Goal: Task Accomplishment & Management: Manage account settings

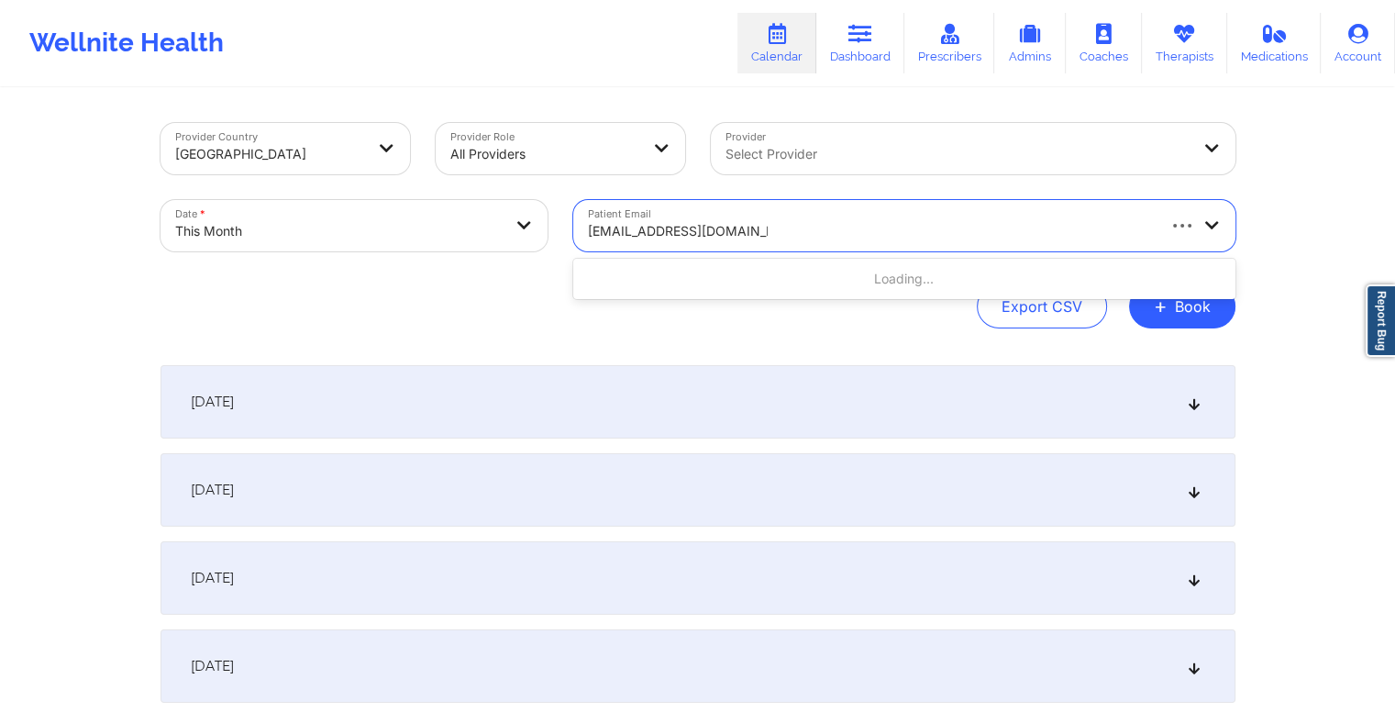
type input "[EMAIL_ADDRESS][DOMAIN_NAME]"
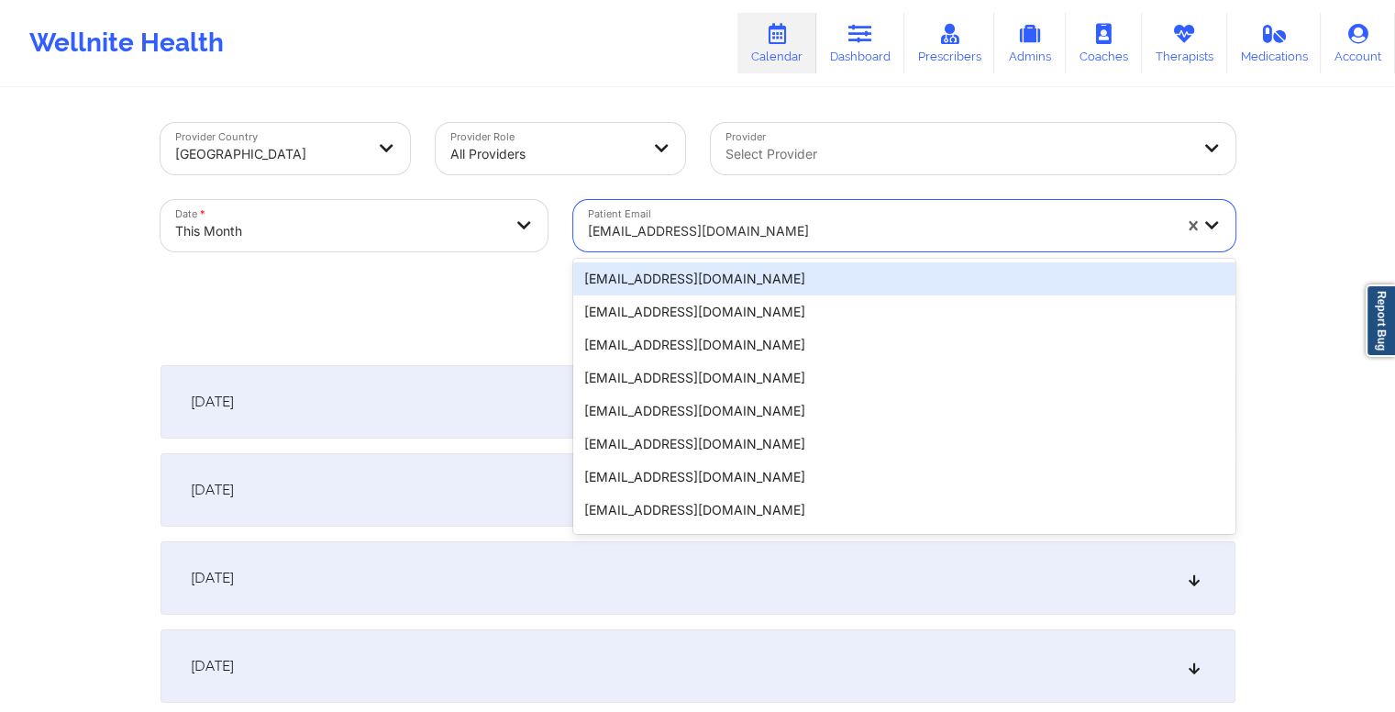
click at [797, 228] on div at bounding box center [880, 231] width 584 height 22
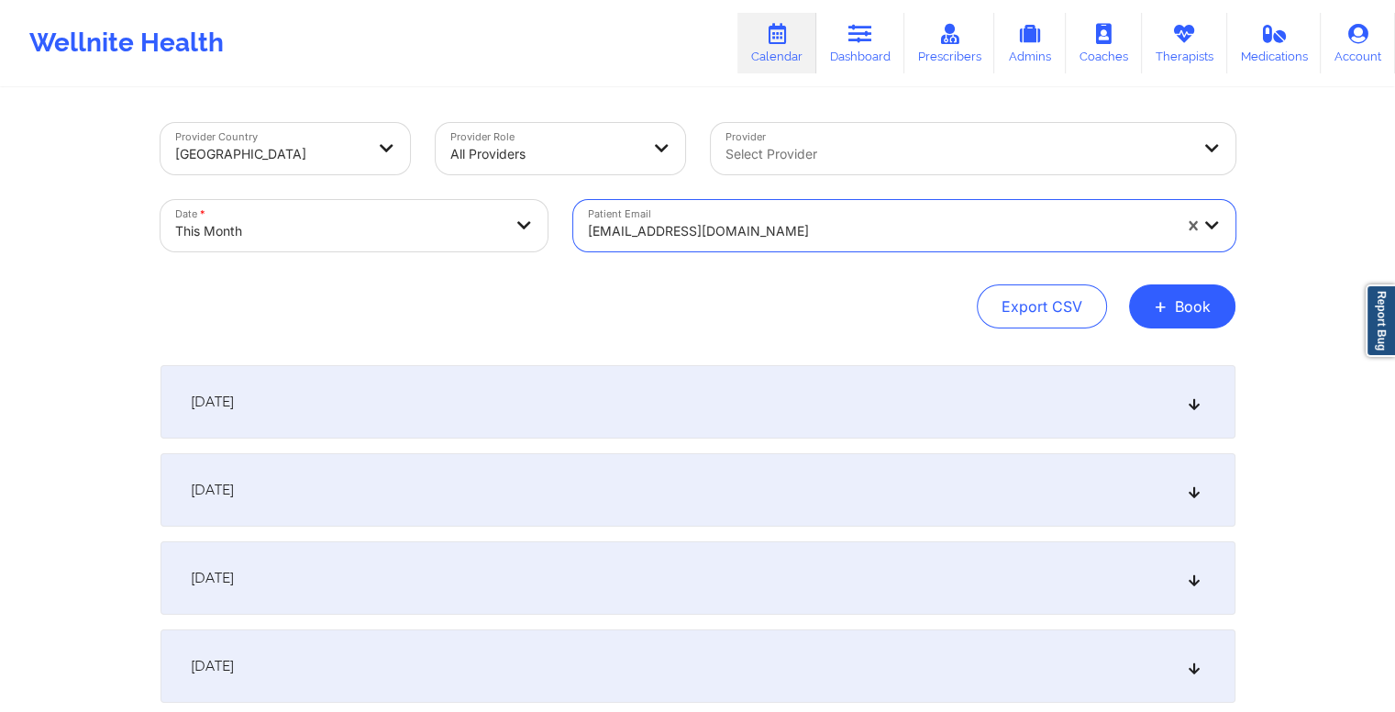
click at [797, 228] on div at bounding box center [880, 231] width 584 height 22
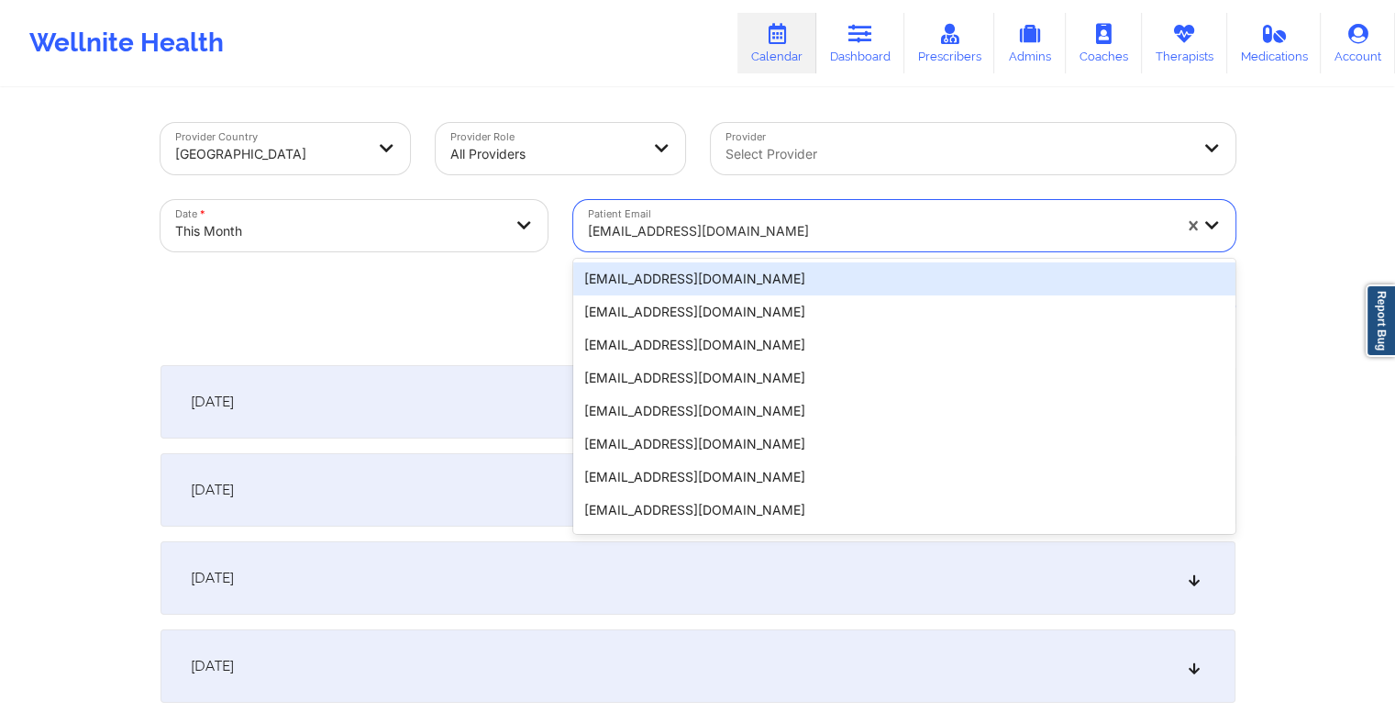
paste input "taleciawilliams34@gmail.com"
type input "taleciawilliams34@gmail.com"
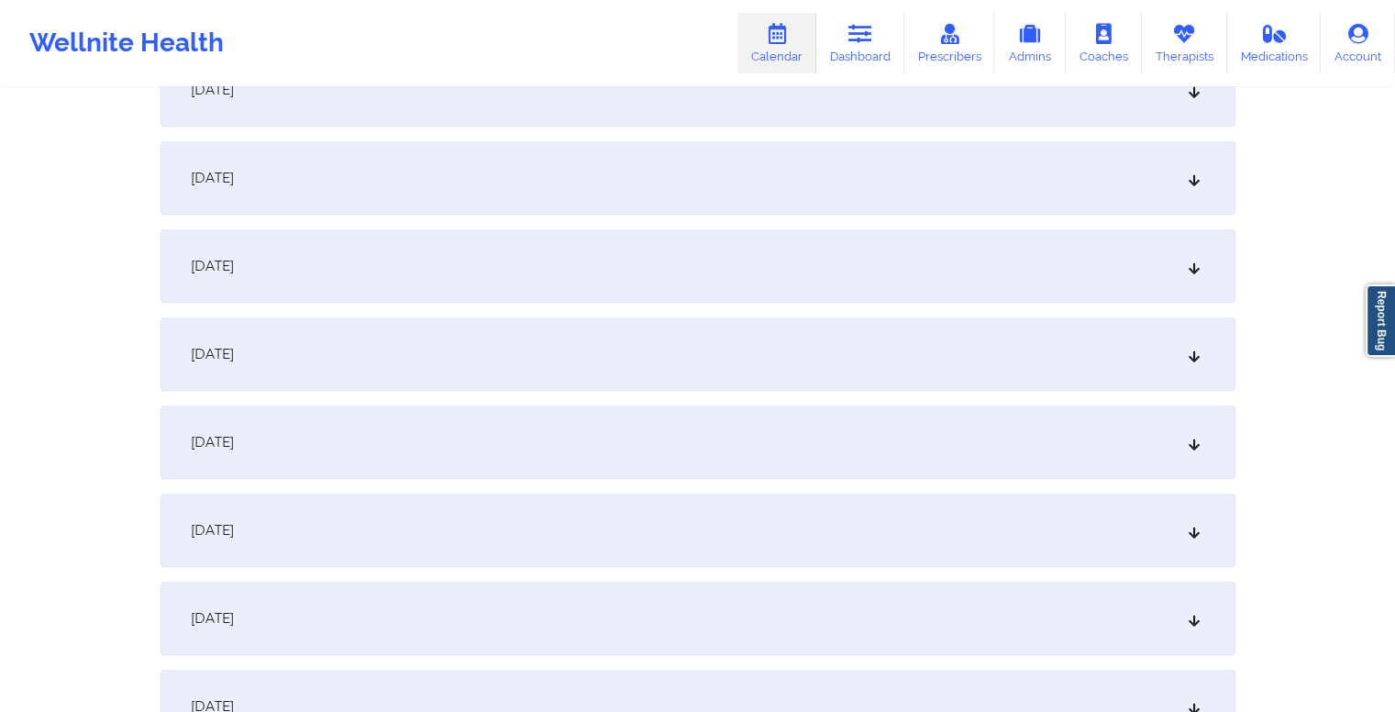
scroll to position [1189, 0]
click at [693, 372] on div "October 14, 2025" at bounding box center [698, 357] width 1075 height 73
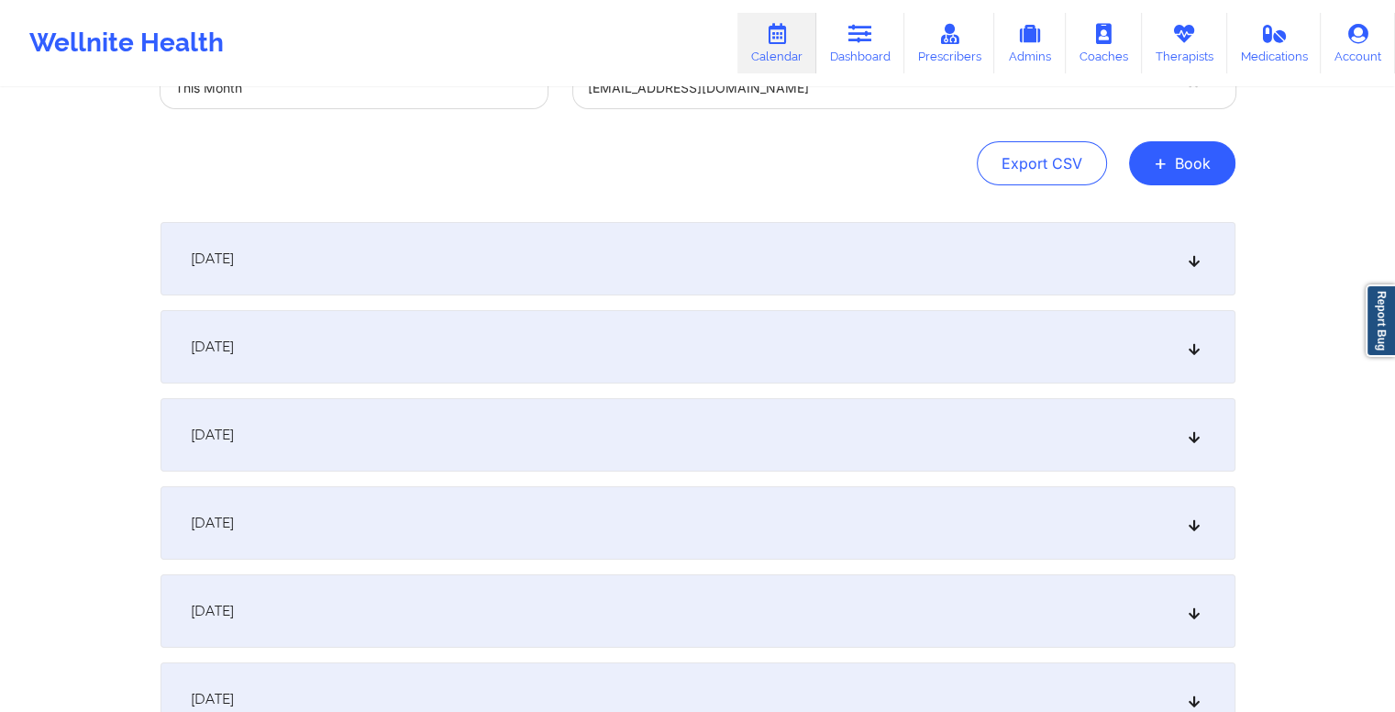
scroll to position [0, 0]
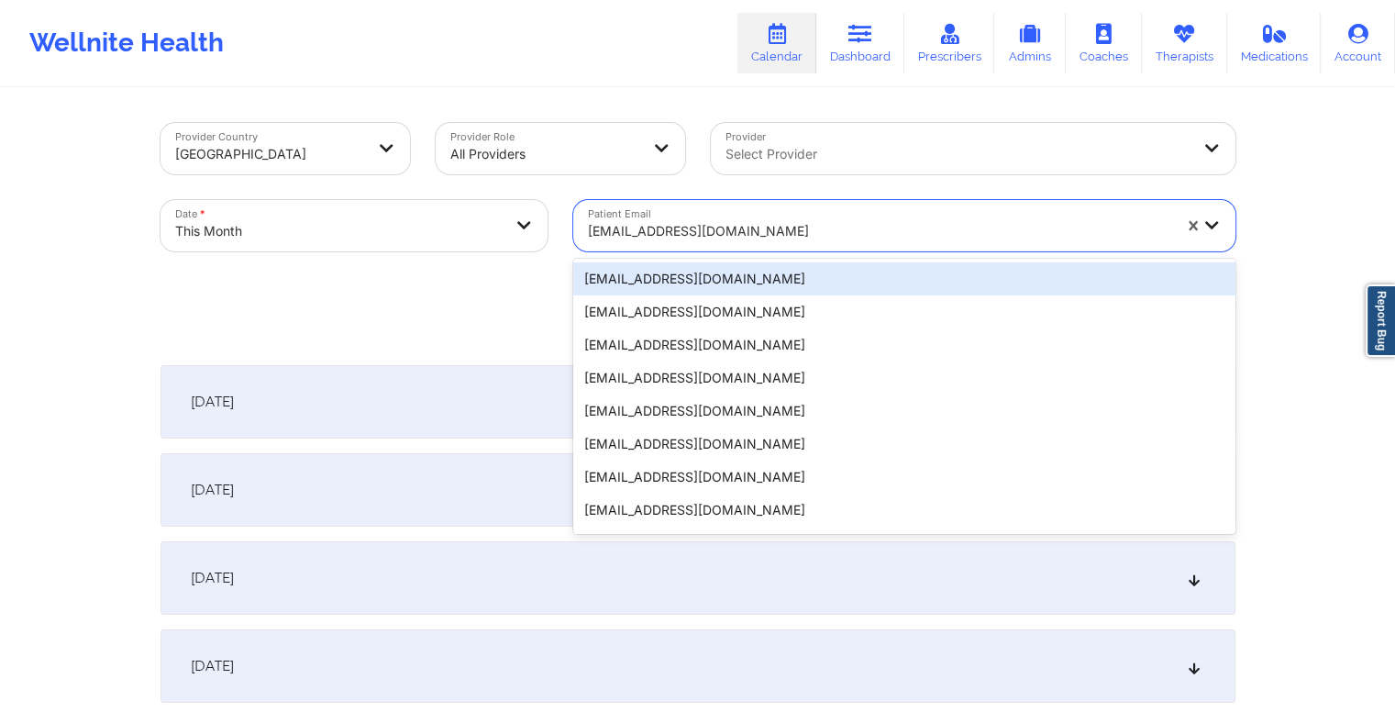
click at [754, 231] on div at bounding box center [880, 231] width 584 height 22
paste input "cassidycadiz11@gmail.com"
type input "cassidycadiz11@gmail.com"
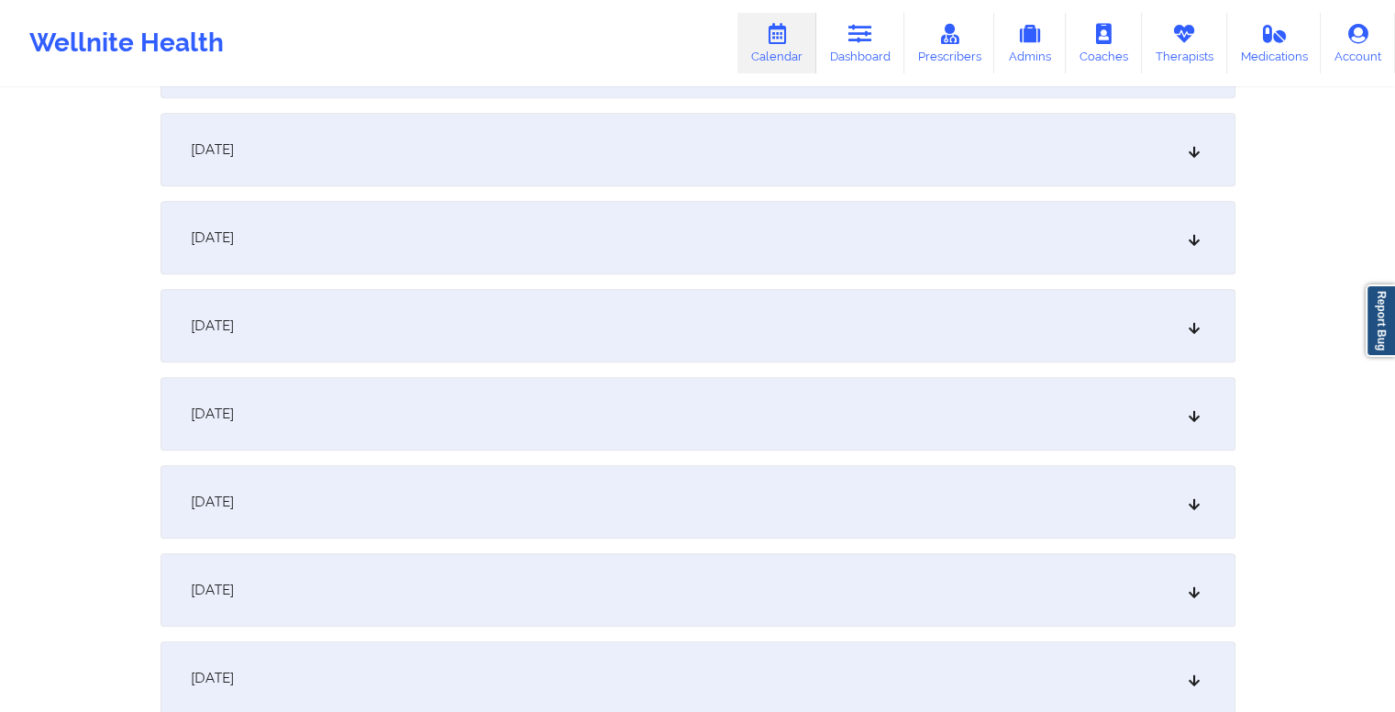
scroll to position [1046, 0]
click at [640, 504] on div "October 14, 2025" at bounding box center [698, 500] width 1075 height 73
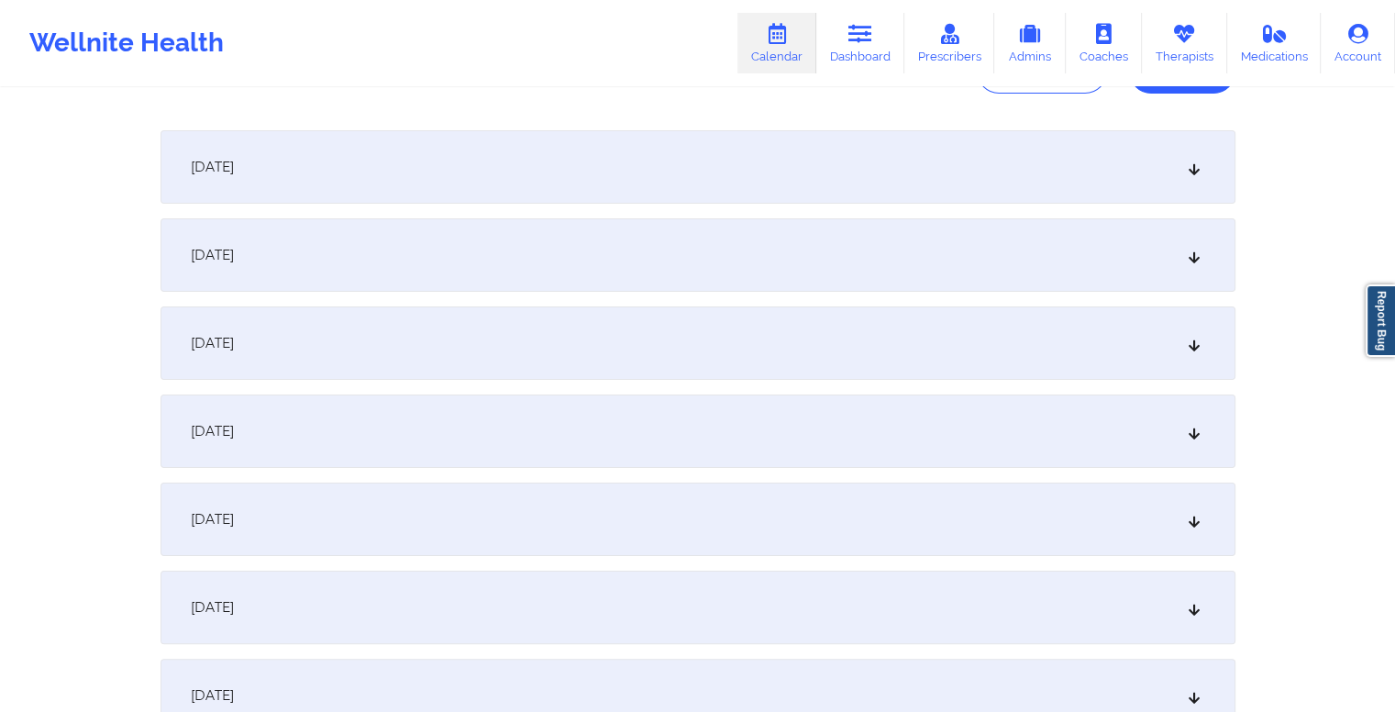
scroll to position [0, 0]
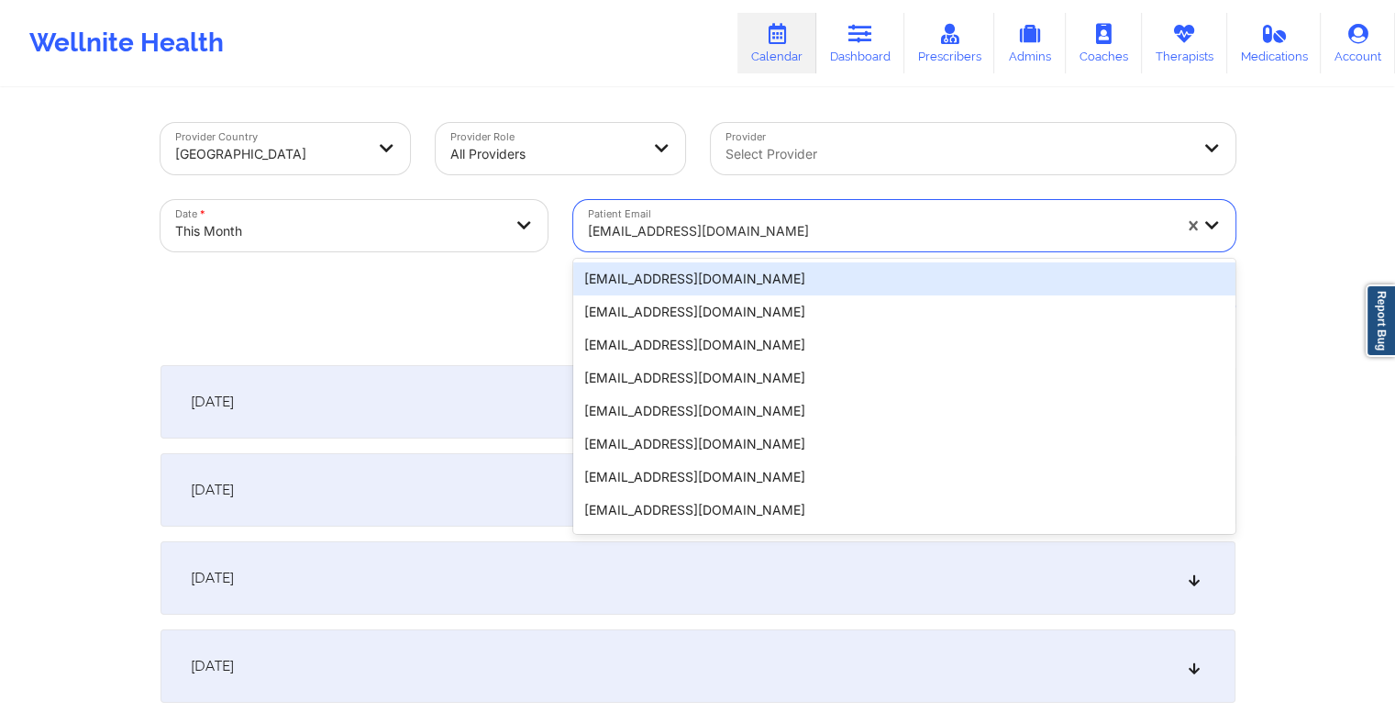
click at [788, 234] on div at bounding box center [880, 231] width 584 height 22
paste input "nhwhtrshlax@yahoo.com"
type input "nhwhtrshlax@yahoo.com"
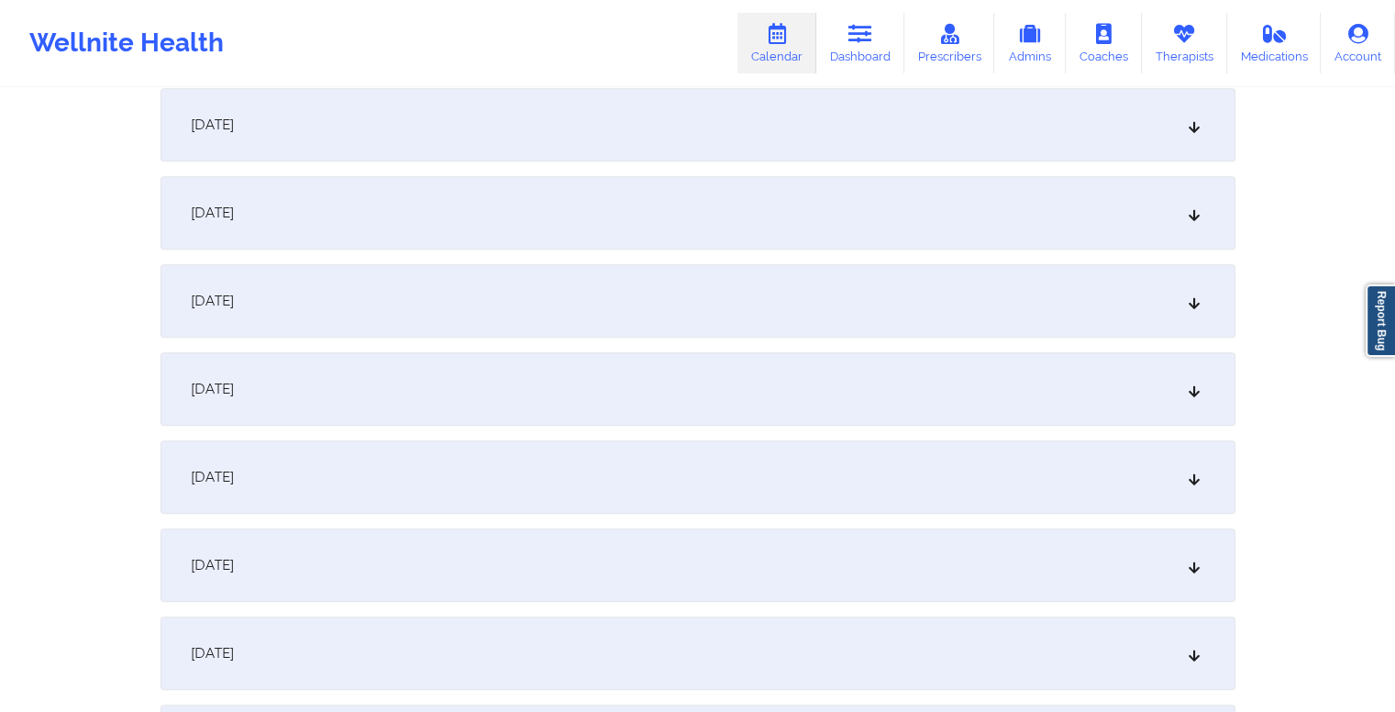
scroll to position [1159, 0]
click at [554, 406] on div "October 14, 2025" at bounding box center [698, 387] width 1075 height 73
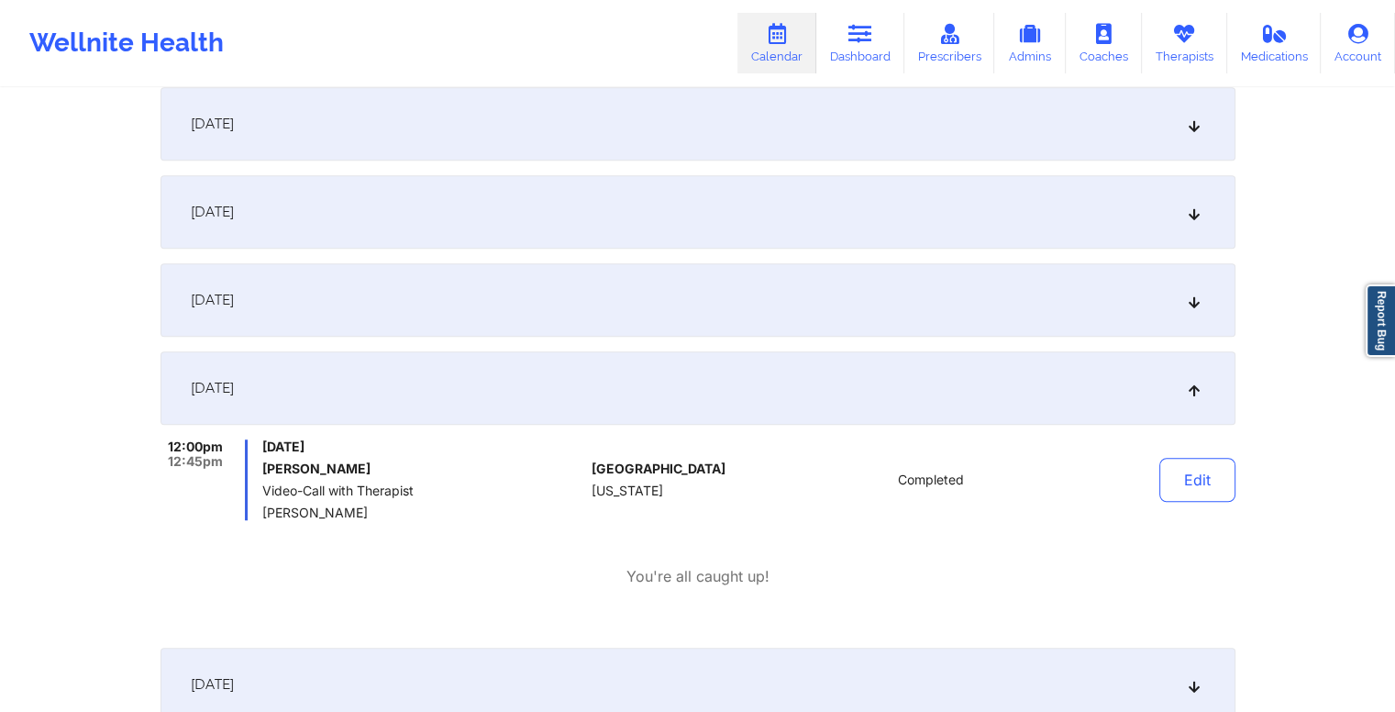
scroll to position [0, 0]
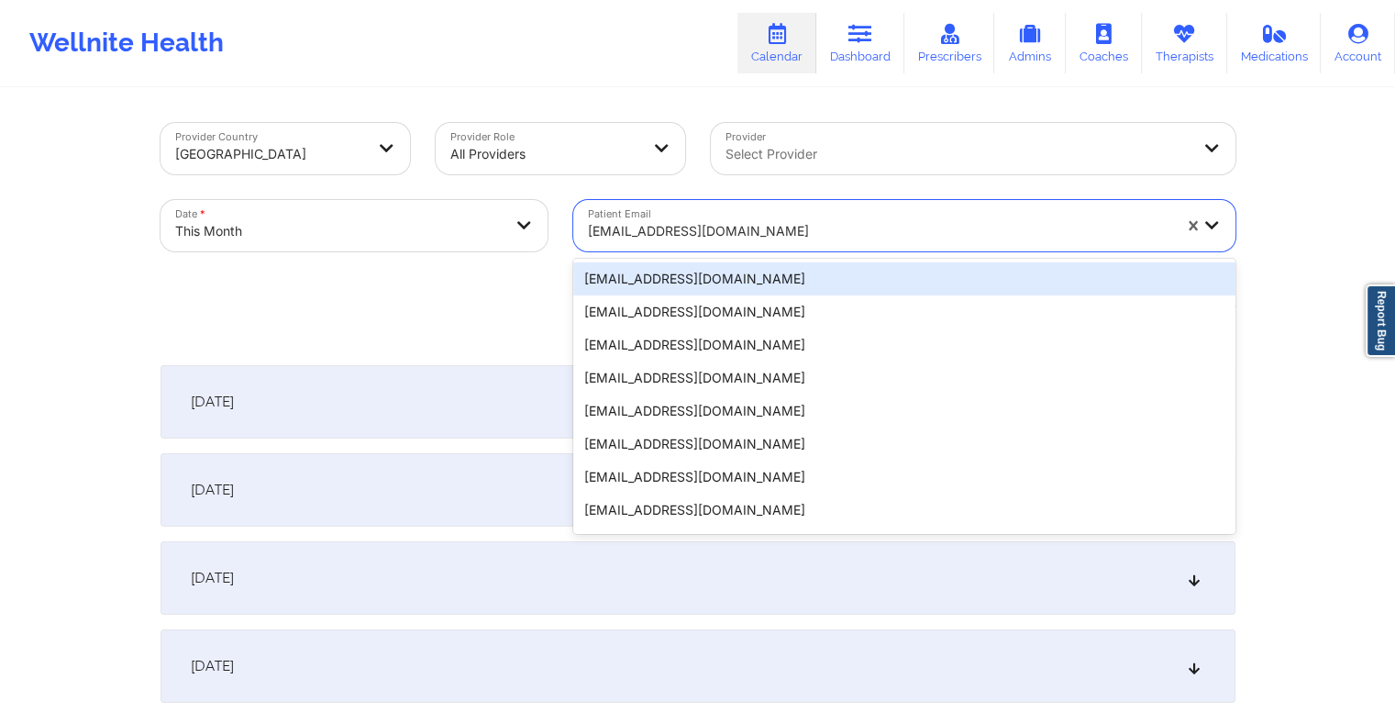
click at [755, 226] on div at bounding box center [880, 231] width 584 height 22
paste input "kellysachdev@gmail.com"
type input "kellysachdev@gmail.com"
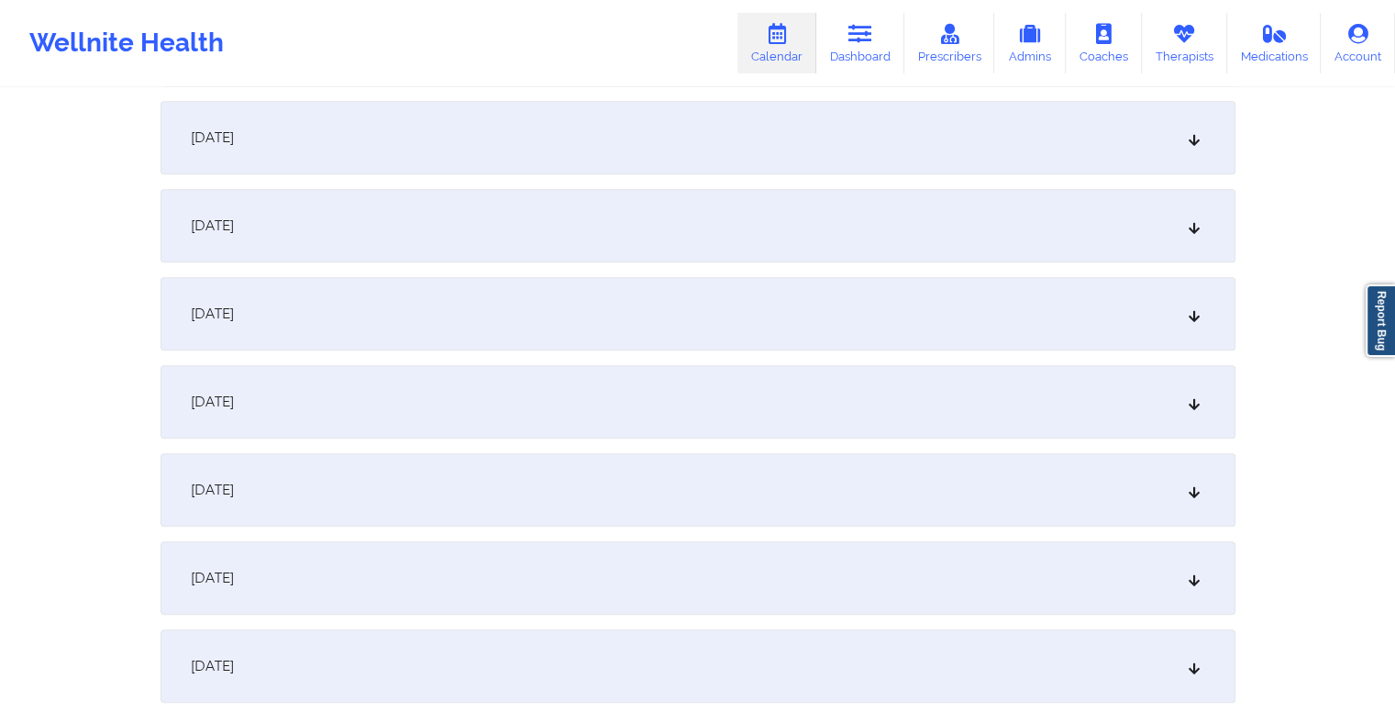
scroll to position [969, 0]
click at [713, 579] on div "October 14, 2025" at bounding box center [698, 577] width 1075 height 73
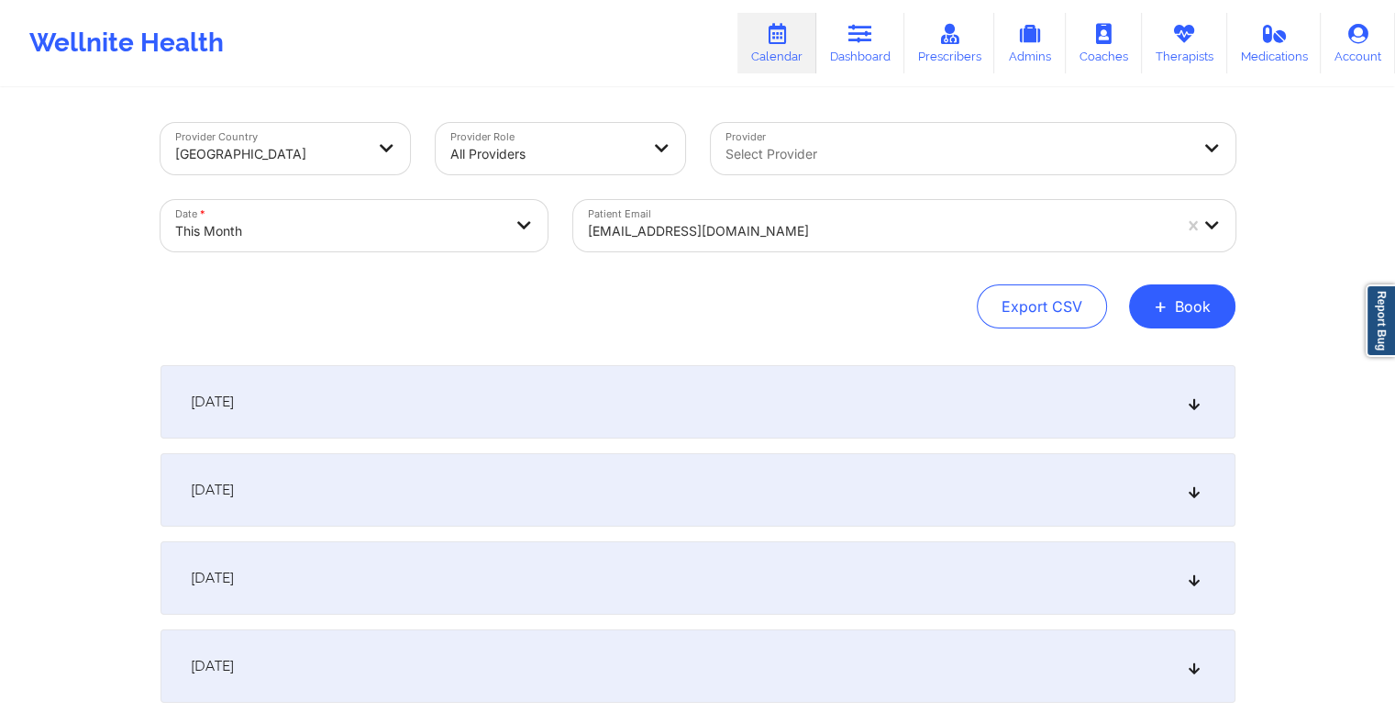
scroll to position [0, 0]
click at [709, 231] on div at bounding box center [880, 231] width 584 height 22
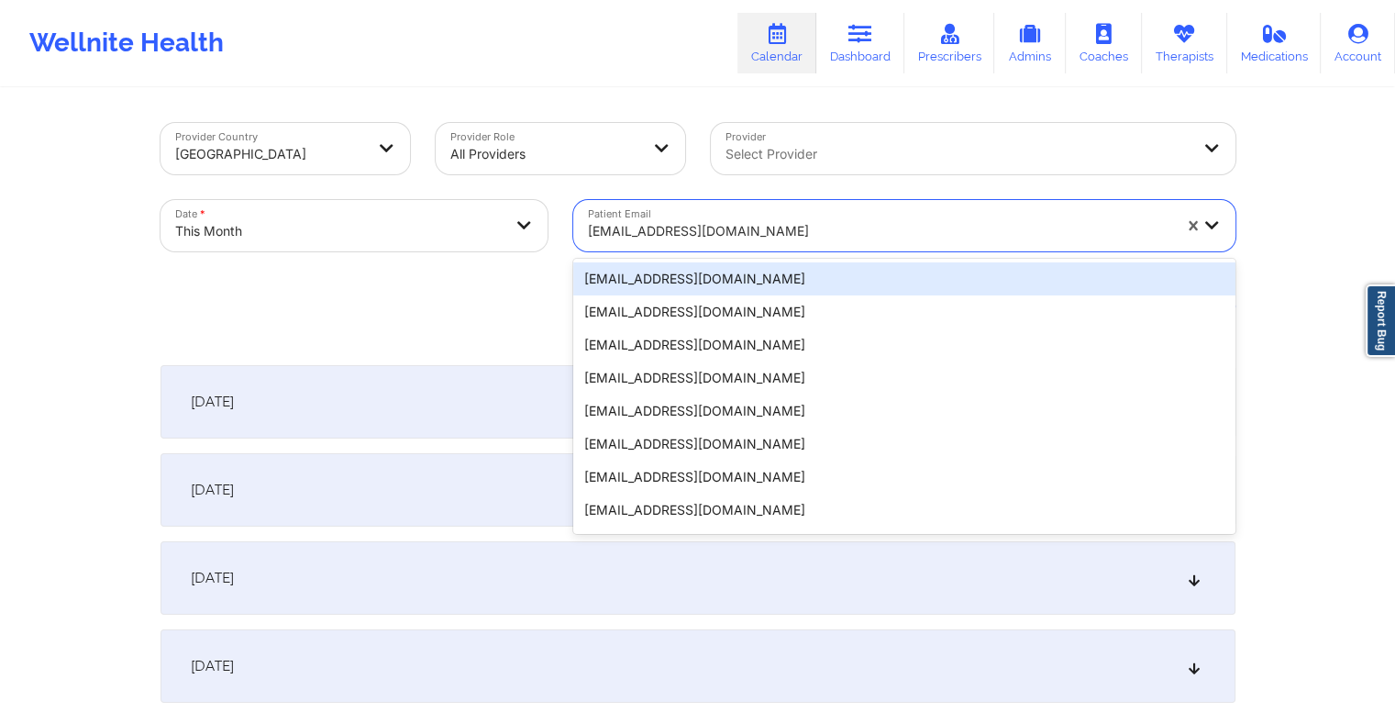
paste input "shaniahverdun@gmail.com"
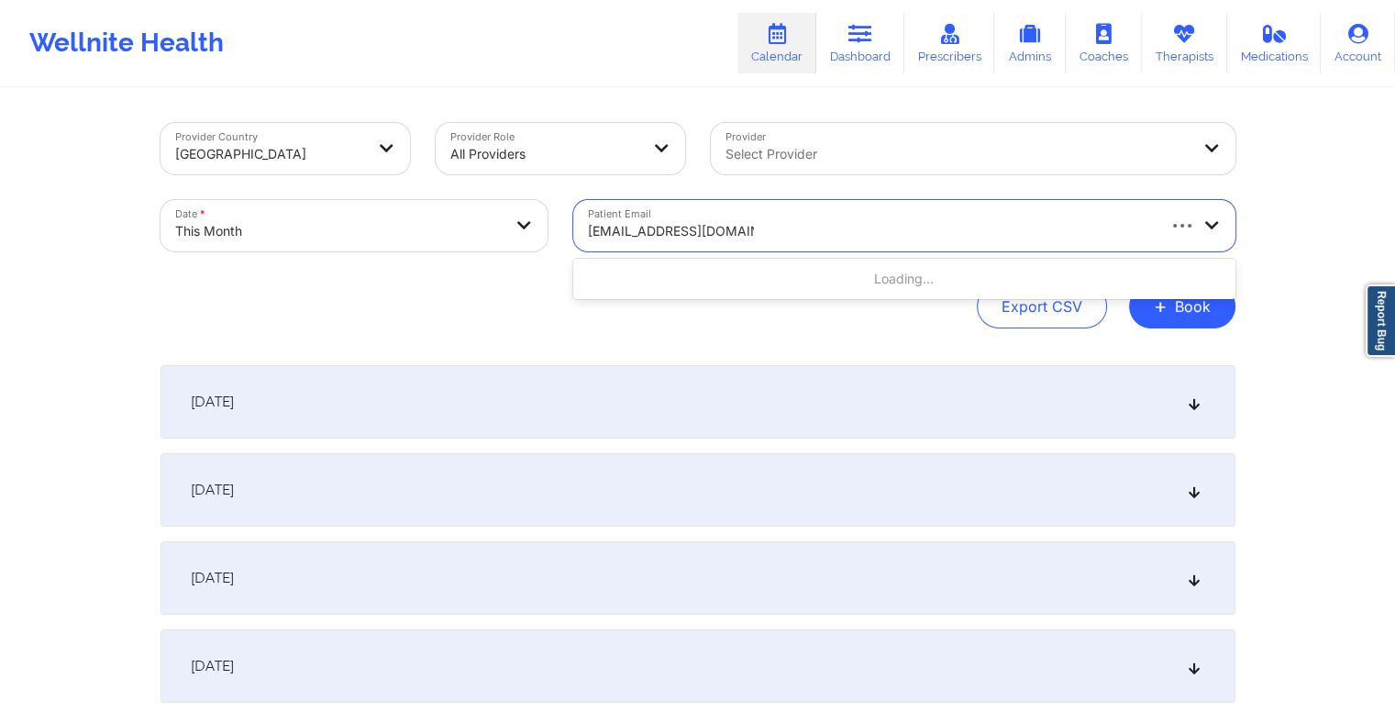
type input "shaniahverdun@gmail.com"
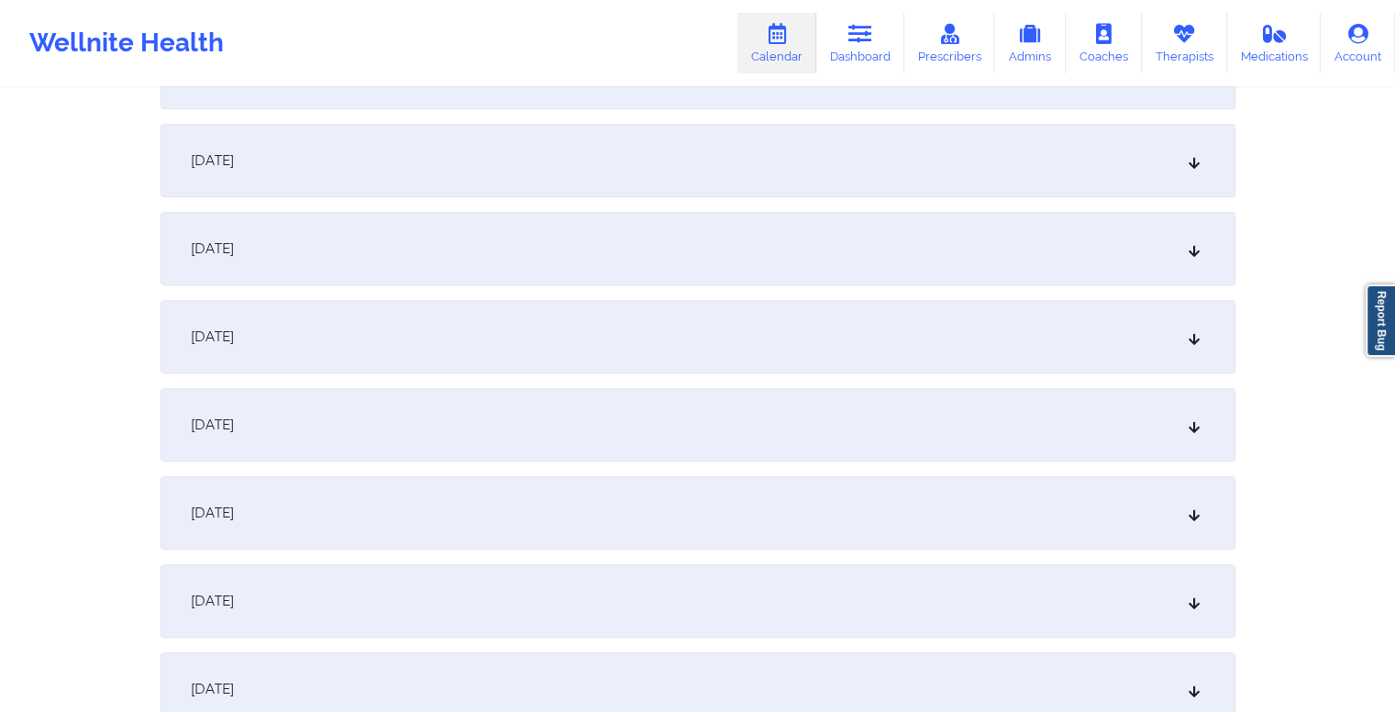
scroll to position [1302, 0]
click at [668, 226] on div "October 14, 2025" at bounding box center [698, 244] width 1075 height 73
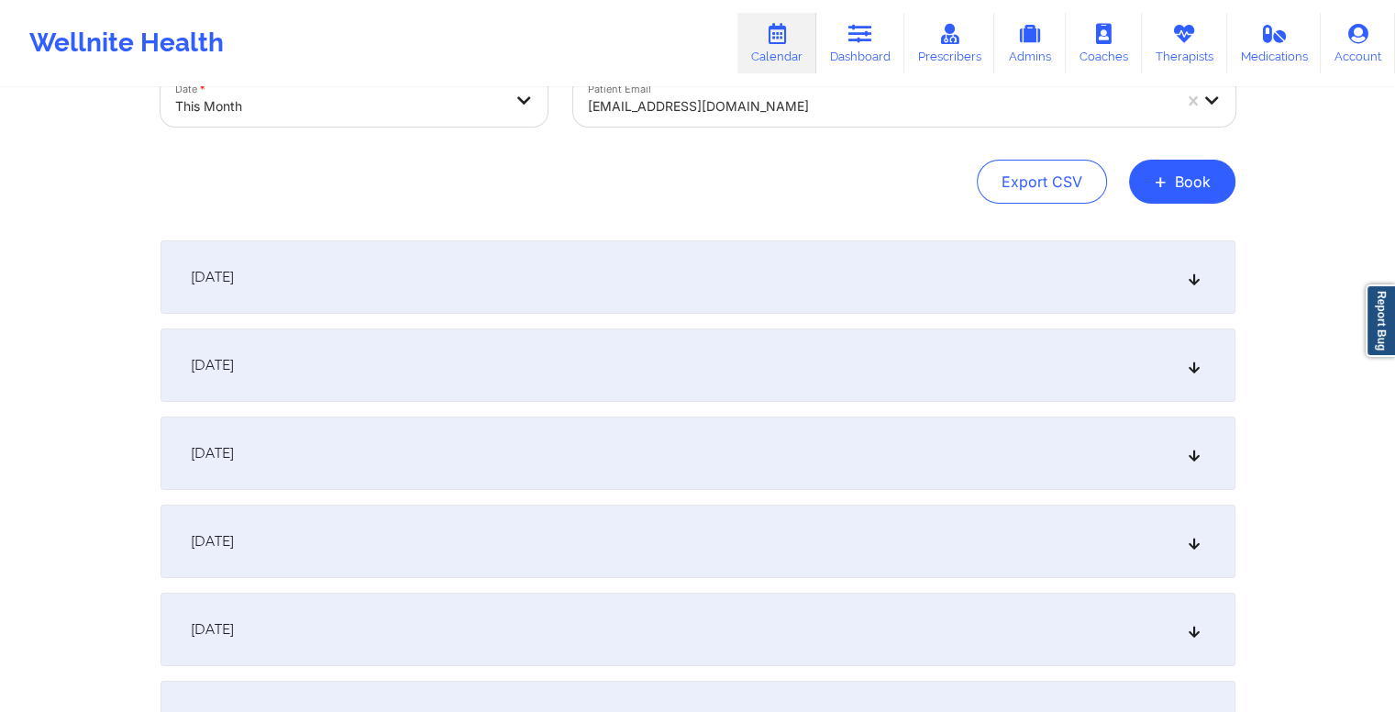
scroll to position [0, 0]
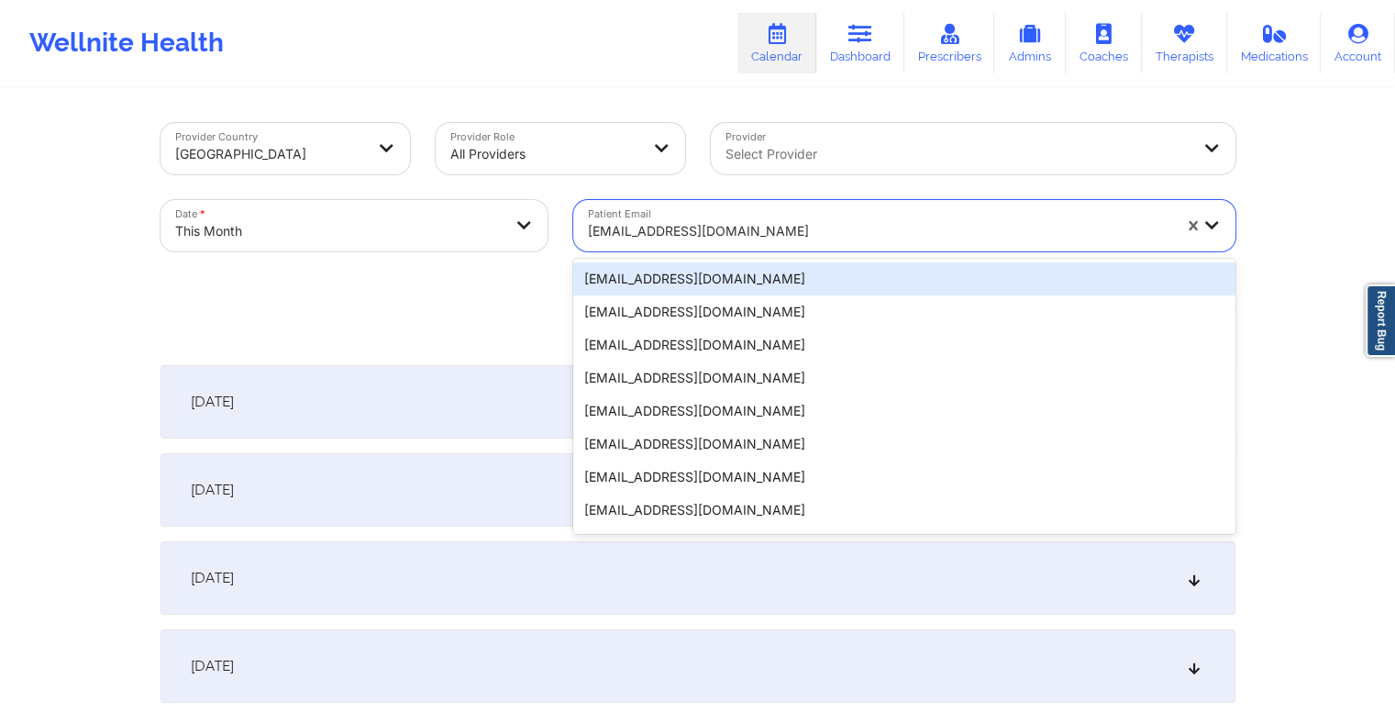
click at [705, 231] on div at bounding box center [880, 231] width 584 height 22
paste input "kellysachdev@gmail.com"
type input "kellysachdev@gmail.com"
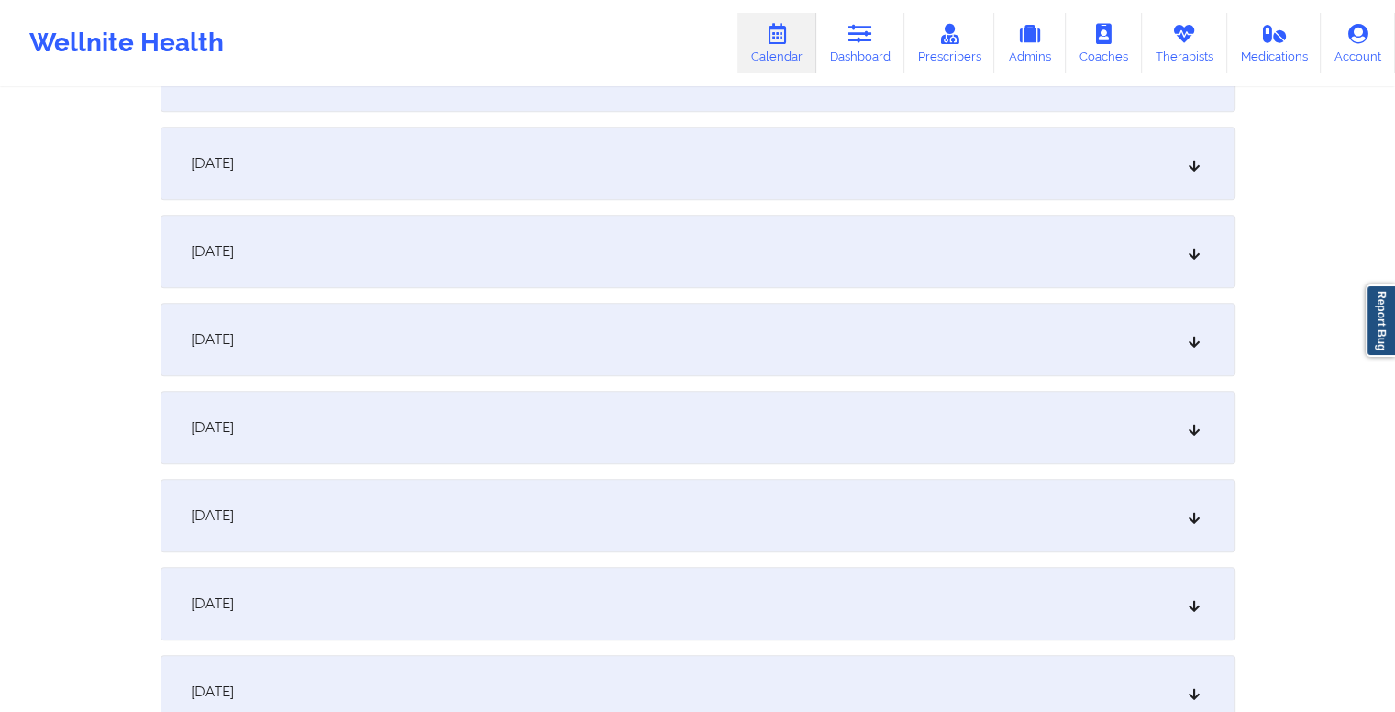
scroll to position [1119, 0]
click at [685, 432] on div "October 14, 2025" at bounding box center [698, 427] width 1075 height 73
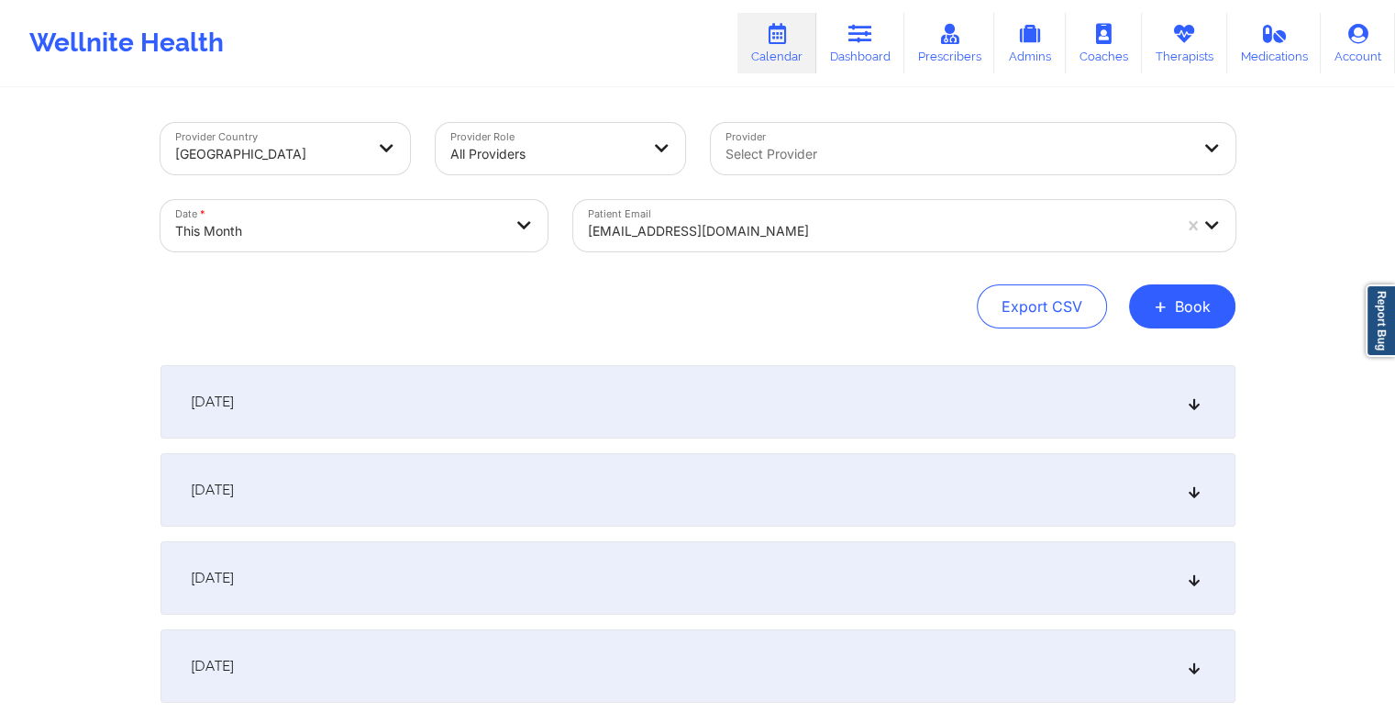
scroll to position [0, 0]
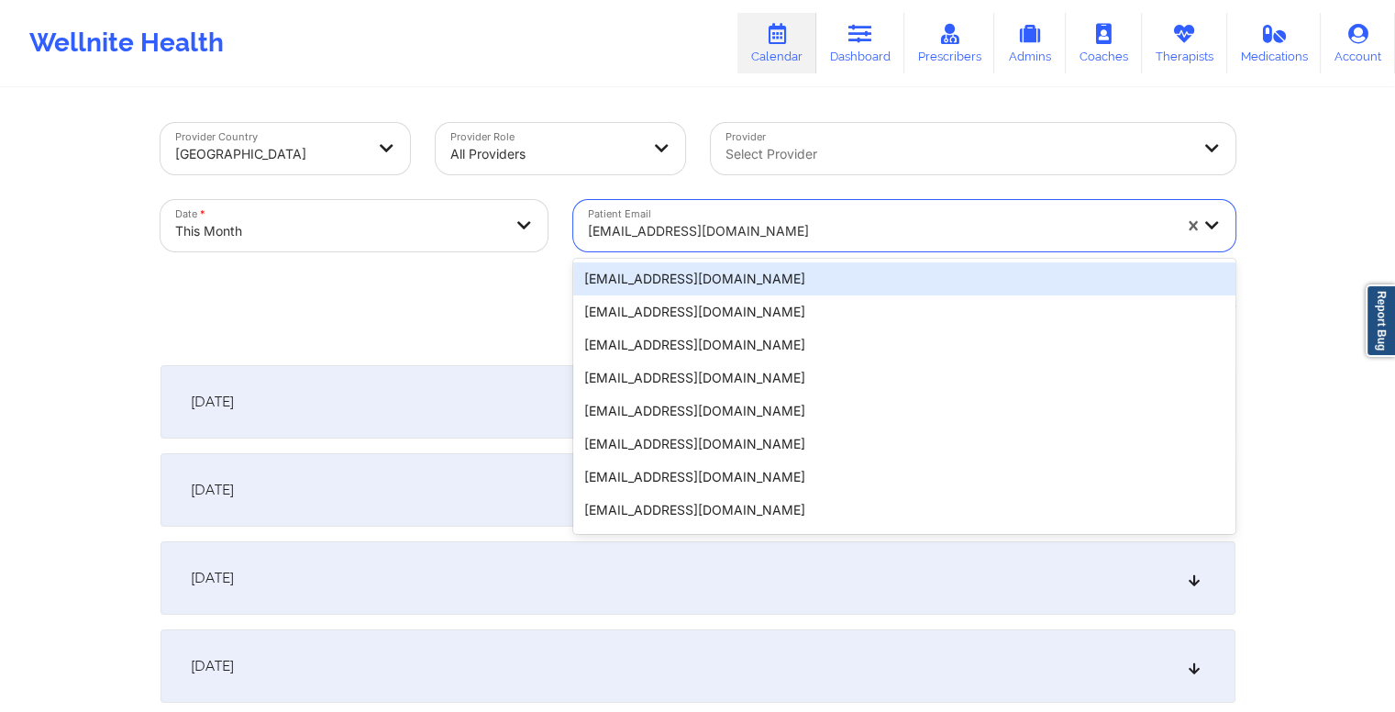
click at [762, 220] on div at bounding box center [880, 231] width 584 height 22
paste input "luz.garciasellshomes@gmail.com"
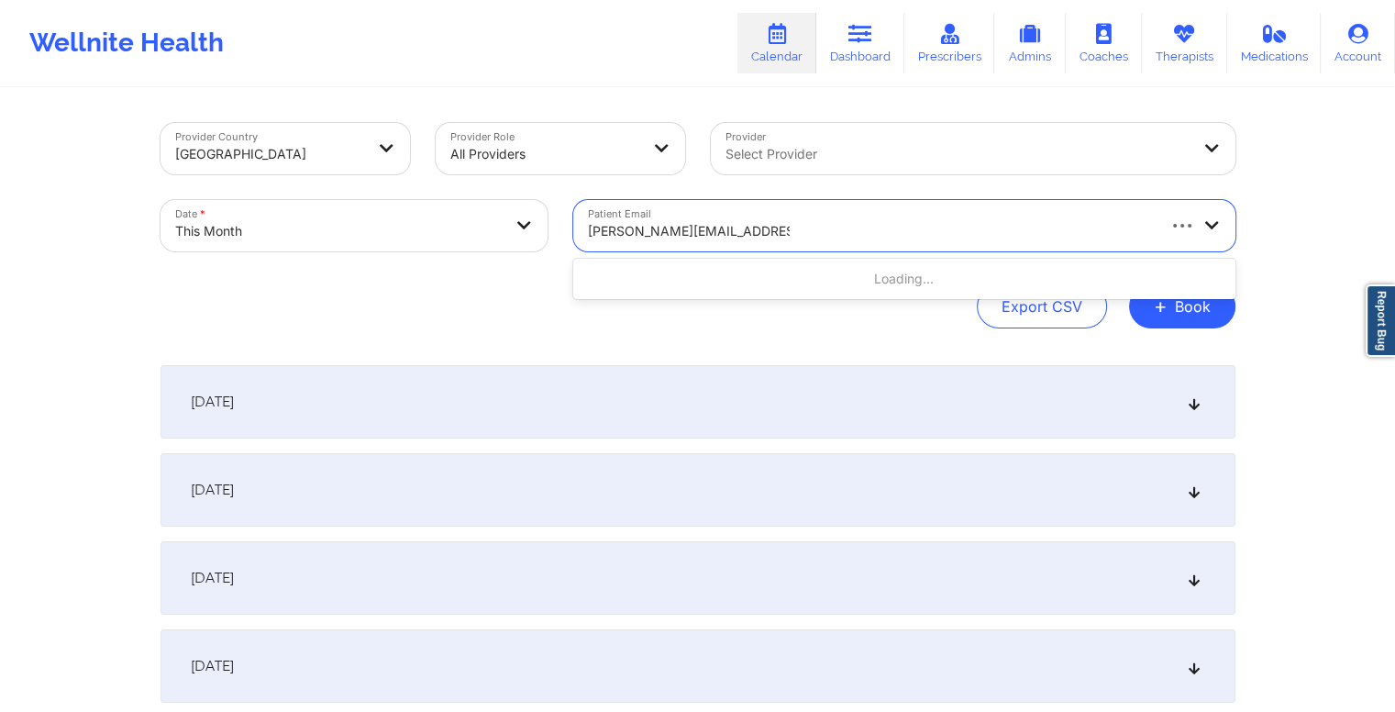
type input "luz.garciasellshomes@gmail.com"
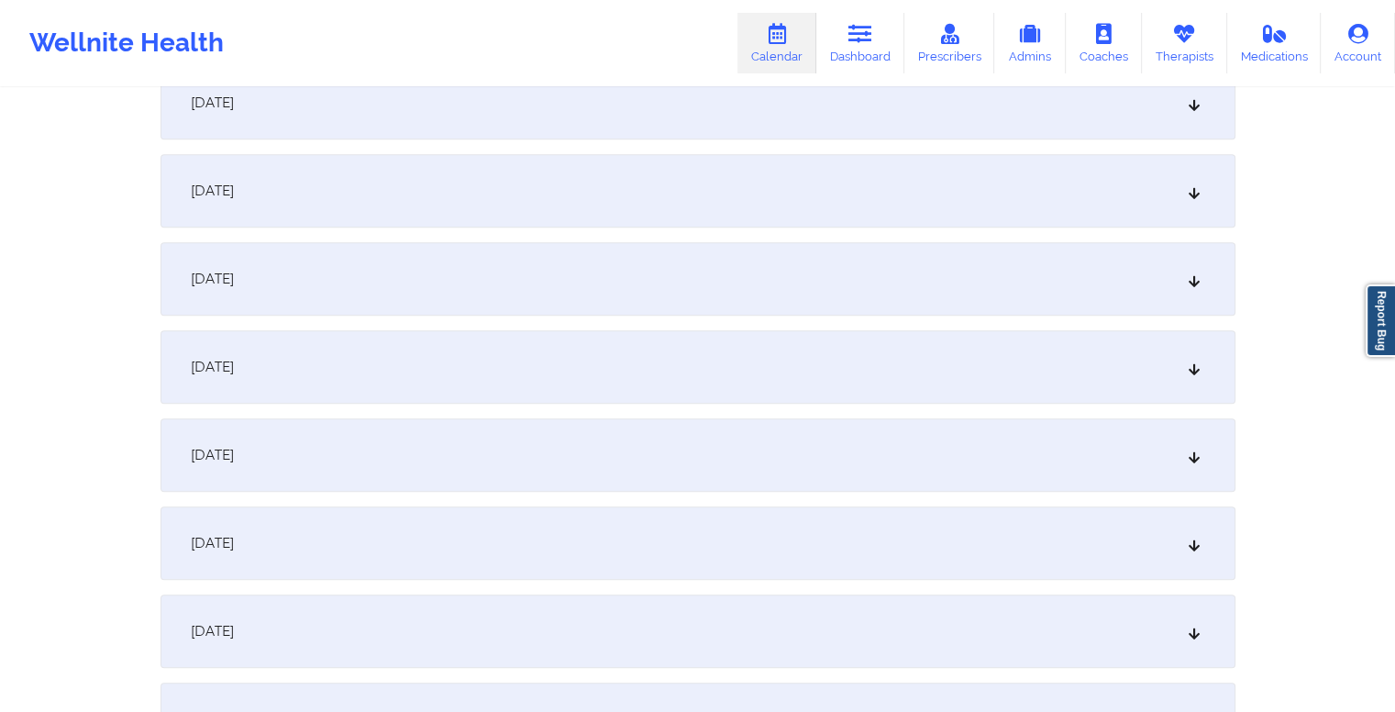
scroll to position [1266, 0]
click at [713, 298] on div "October 14, 2025" at bounding box center [698, 280] width 1075 height 73
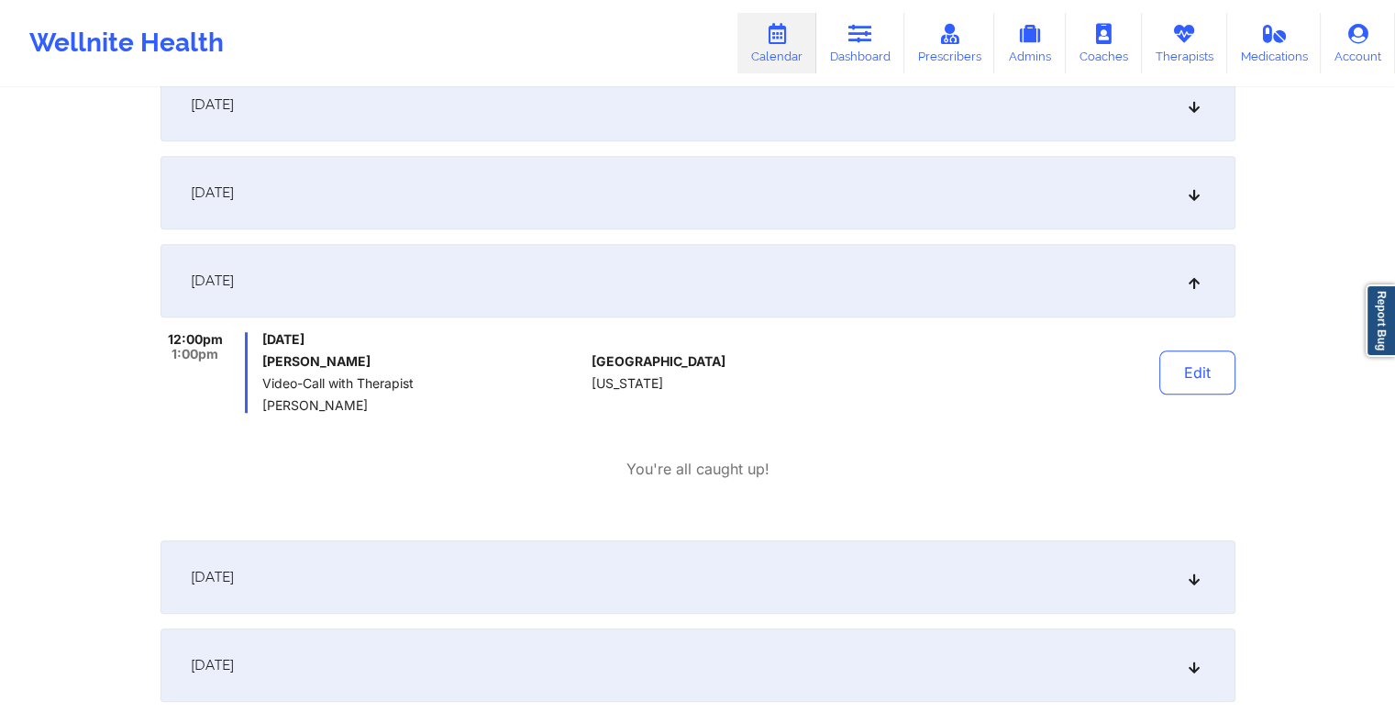
scroll to position [0, 0]
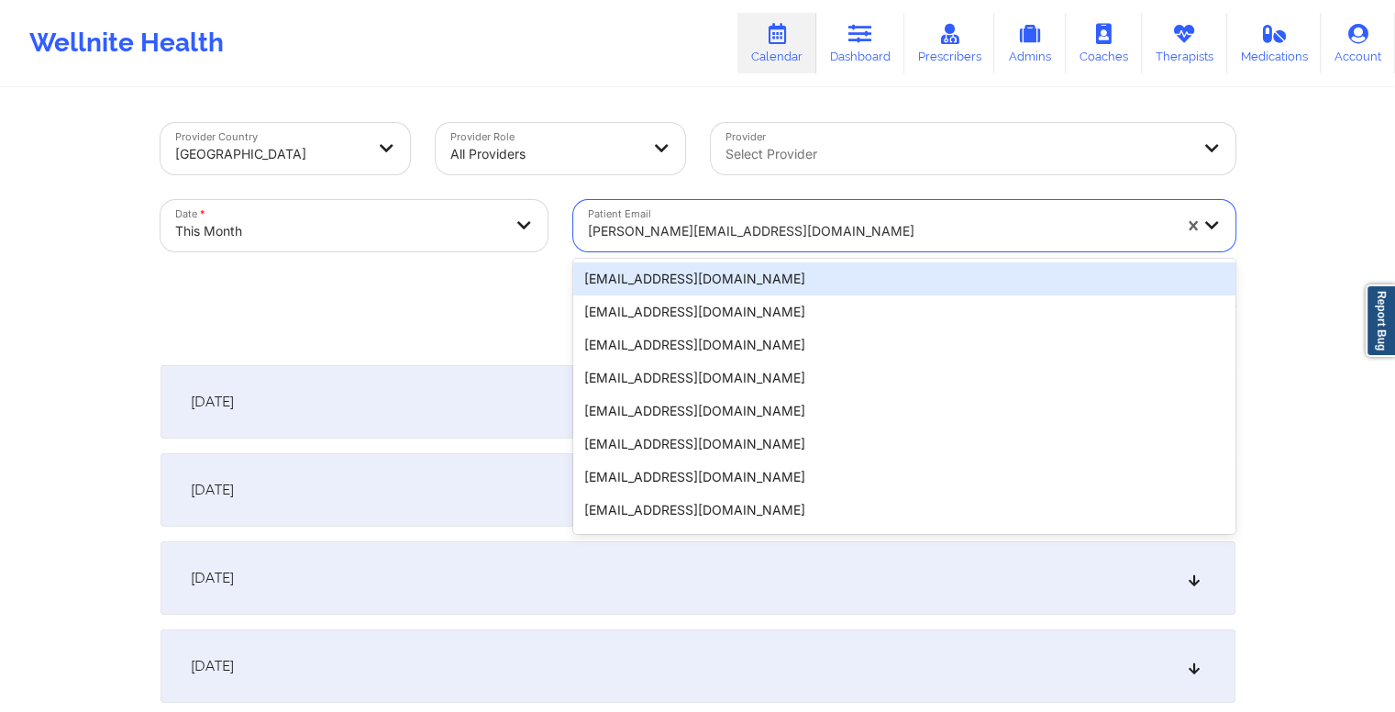
click at [791, 236] on div at bounding box center [880, 231] width 584 height 22
paste input "[EMAIL_ADDRESS][DOMAIN_NAME]"
type input "[EMAIL_ADDRESS][DOMAIN_NAME]"
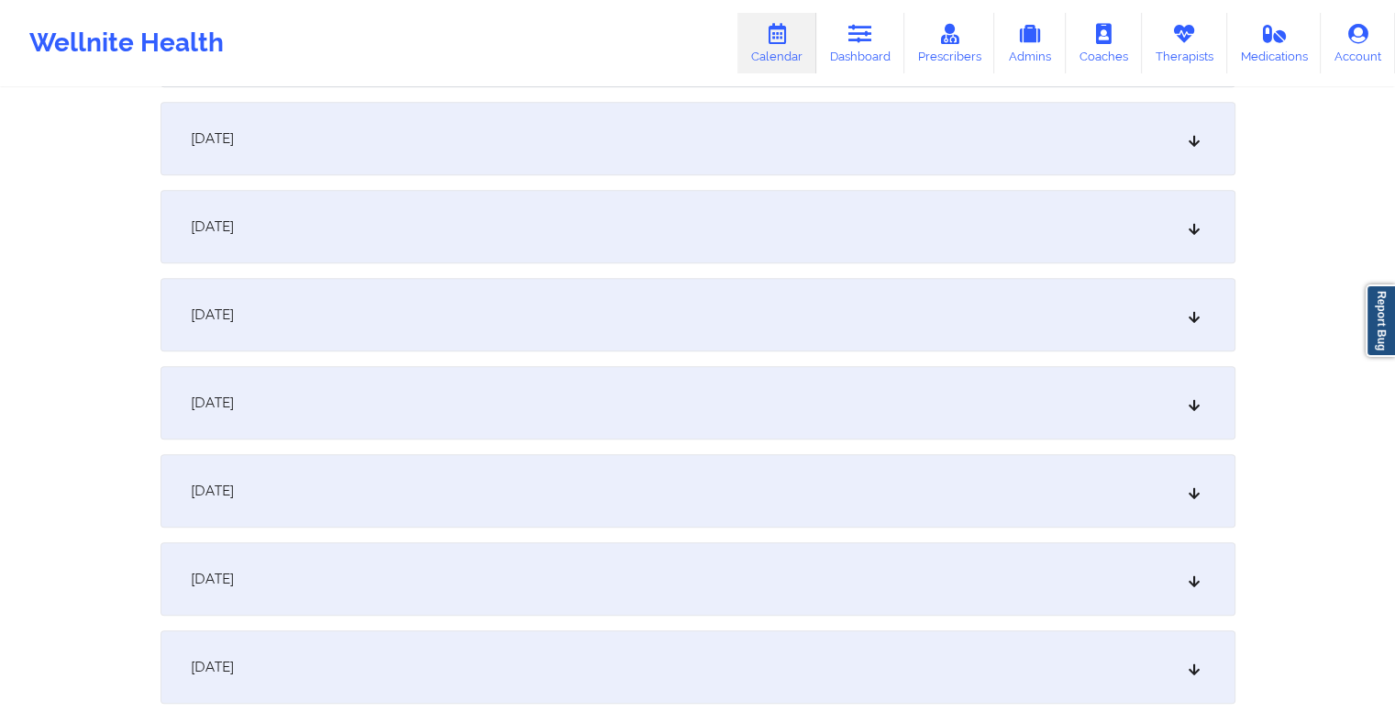
scroll to position [1407, 0]
click at [543, 143] on div "October 14, 2025" at bounding box center [698, 139] width 1075 height 73
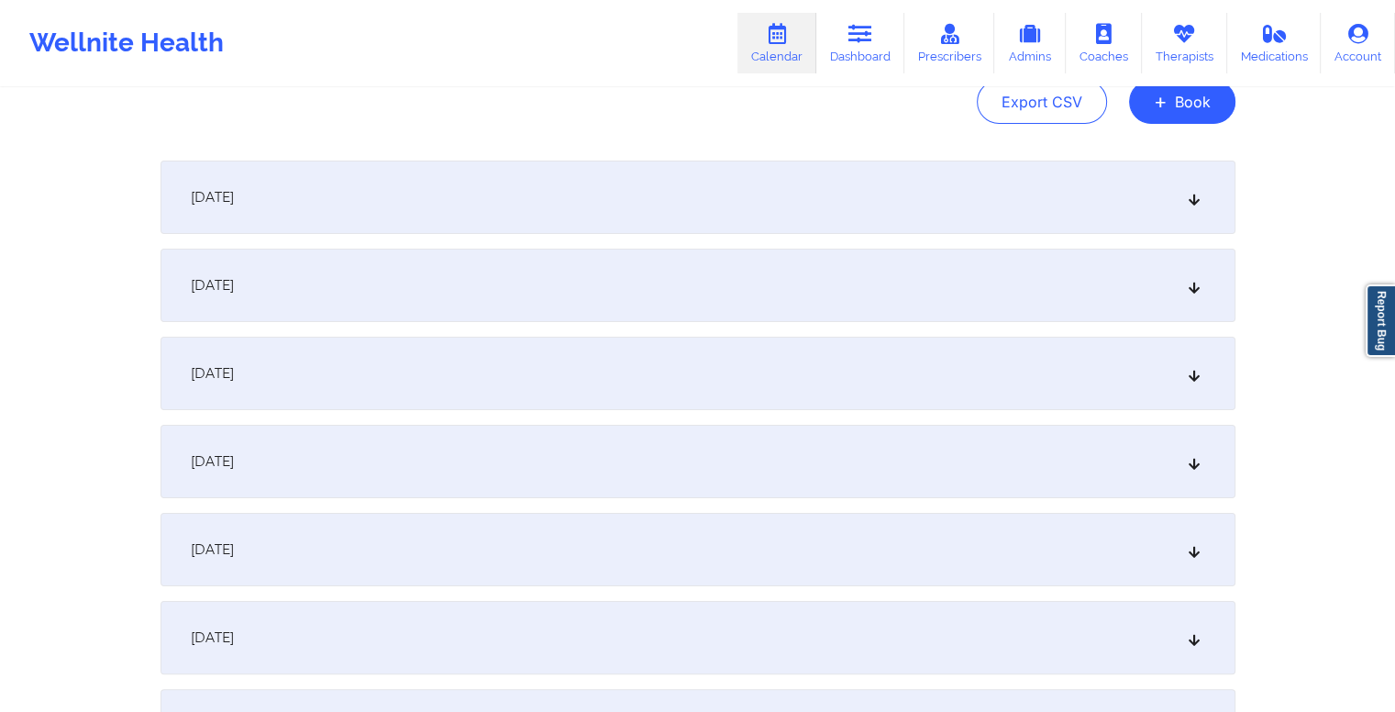
scroll to position [0, 0]
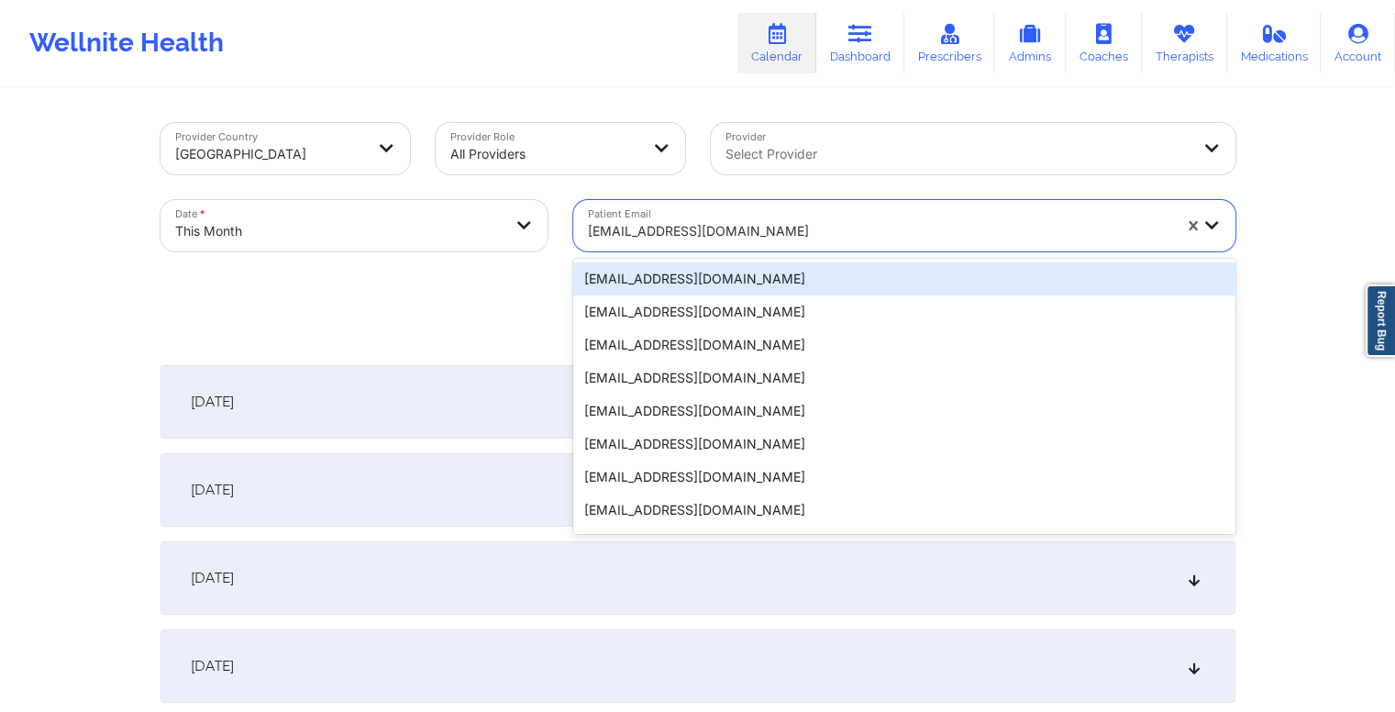
click at [806, 231] on div at bounding box center [880, 231] width 584 height 22
paste input "g.c.layman999@gmail.com"
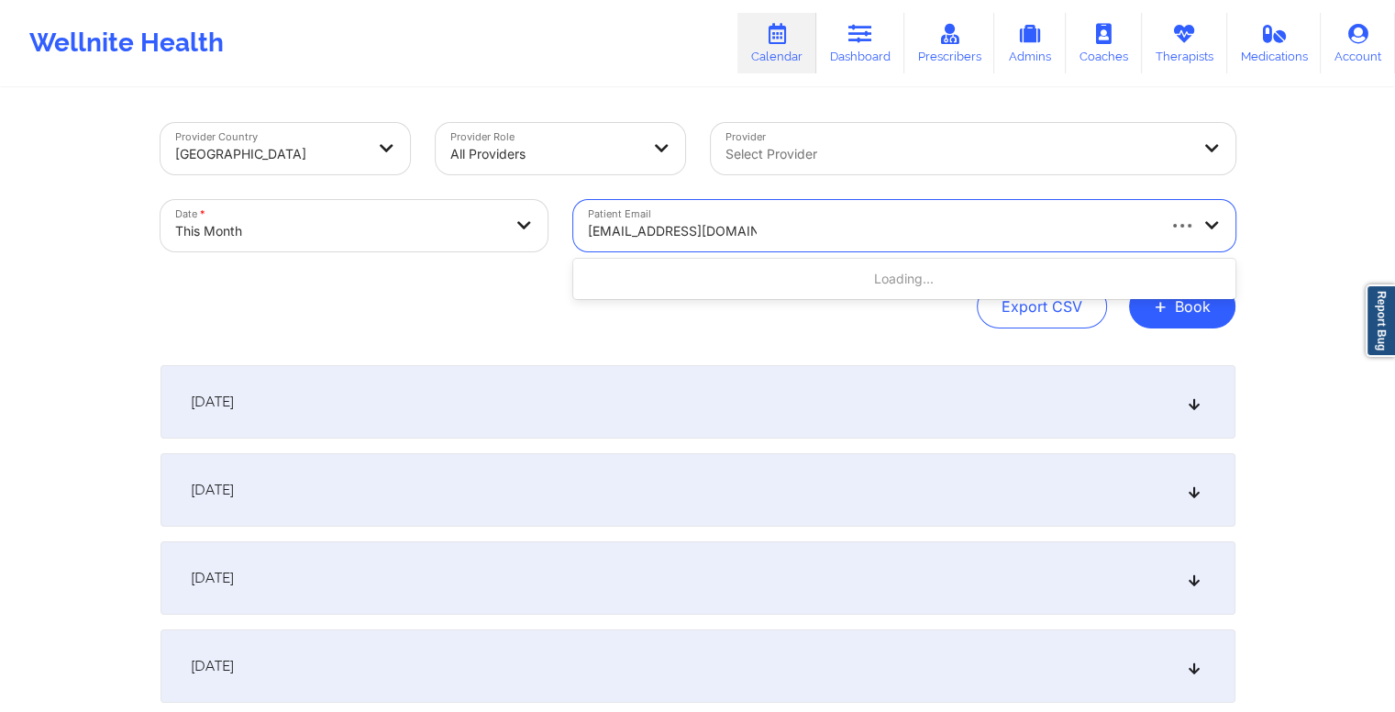
type input "g.c.layman999@gmail.com"
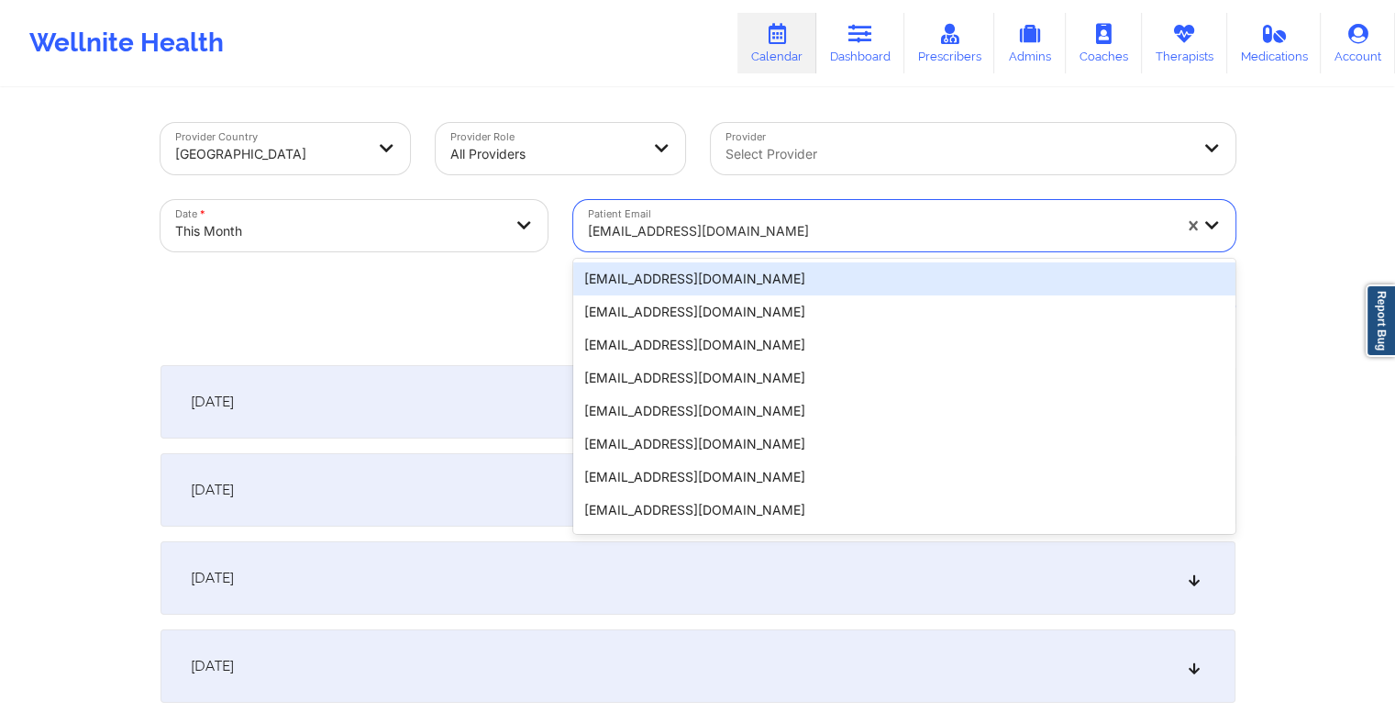
click at [822, 240] on div at bounding box center [880, 231] width 584 height 22
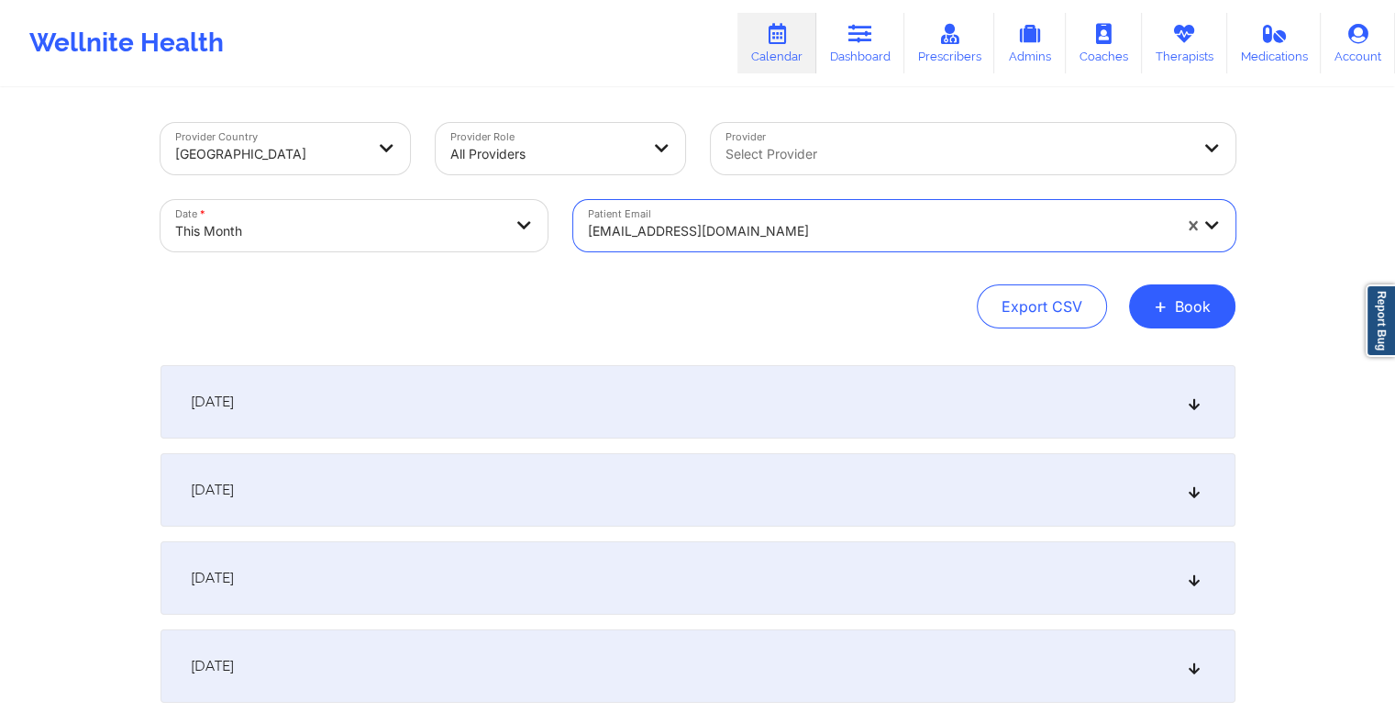
click at [789, 236] on div at bounding box center [880, 231] width 584 height 22
paste input "g.c.layman999@gmail.com"
type input "g.c.layman999@gmail.com"
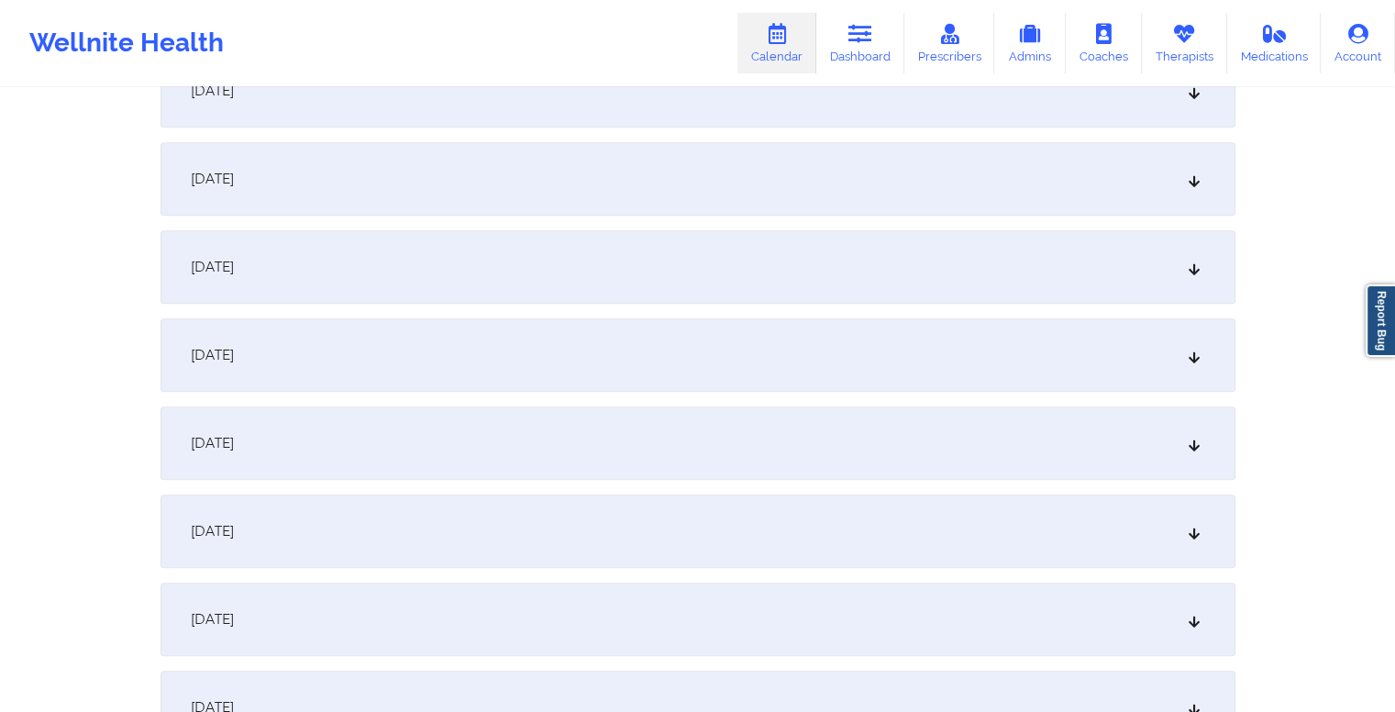
scroll to position [1017, 0]
click at [615, 456] on div "October 13, 2025" at bounding box center [698, 442] width 1075 height 73
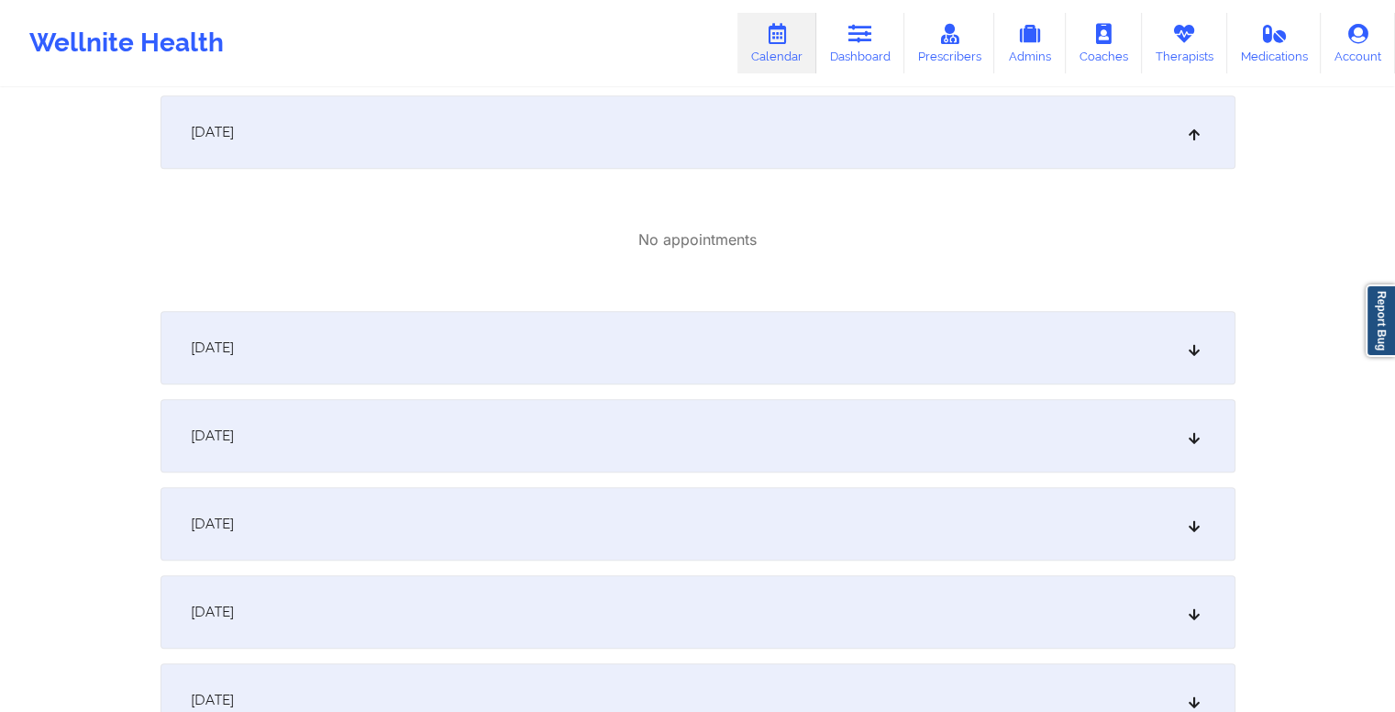
scroll to position [1328, 0]
click at [710, 334] on div "October 14, 2025" at bounding box center [698, 345] width 1075 height 73
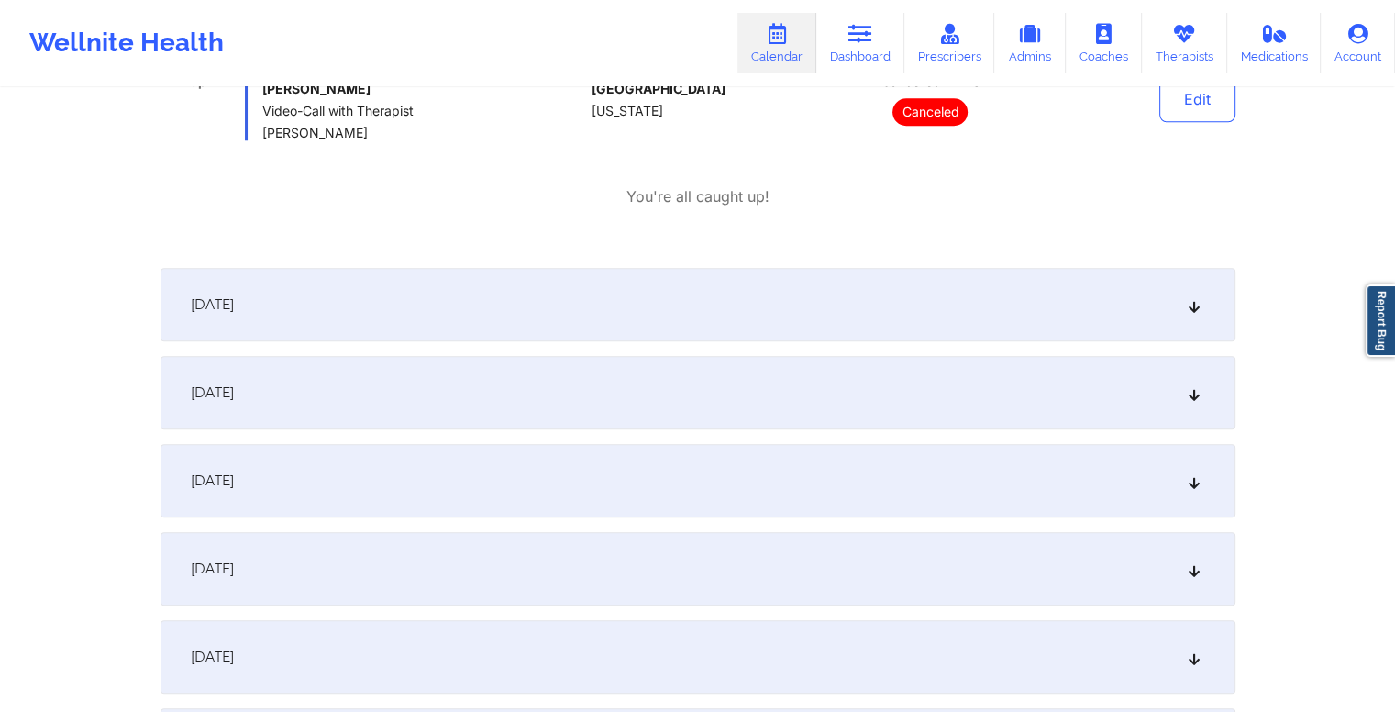
scroll to position [1666, 0]
click at [630, 387] on div "October 16, 2025" at bounding box center [698, 392] width 1075 height 73
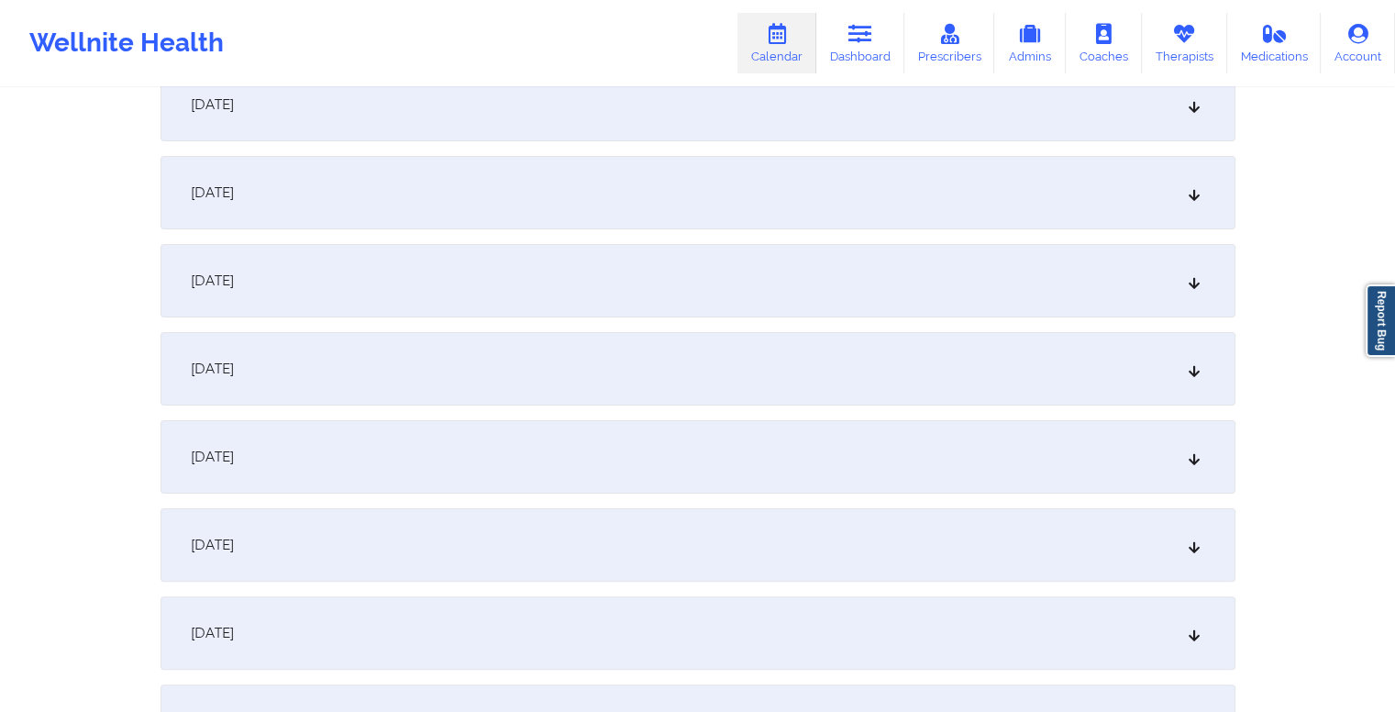
scroll to position [0, 0]
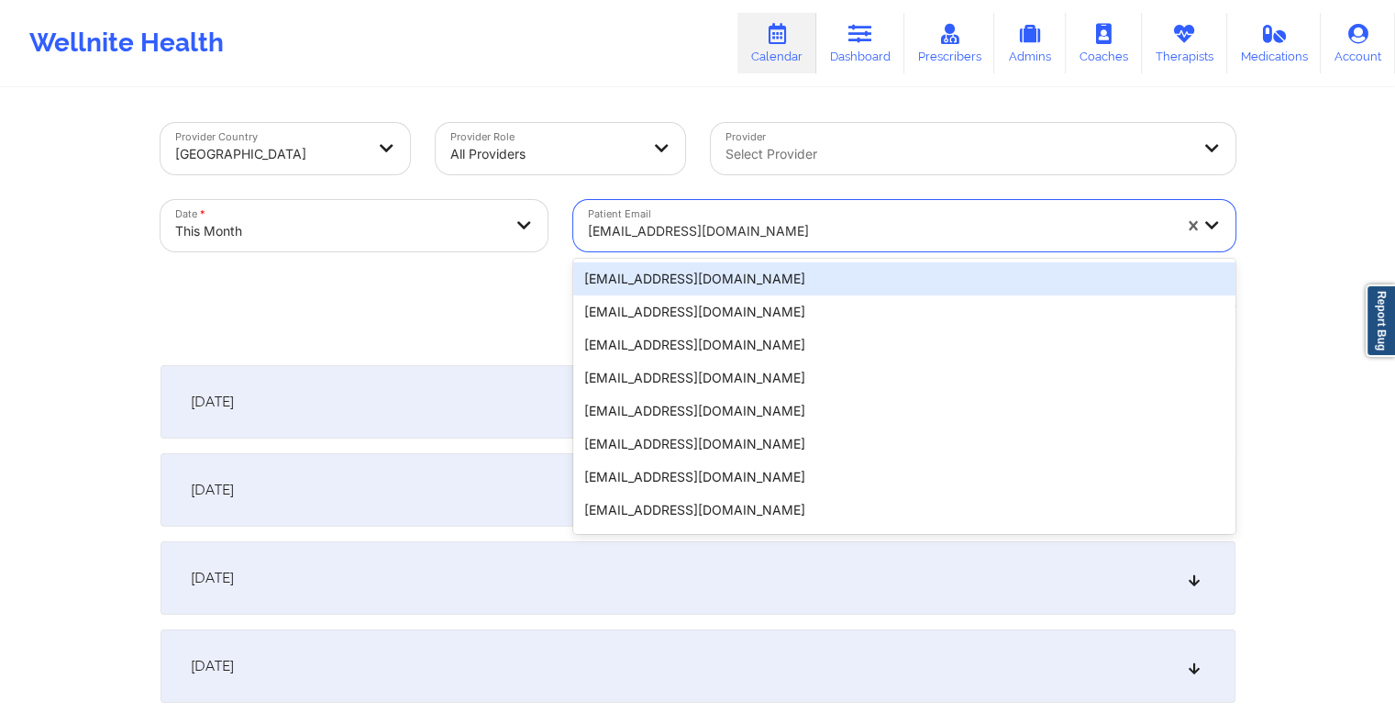
click at [756, 226] on div at bounding box center [880, 231] width 584 height 22
paste input "wilemenia54@live.com"
type input "wilemenia54@live.com"
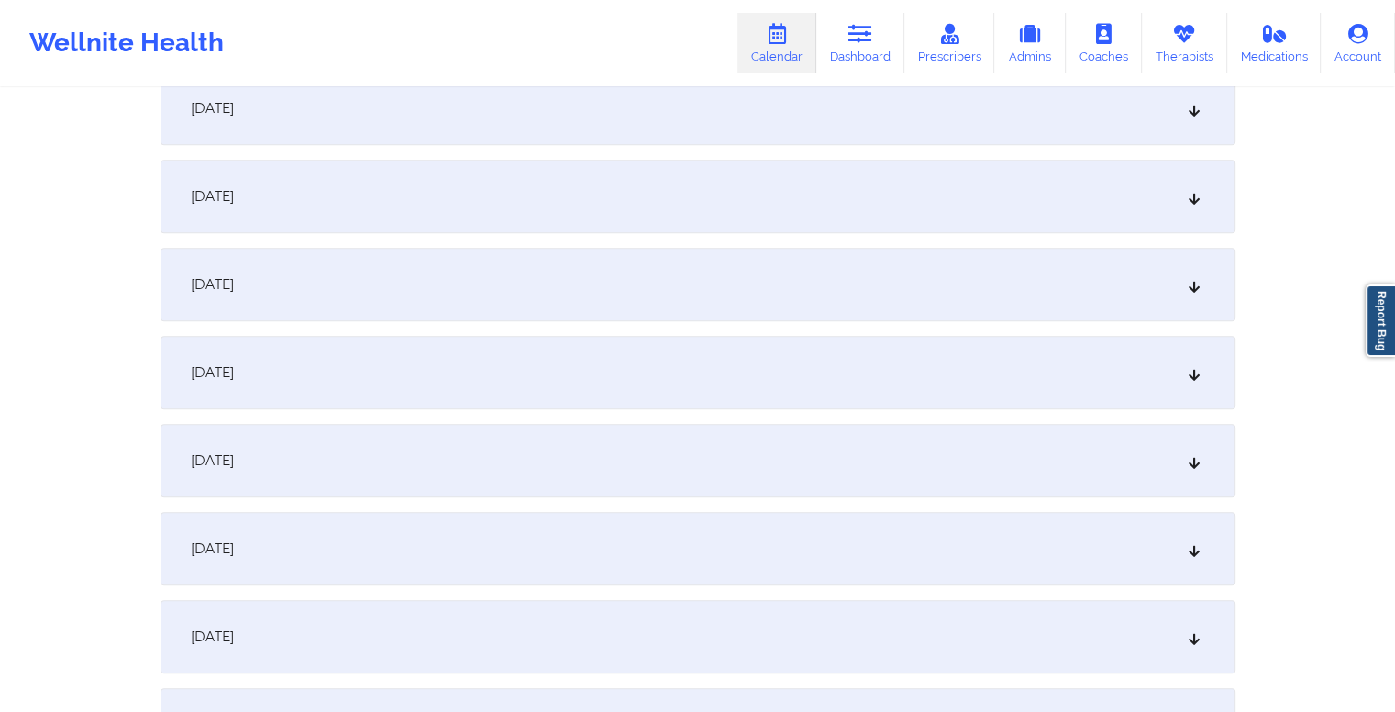
scroll to position [1176, 0]
click at [668, 382] on div "October 14, 2025" at bounding box center [698, 370] width 1075 height 73
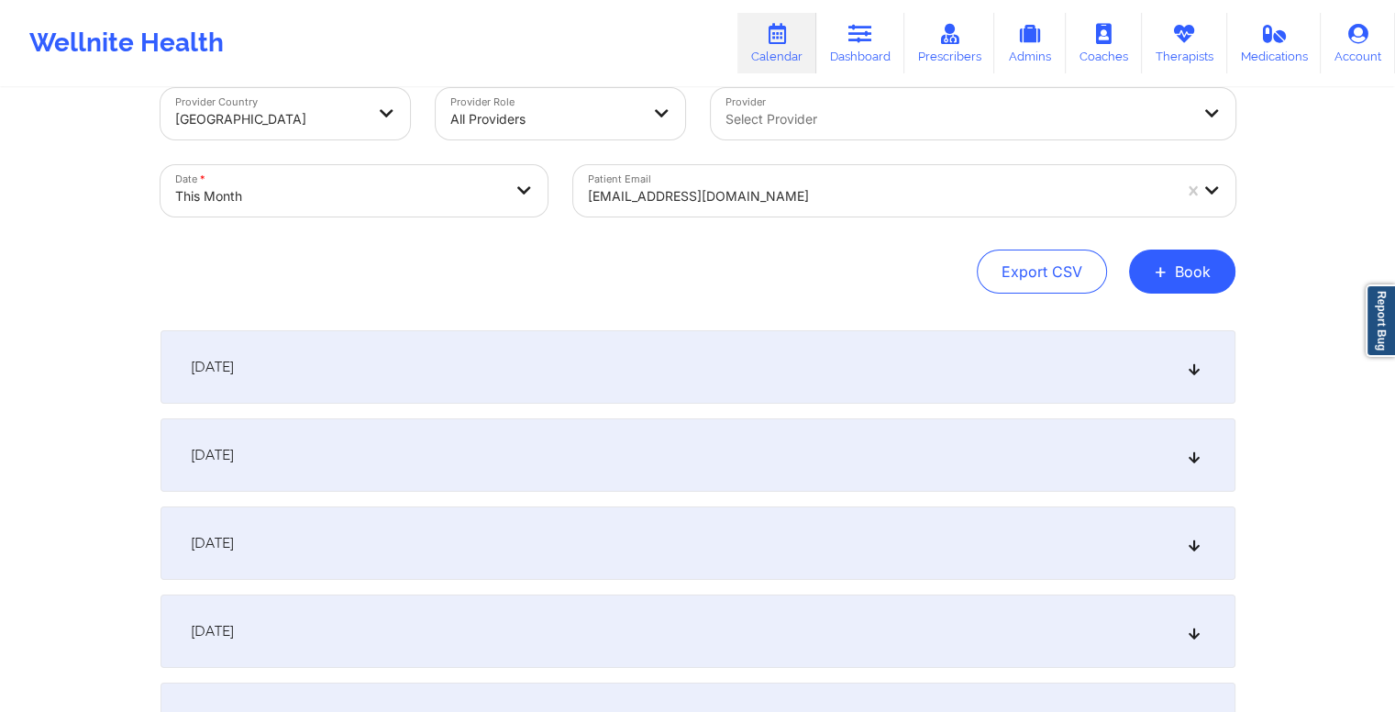
scroll to position [0, 0]
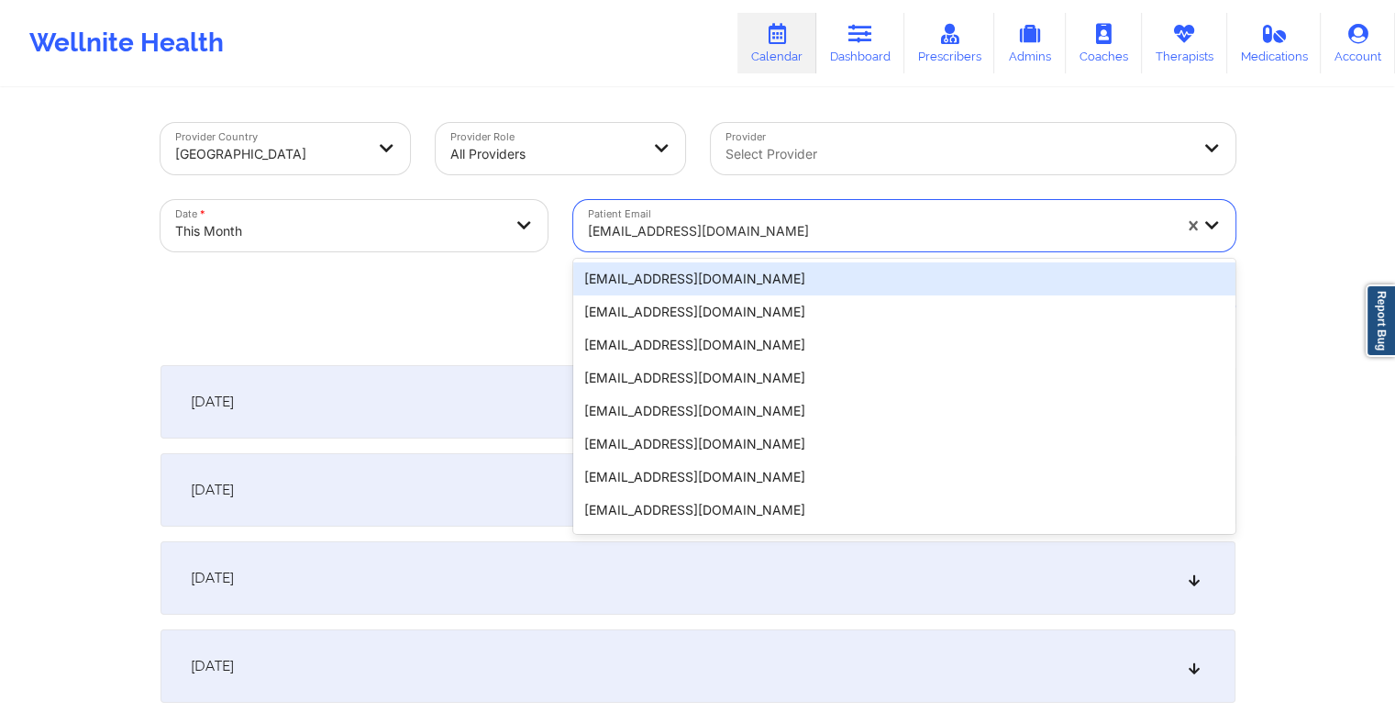
click at [760, 225] on div at bounding box center [880, 231] width 584 height 22
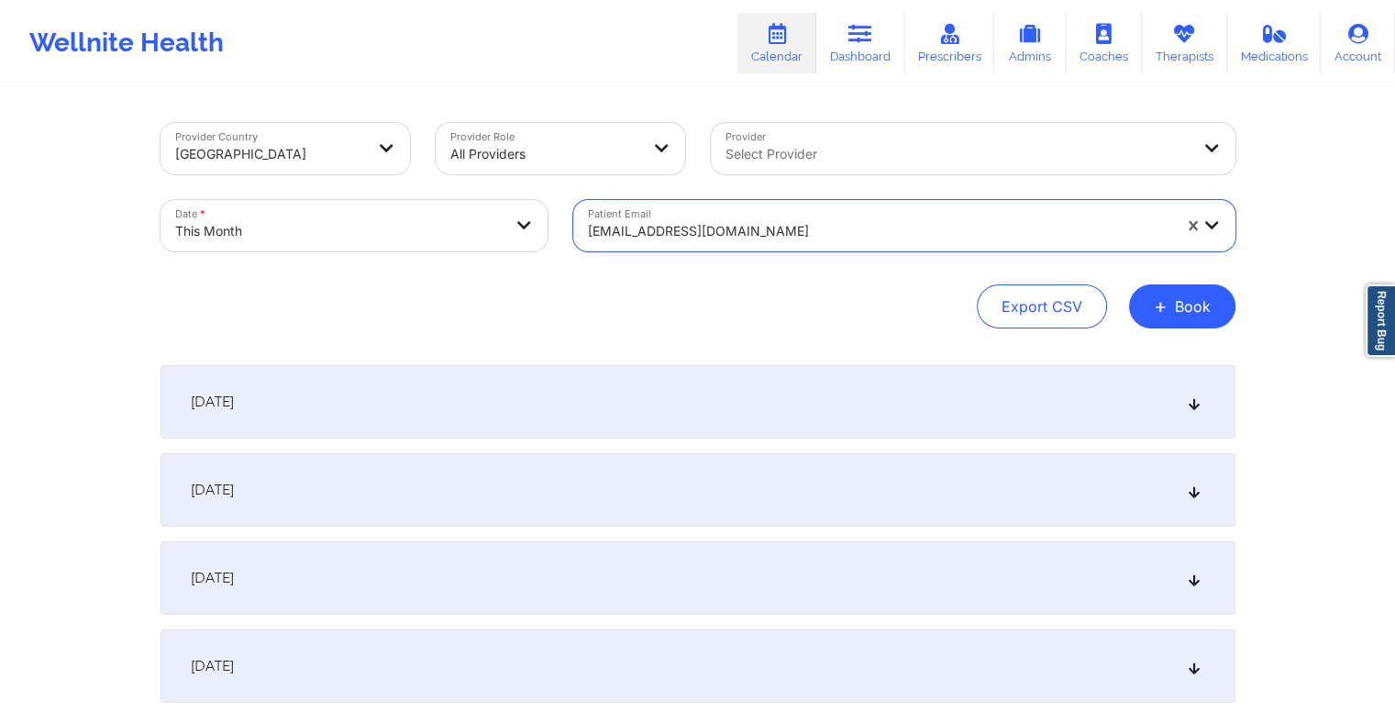
click at [760, 225] on div at bounding box center [880, 231] width 584 height 22
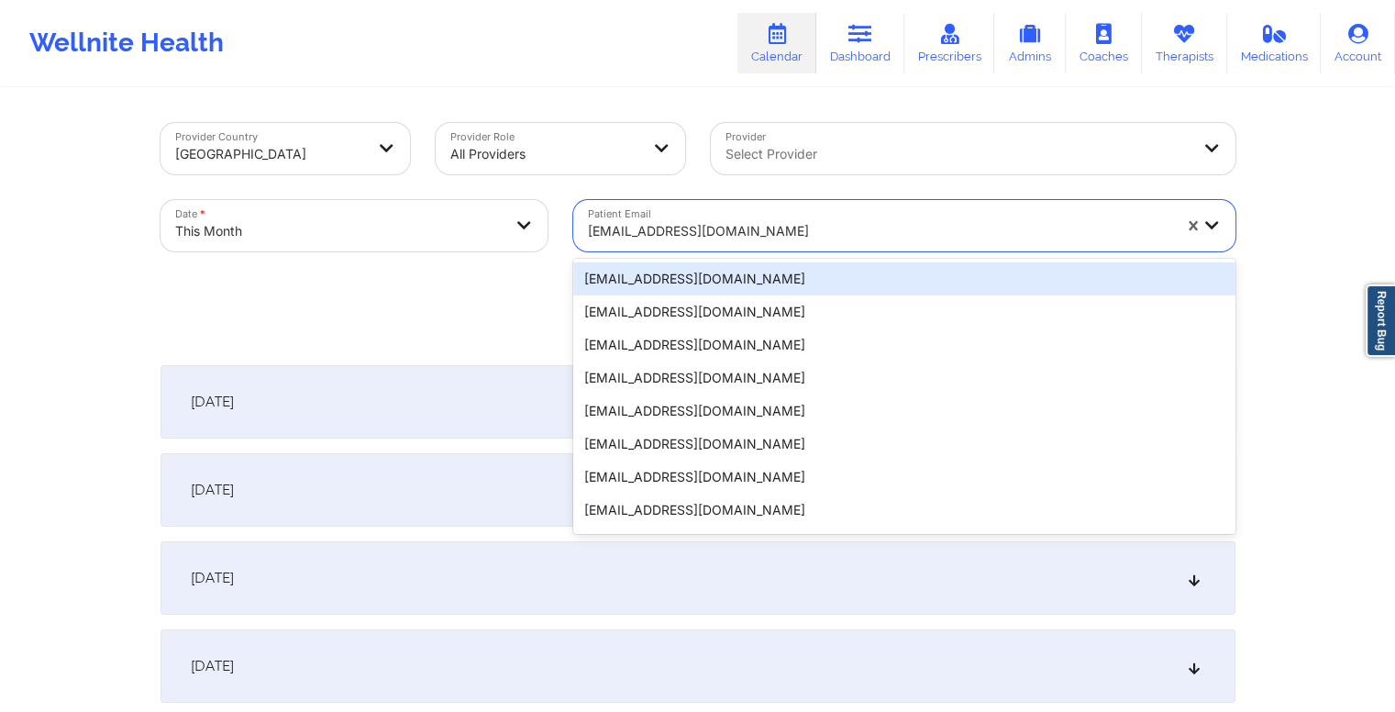
click at [760, 225] on div at bounding box center [880, 231] width 584 height 22
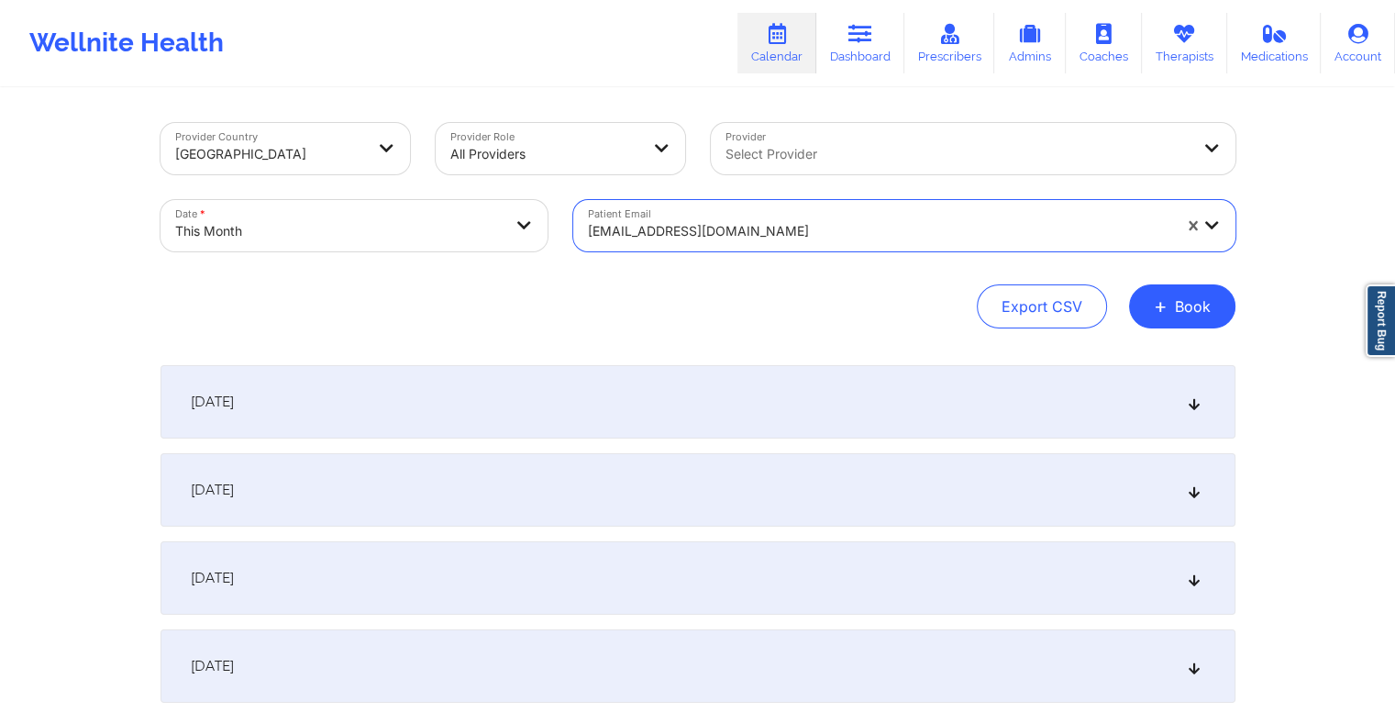
click at [760, 225] on div at bounding box center [880, 231] width 584 height 22
paste input "rubinashrestha1112@gmail.com"
type input "rubinashrestha1112@gmail.com"
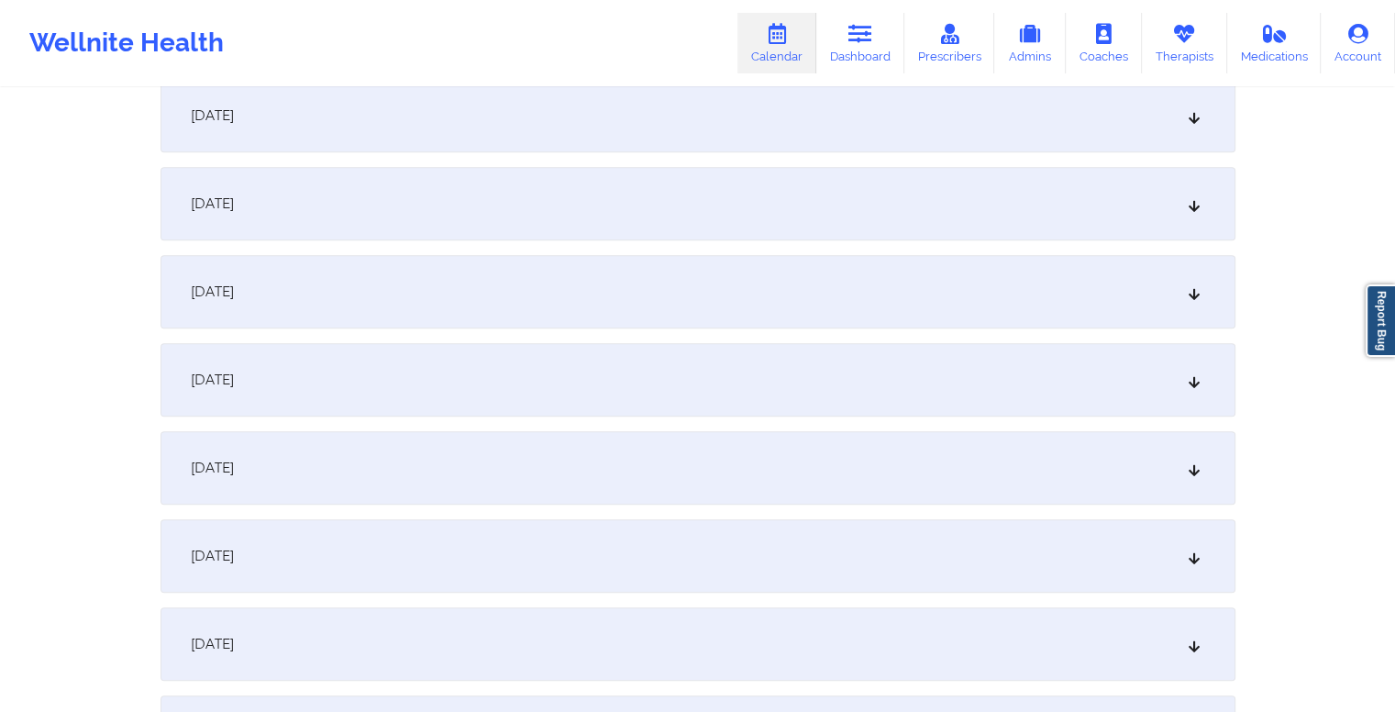
scroll to position [1430, 0]
click at [679, 115] on div "October 14, 2025" at bounding box center [698, 116] width 1075 height 73
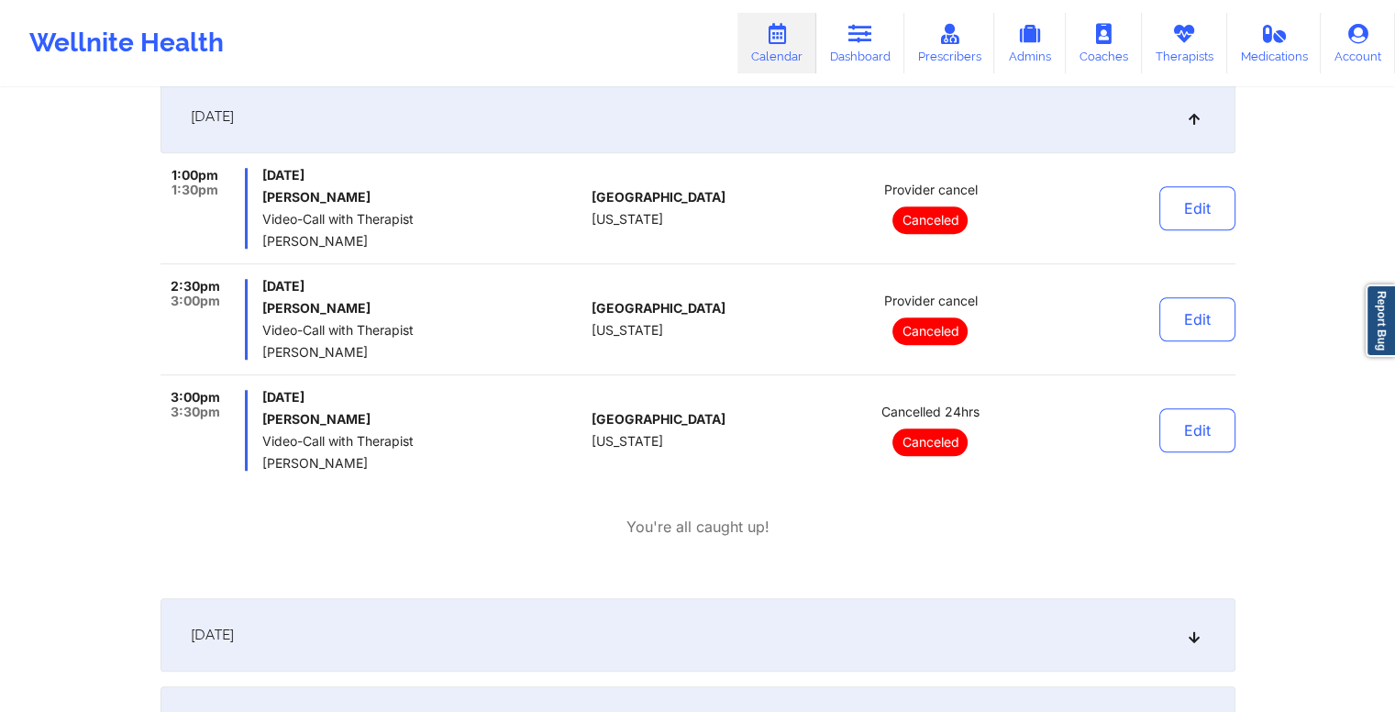
scroll to position [1701, 0]
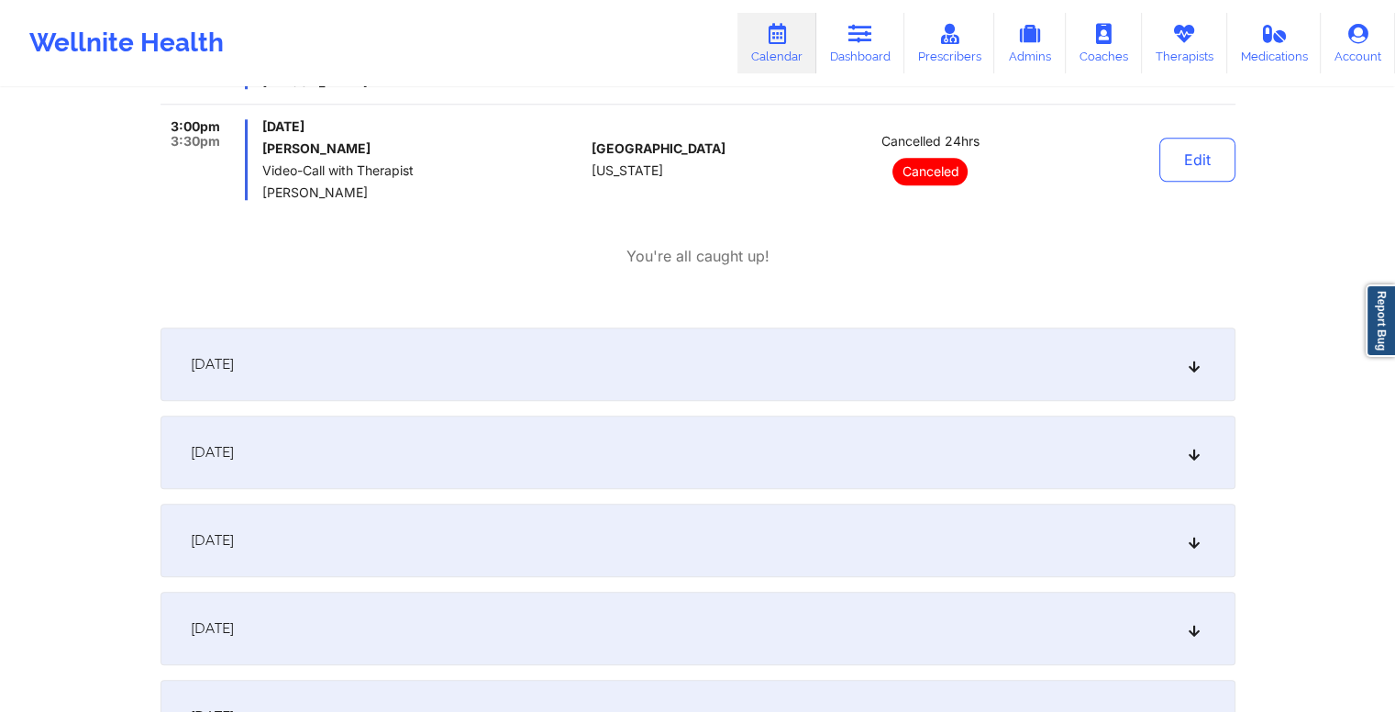
click at [709, 368] on div "October 15, 2025" at bounding box center [698, 364] width 1075 height 73
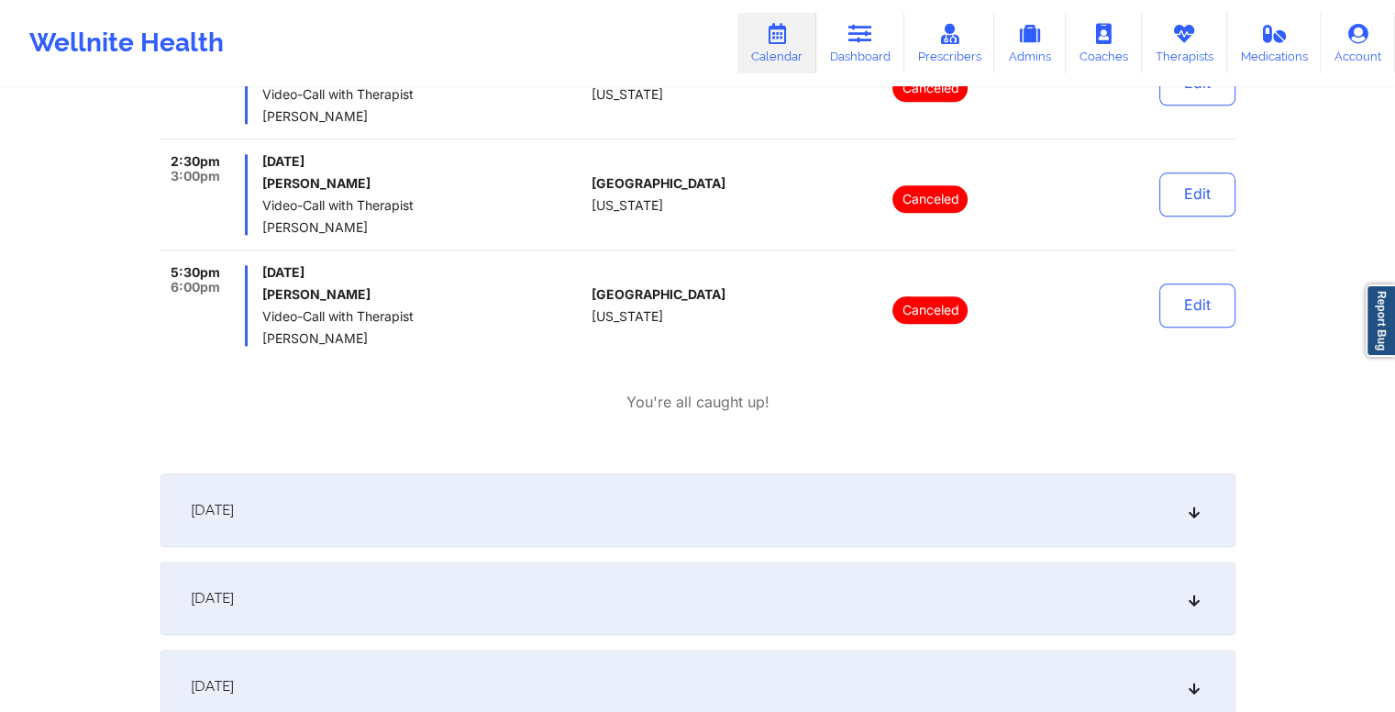
scroll to position [2102, 0]
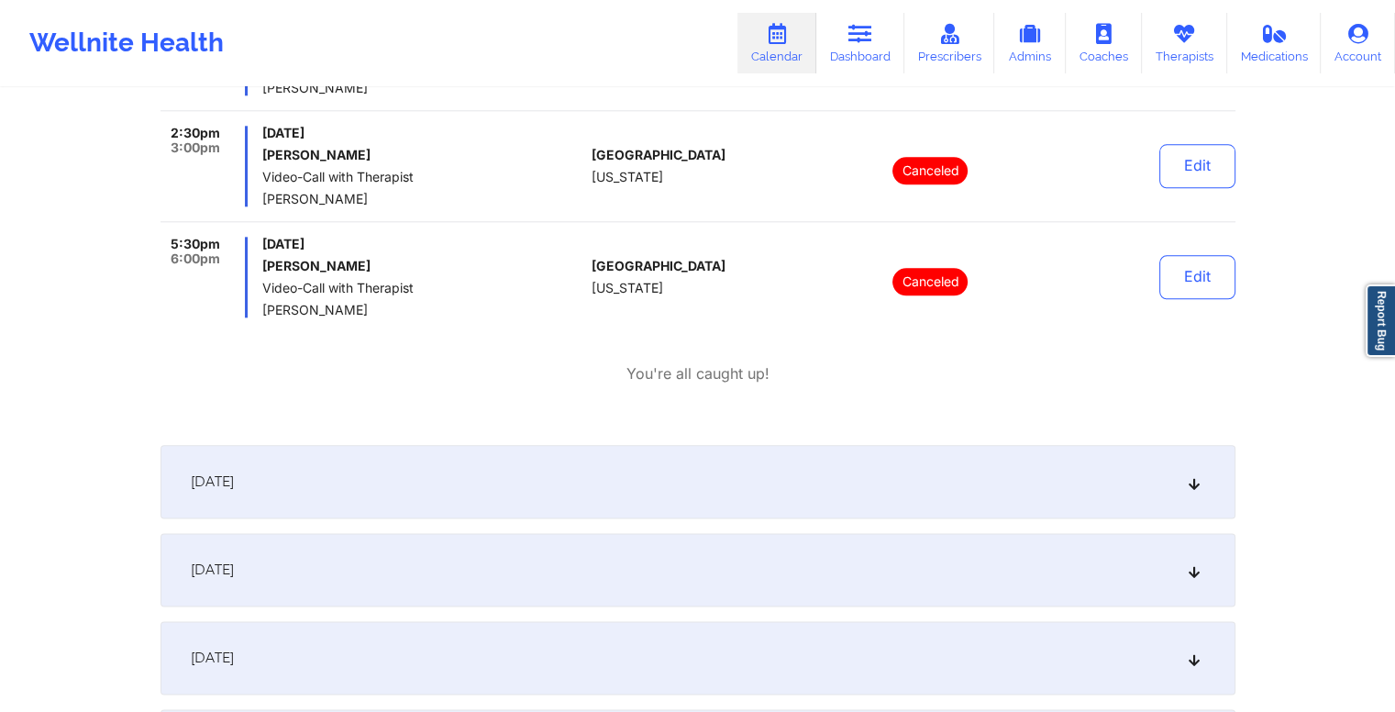
click at [642, 489] on div "October 16, 2025" at bounding box center [698, 481] width 1075 height 73
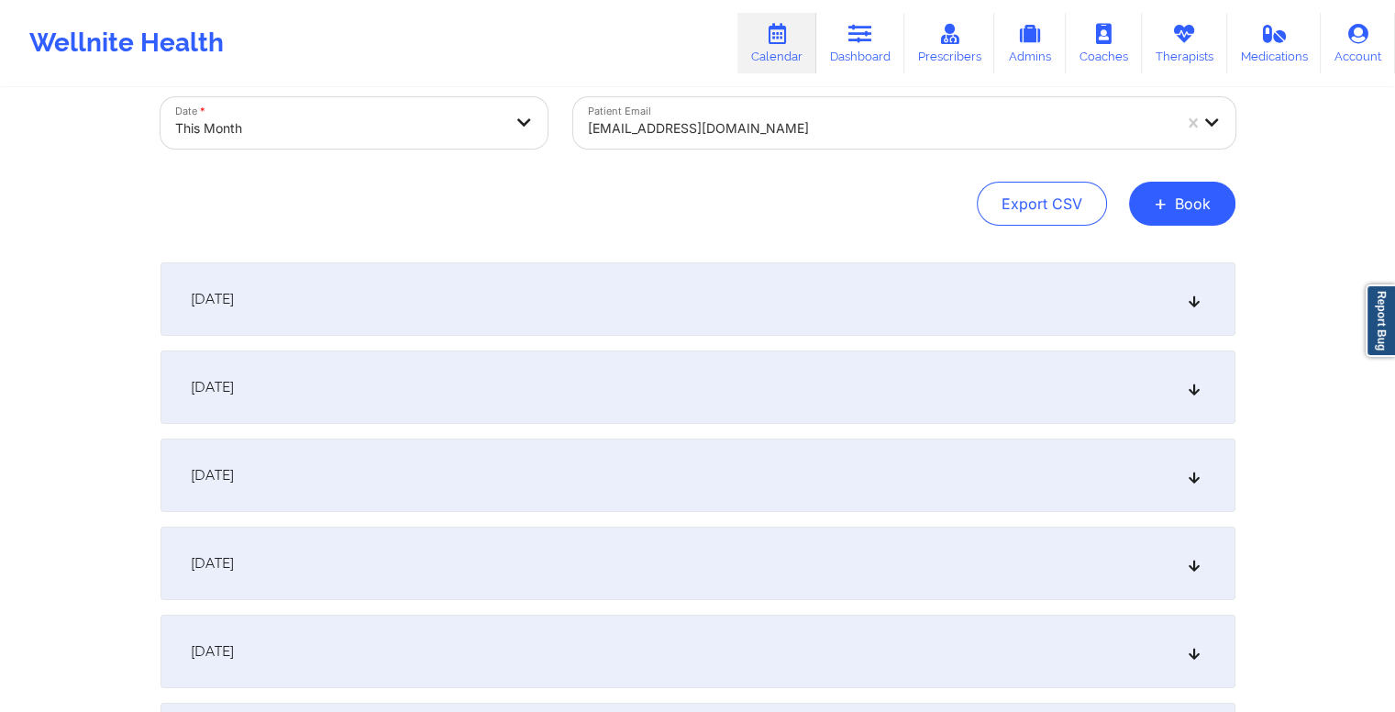
scroll to position [0, 0]
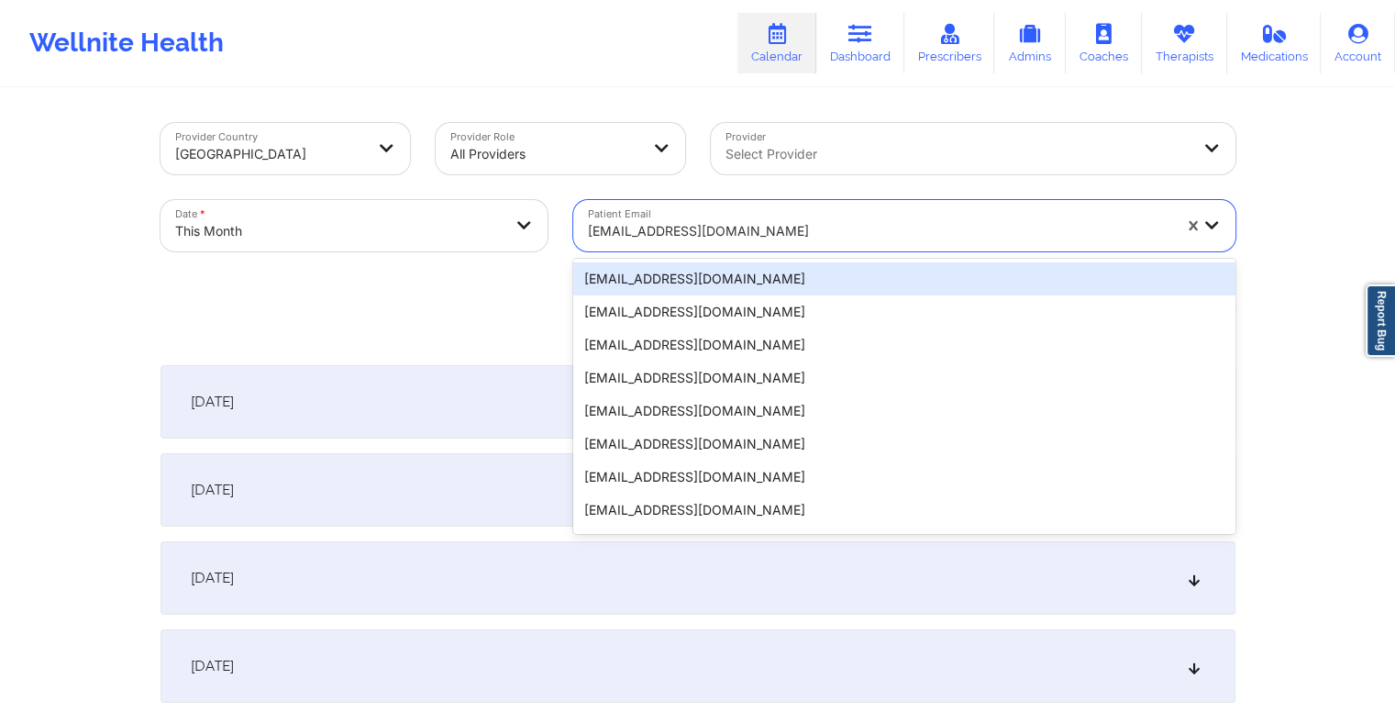
click at [724, 232] on div at bounding box center [880, 231] width 584 height 22
paste input "karina17lea@gmail.com"
type input "karina17lea@gmail.com"
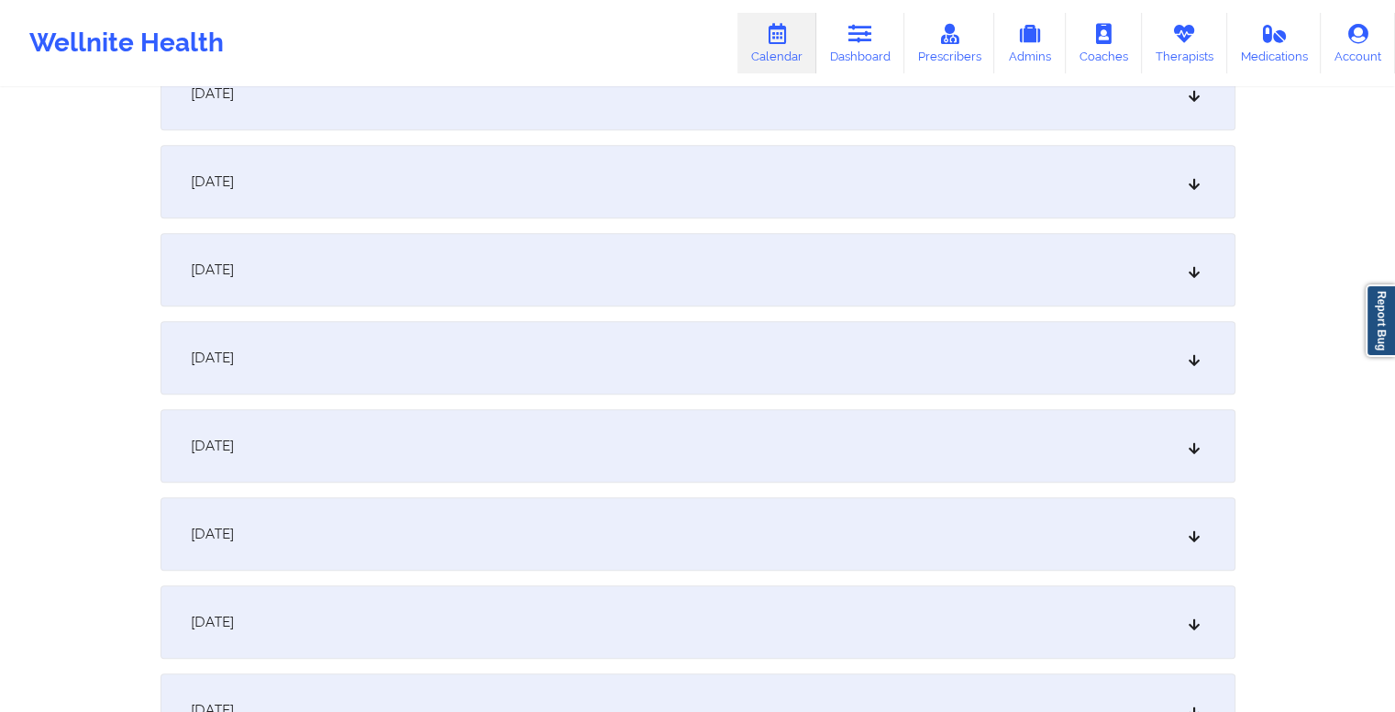
scroll to position [928, 0]
click at [584, 602] on div "October 14, 2025" at bounding box center [698, 619] width 1075 height 73
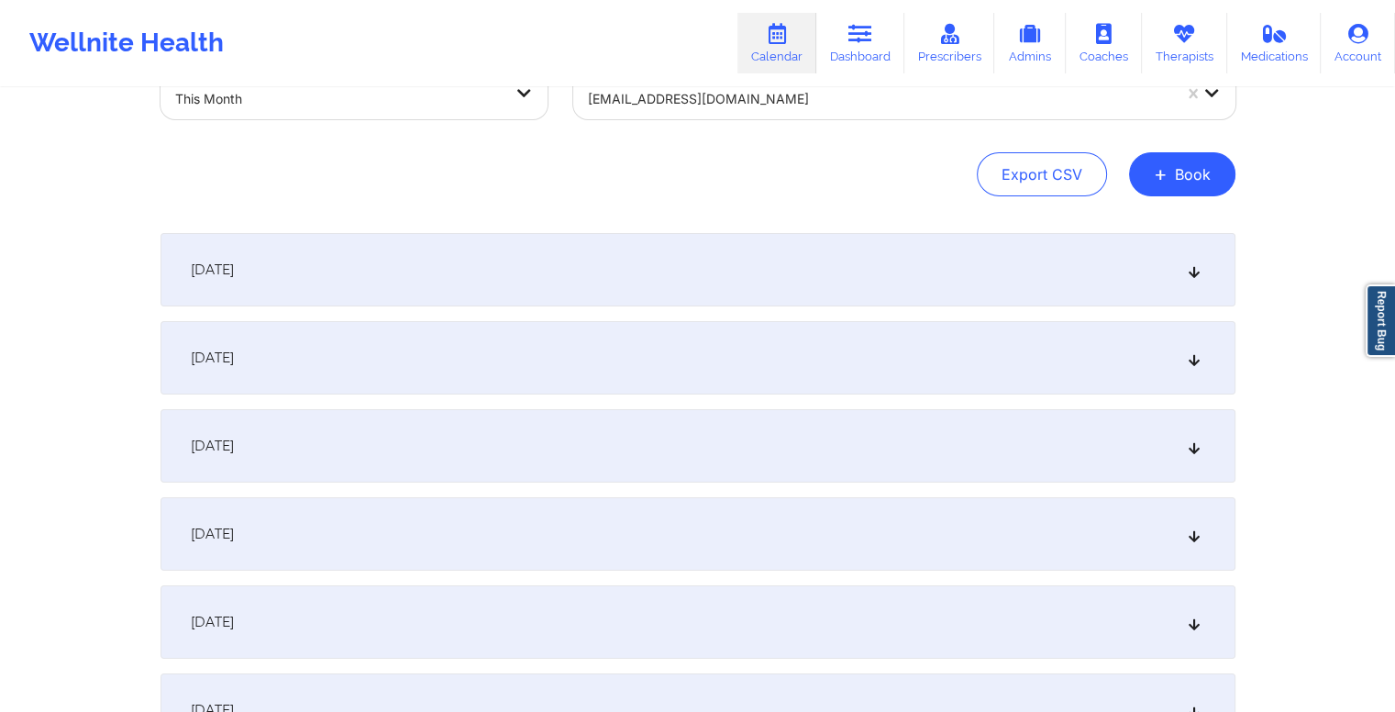
scroll to position [0, 0]
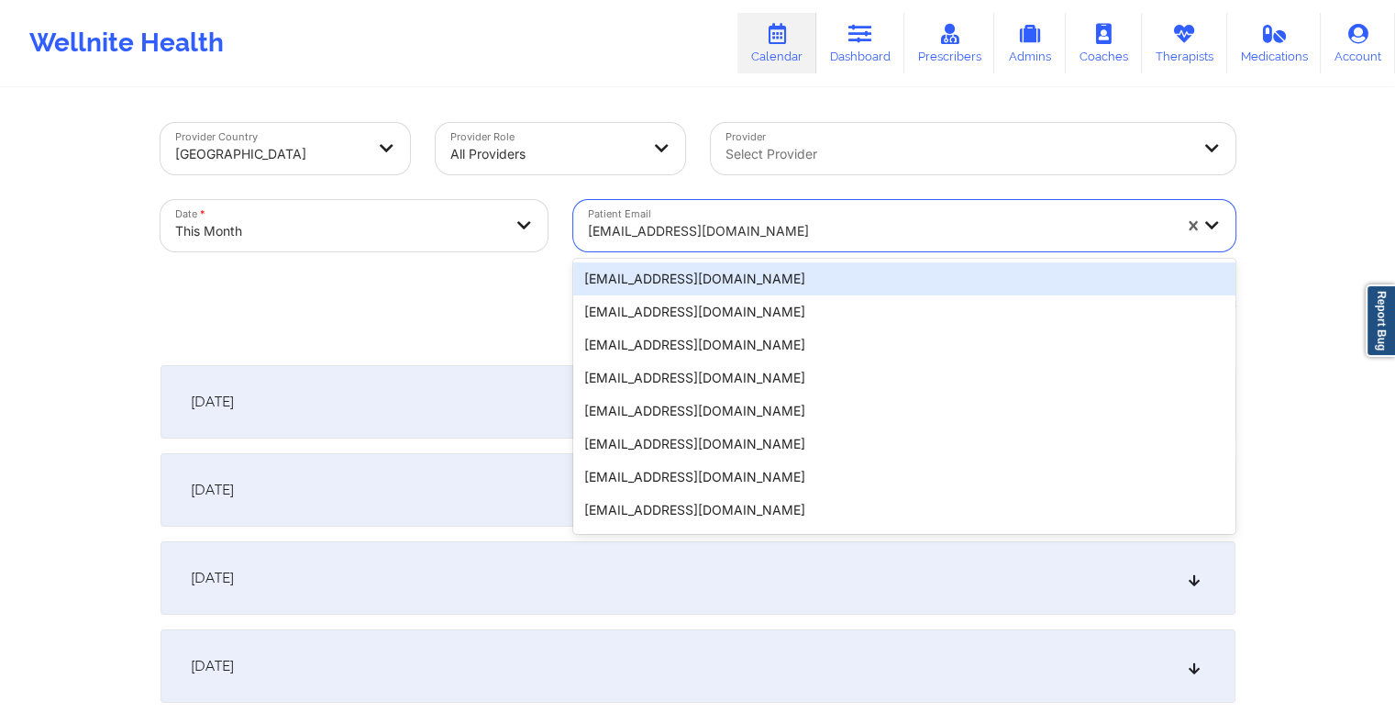
click at [757, 228] on div at bounding box center [880, 231] width 584 height 22
paste input "mariealicebarnes@gmail.com"
type input "mariealicebarnes@gmail.com"
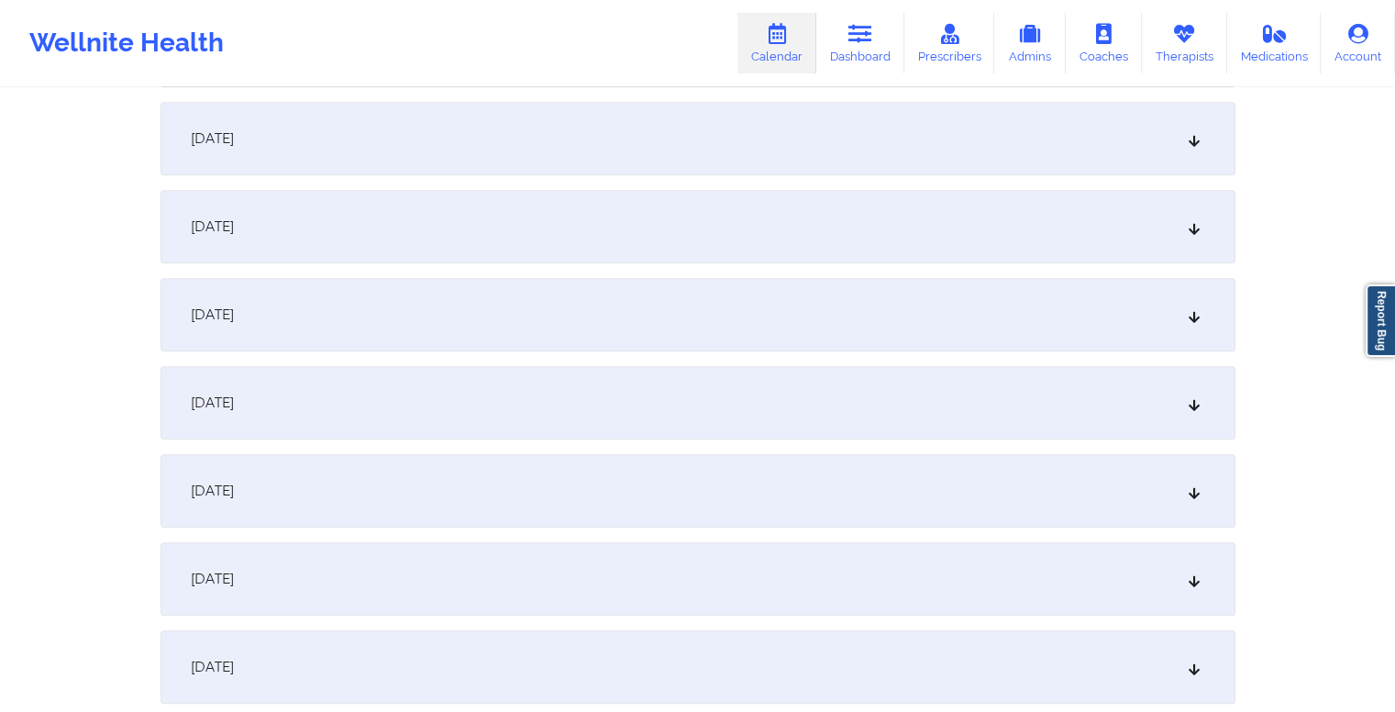
scroll to position [1394, 0]
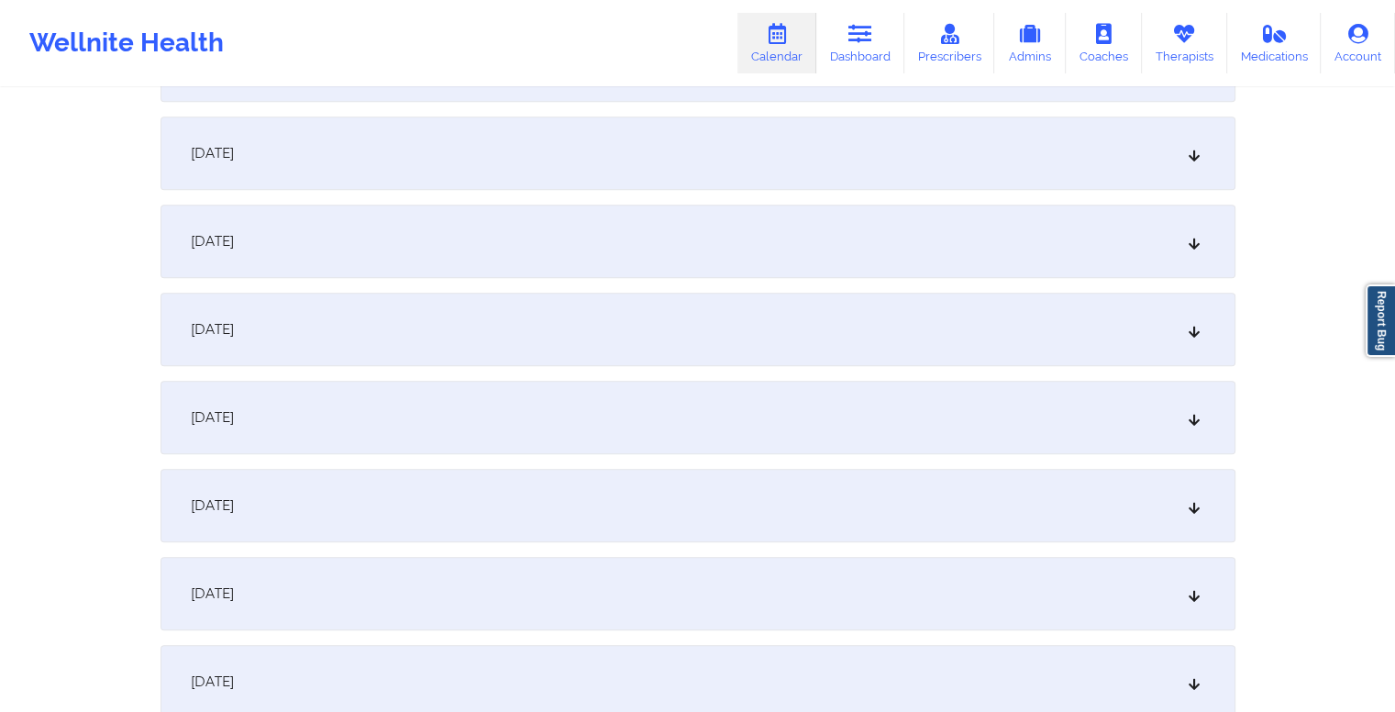
click at [543, 166] on div "October 14, 2025" at bounding box center [698, 153] width 1075 height 73
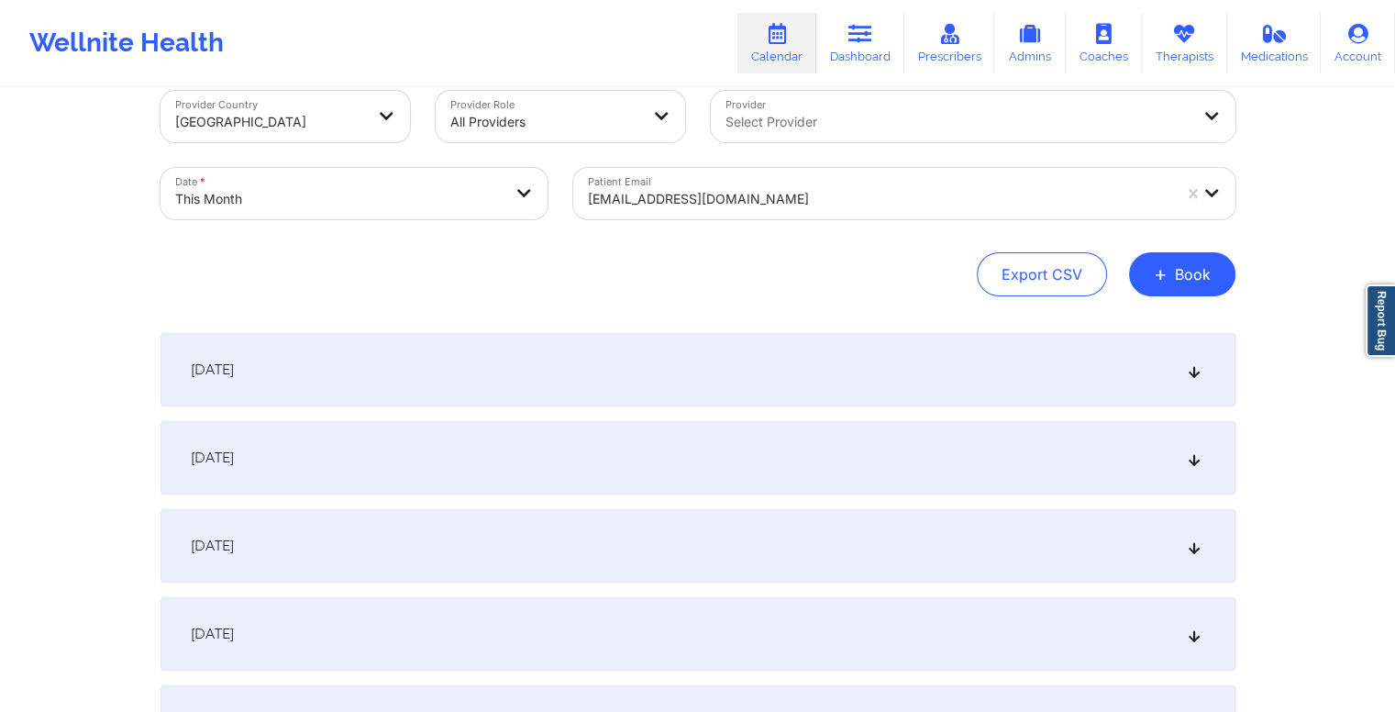
scroll to position [0, 0]
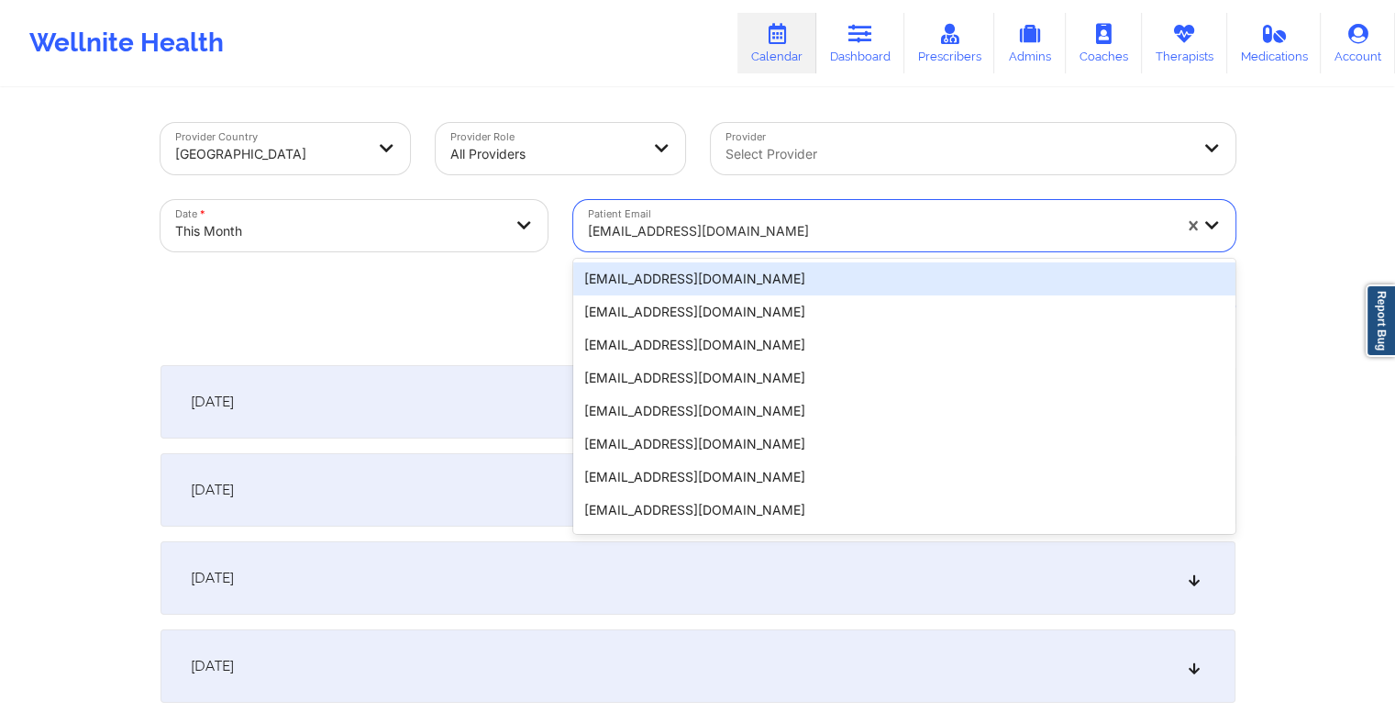
click at [779, 225] on div at bounding box center [880, 231] width 584 height 22
type input "v"
drag, startPoint x: 779, startPoint y: 225, endPoint x: 862, endPoint y: 236, distance: 84.2
click at [862, 236] on div at bounding box center [880, 231] width 584 height 22
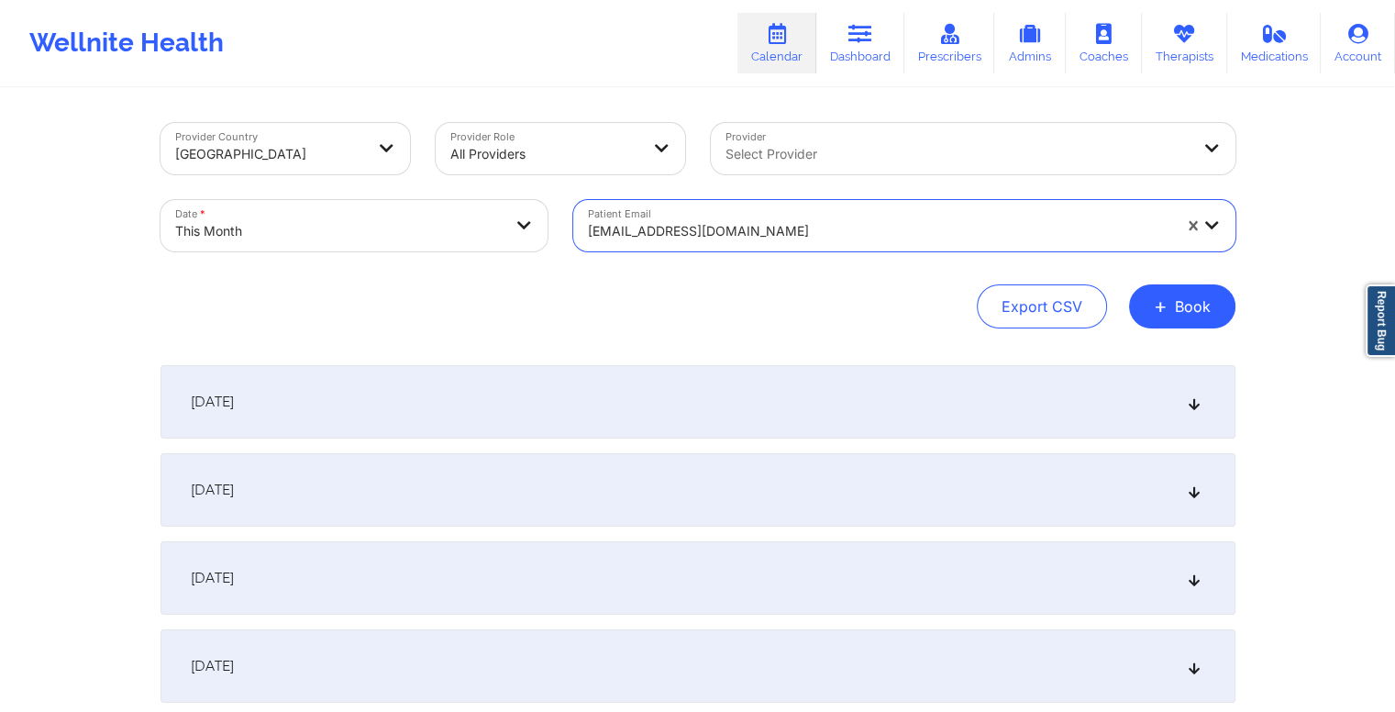
paste input "classen97@hotmail.com"
type input "classen97@hotmail.com"
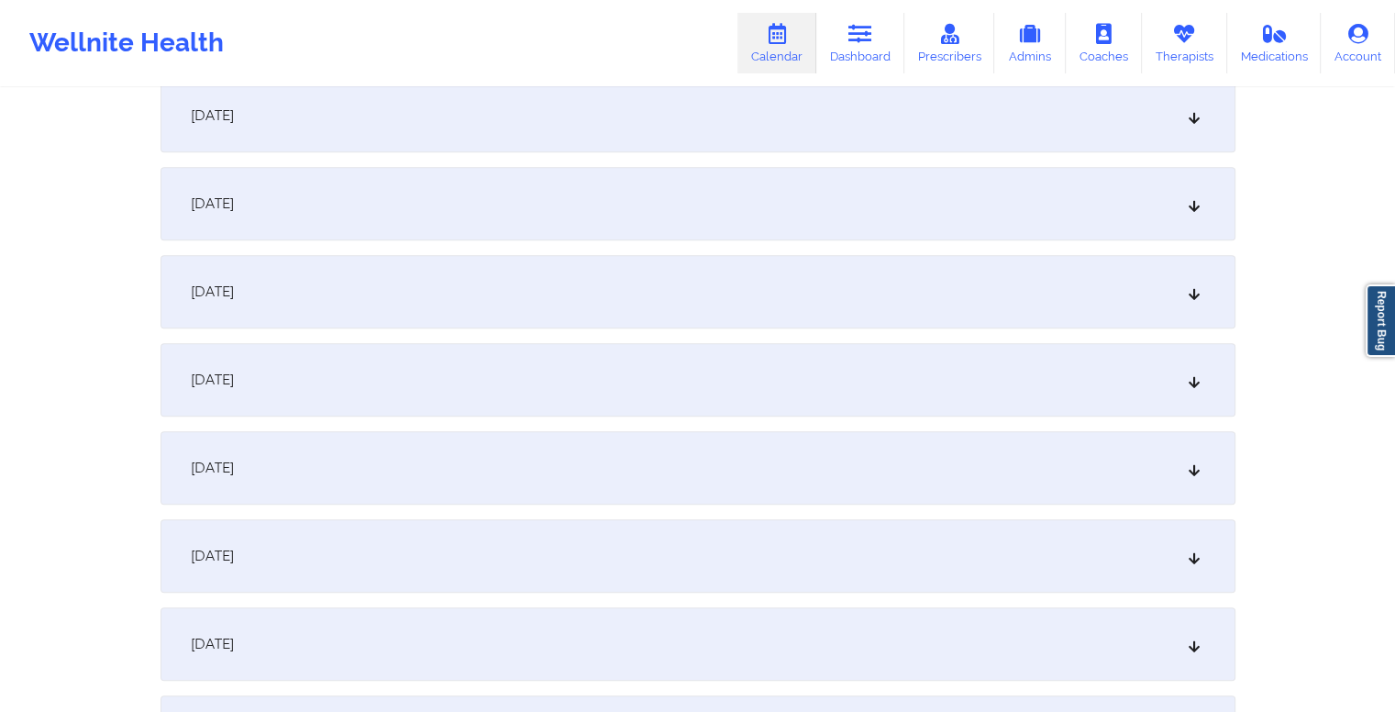
scroll to position [996, 0]
click at [705, 541] on div "October 14, 2025" at bounding box center [698, 550] width 1075 height 73
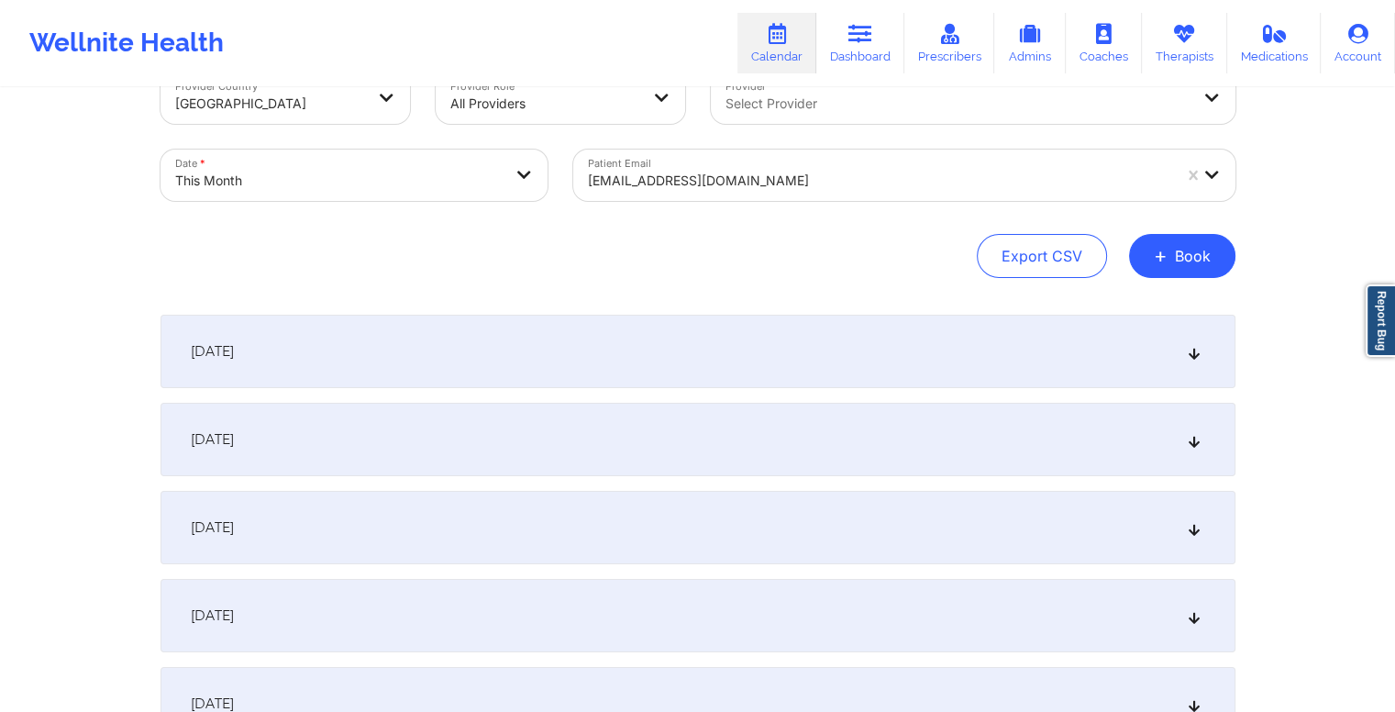
scroll to position [0, 0]
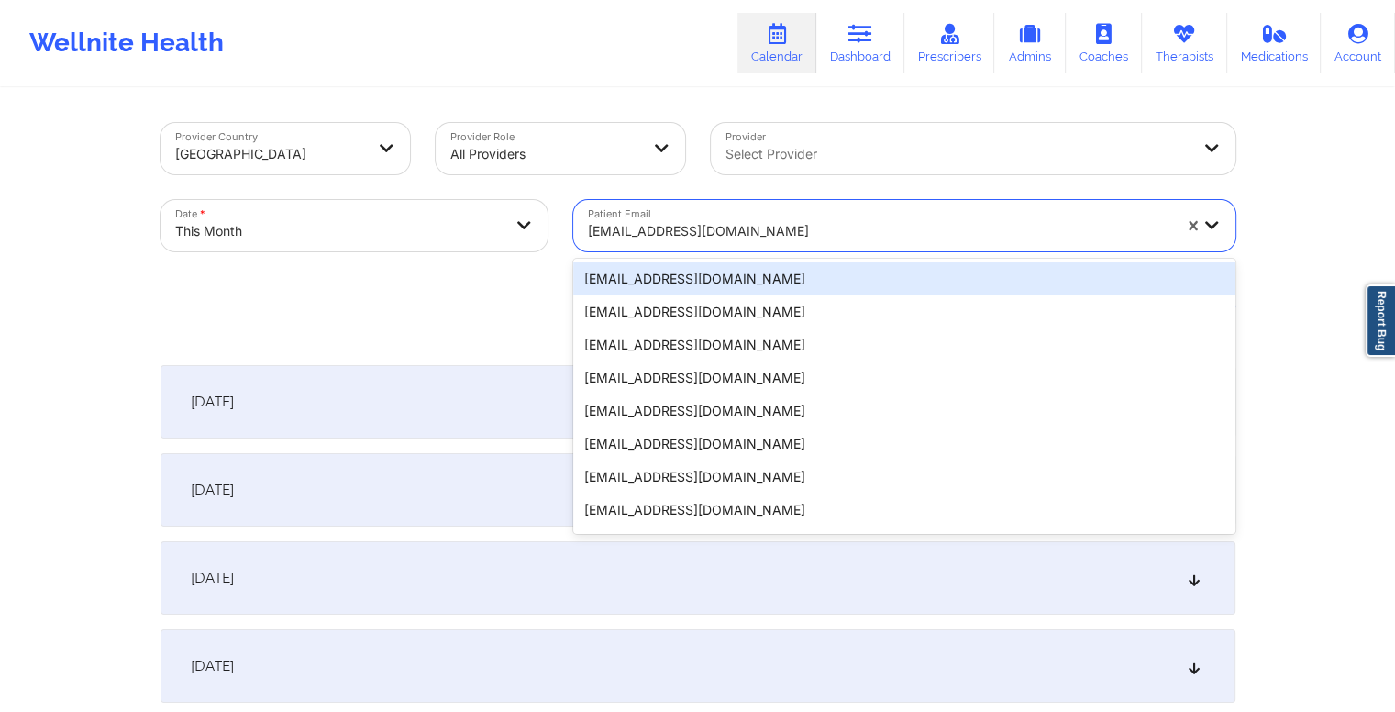
click at [749, 225] on div at bounding box center [880, 231] width 584 height 22
paste input "duganstacy@gmail.com"
type input "duganstacy@gmail.com"
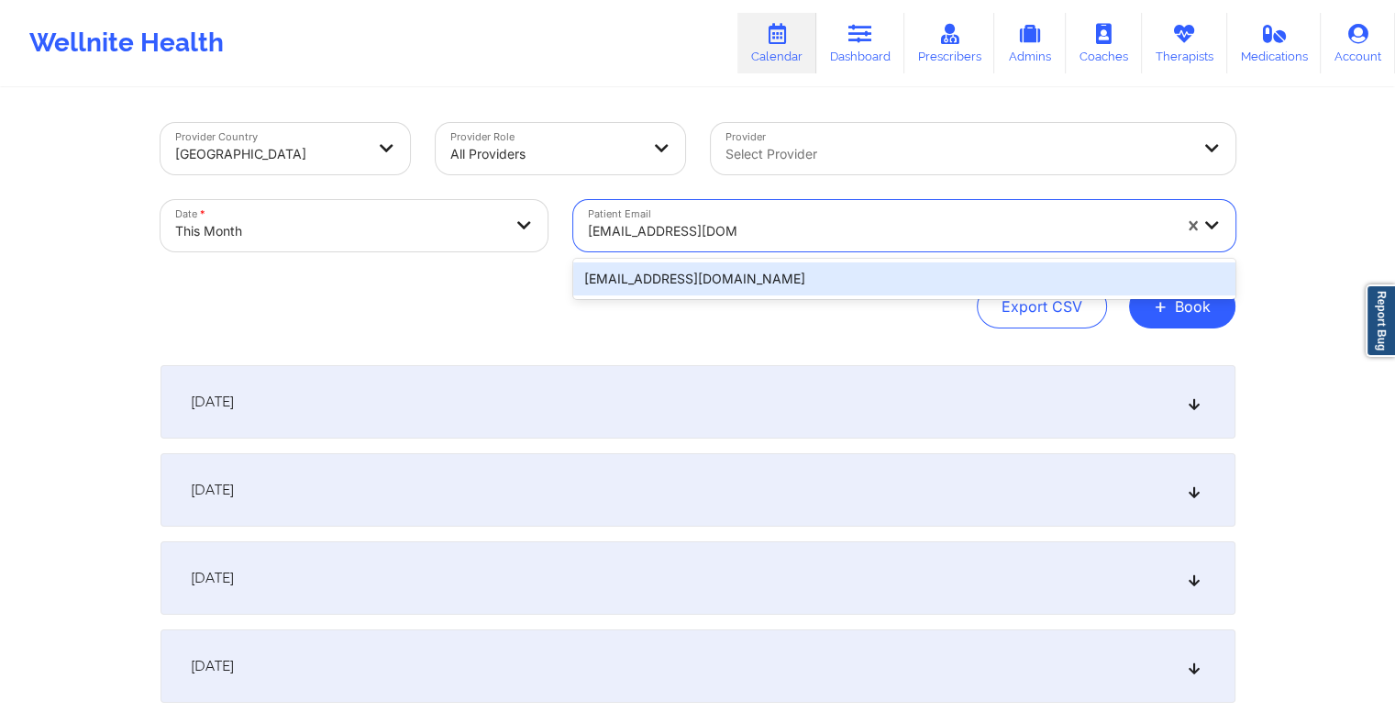
click at [796, 274] on div "duganstacy@gmail.com" at bounding box center [904, 278] width 662 height 33
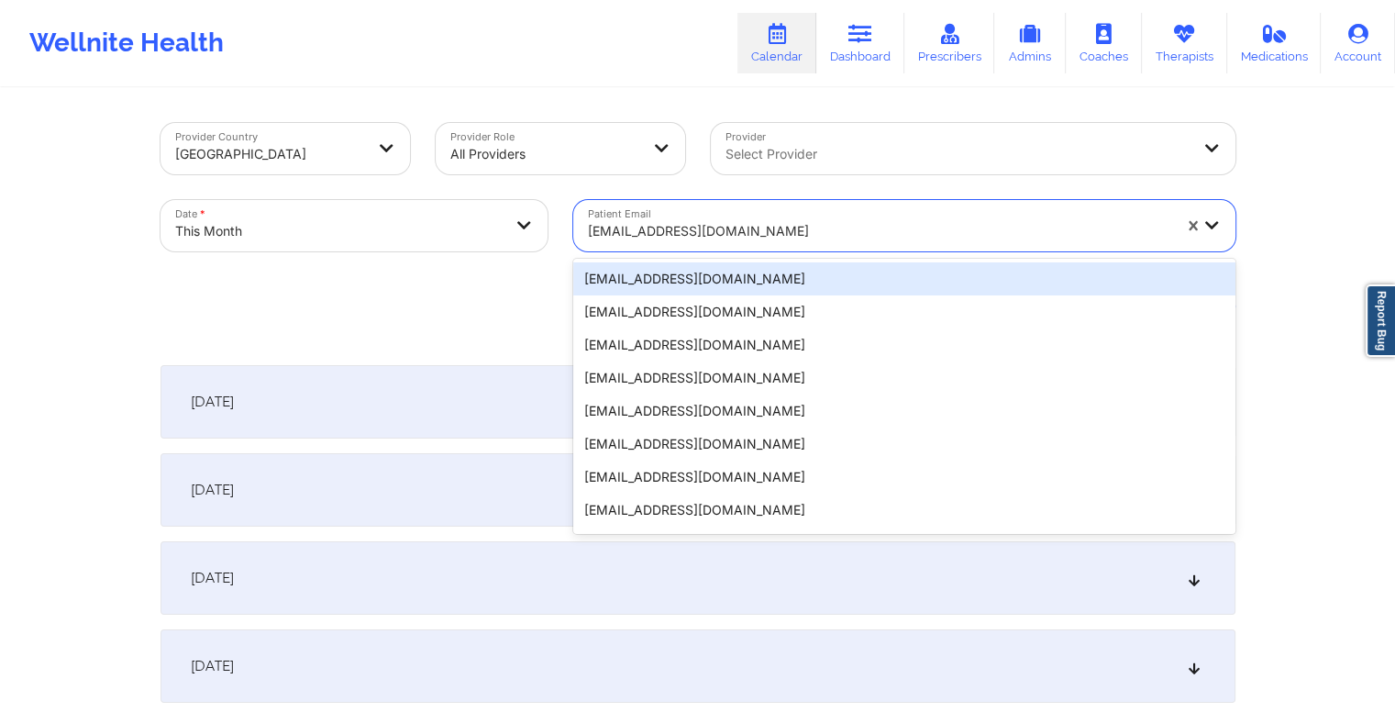
click at [757, 228] on div at bounding box center [880, 231] width 584 height 22
paste input "michaelstrunk944@gmail.com"
type input "michaelstrunk944@gmail.com"
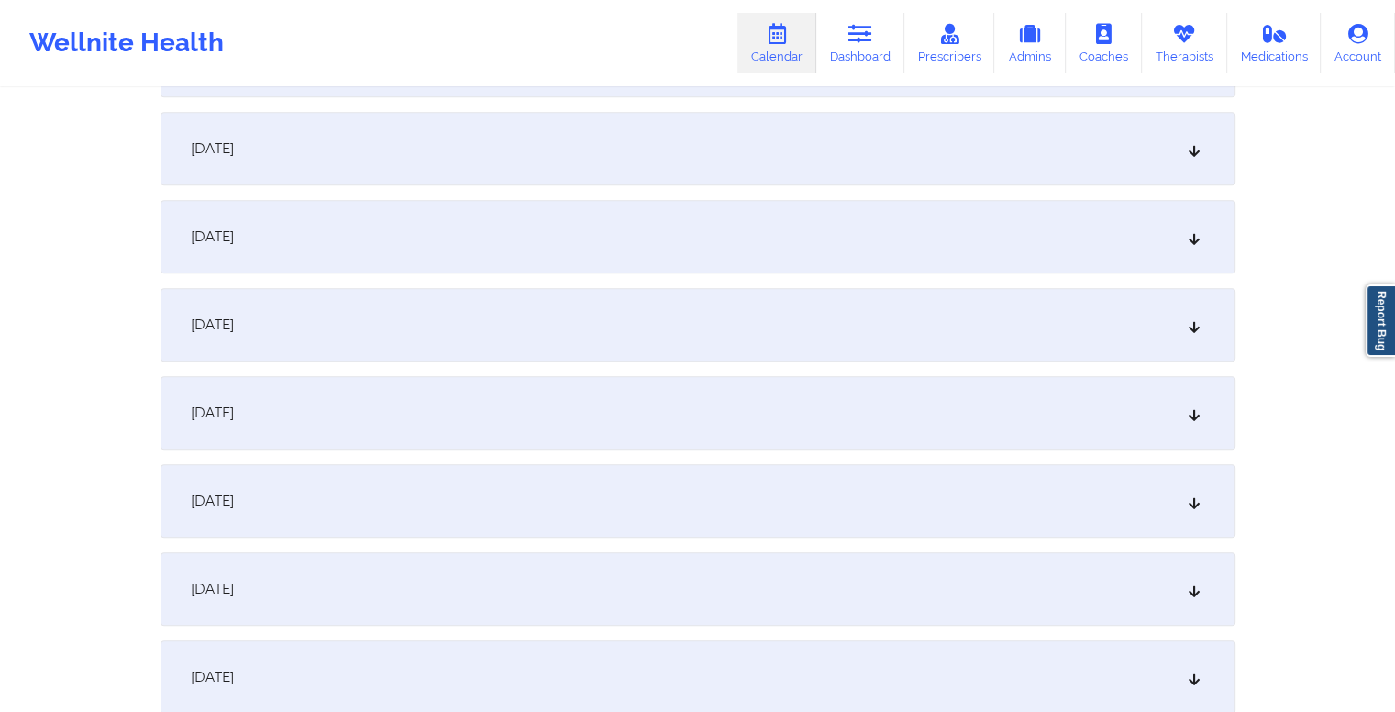
scroll to position [1046, 0]
click at [673, 499] on div "October 14, 2025" at bounding box center [698, 500] width 1075 height 73
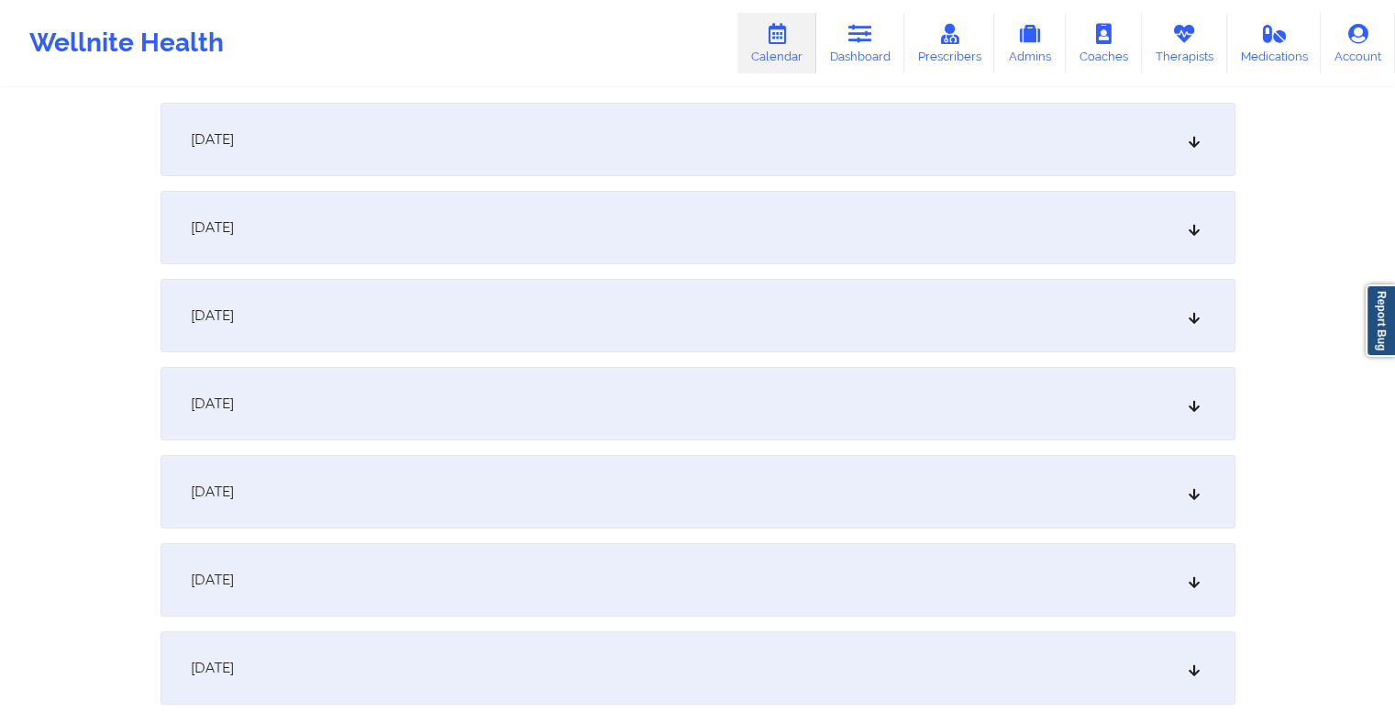
scroll to position [0, 0]
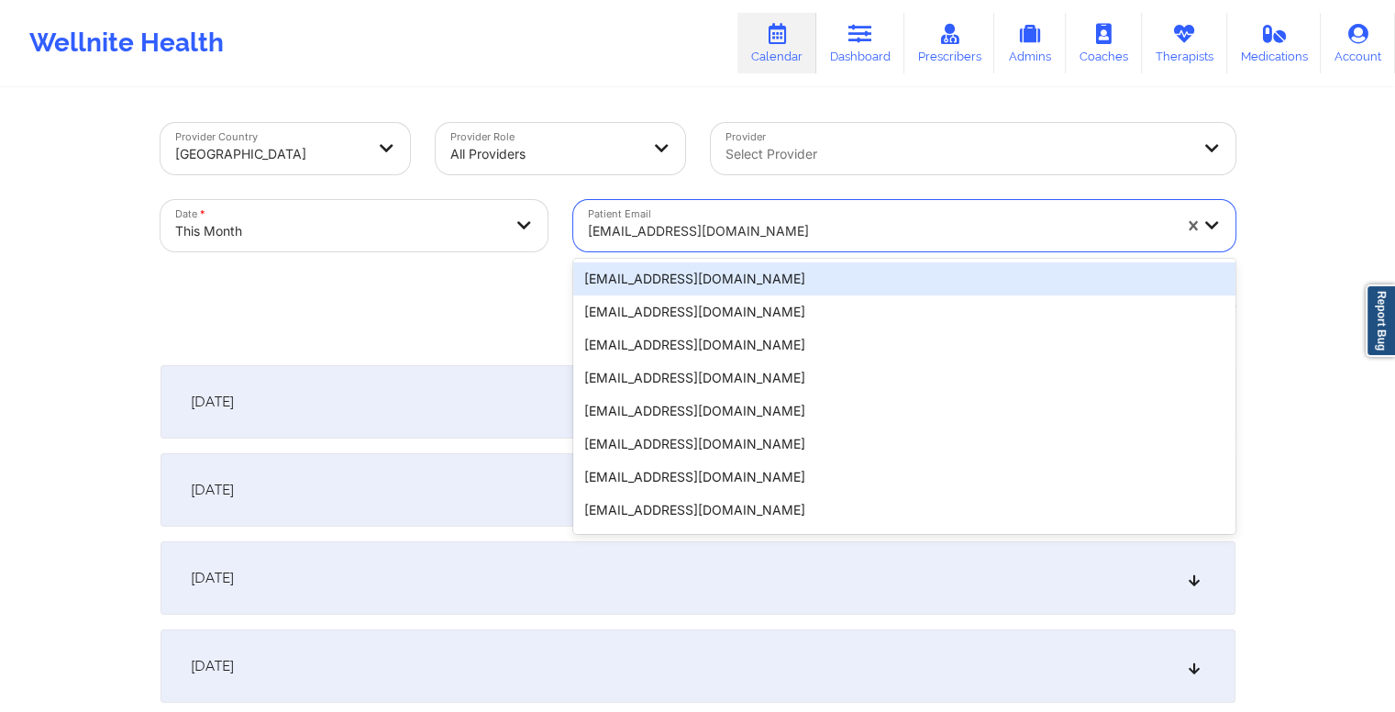
click at [810, 232] on div at bounding box center [880, 231] width 584 height 22
paste input "cwhirley1280@gmail.com"
type input "cwhirley1280@gmail.com"
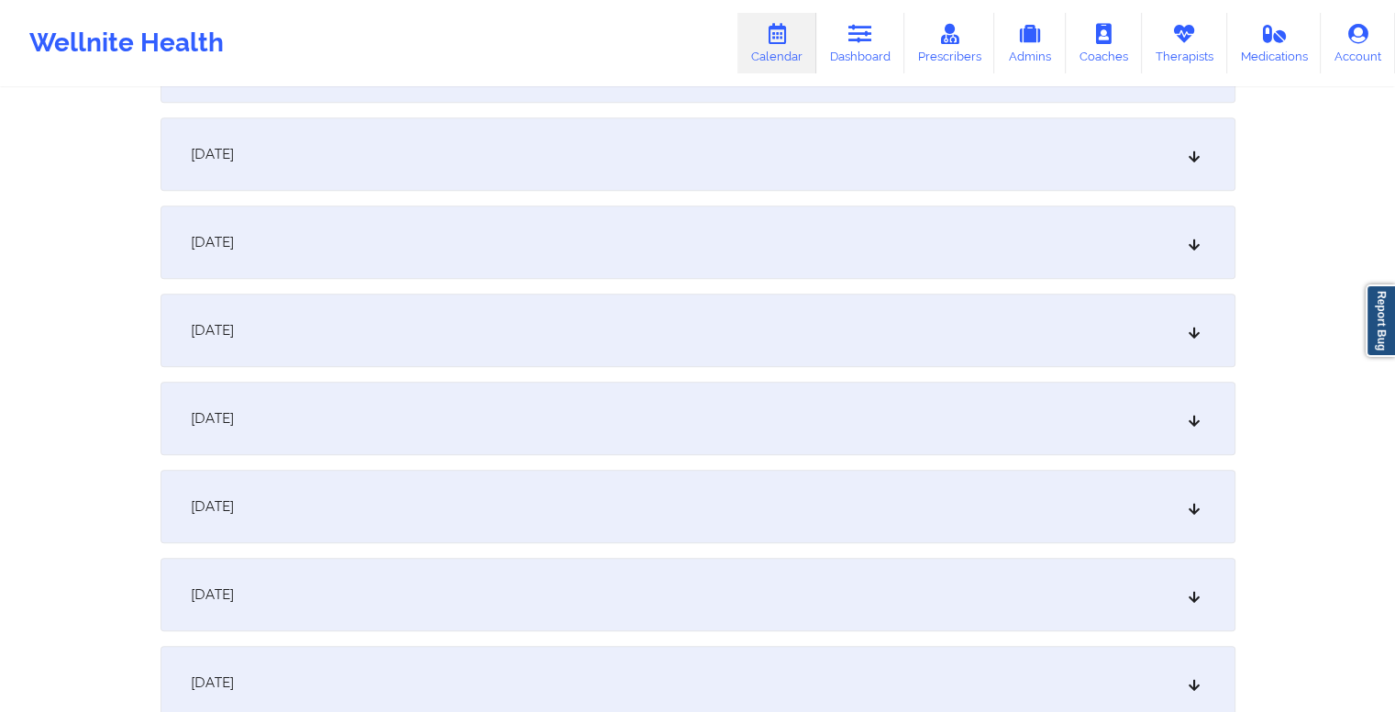
scroll to position [895, 0]
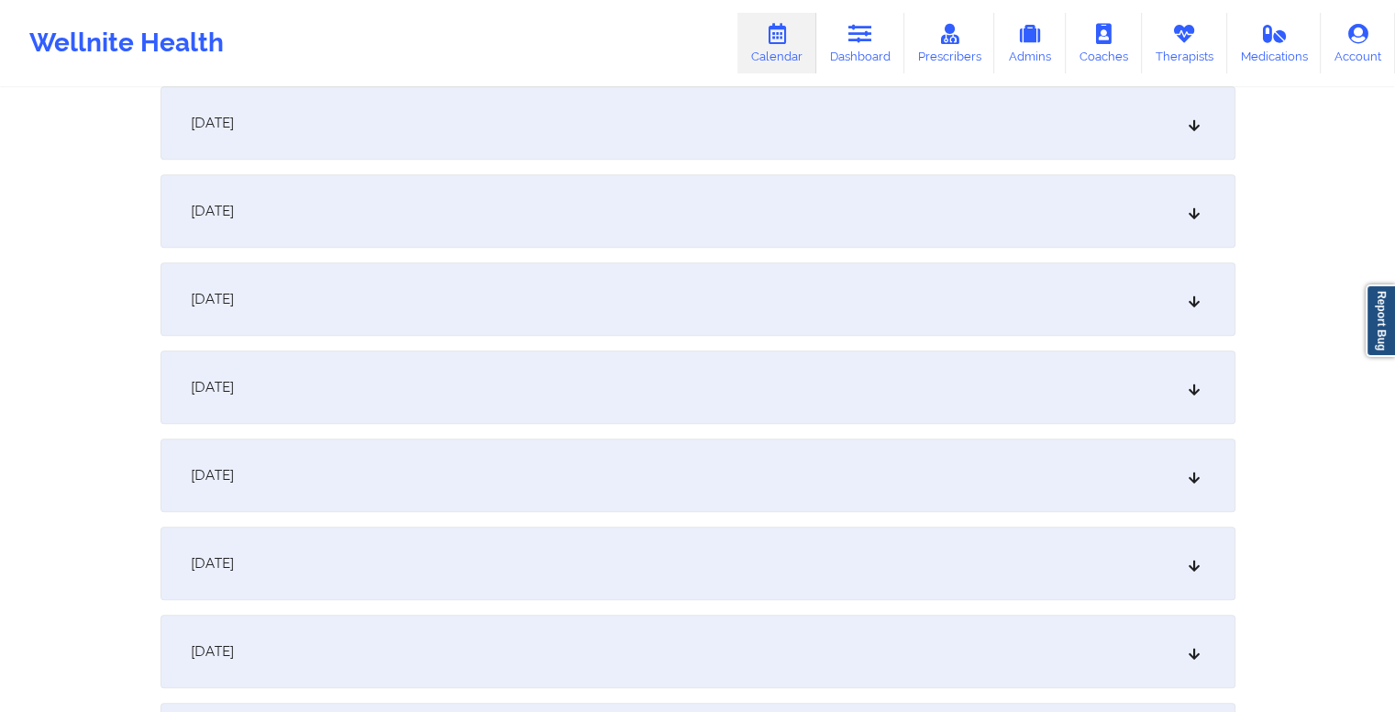
click at [704, 642] on div "October 14, 2025" at bounding box center [698, 651] width 1075 height 73
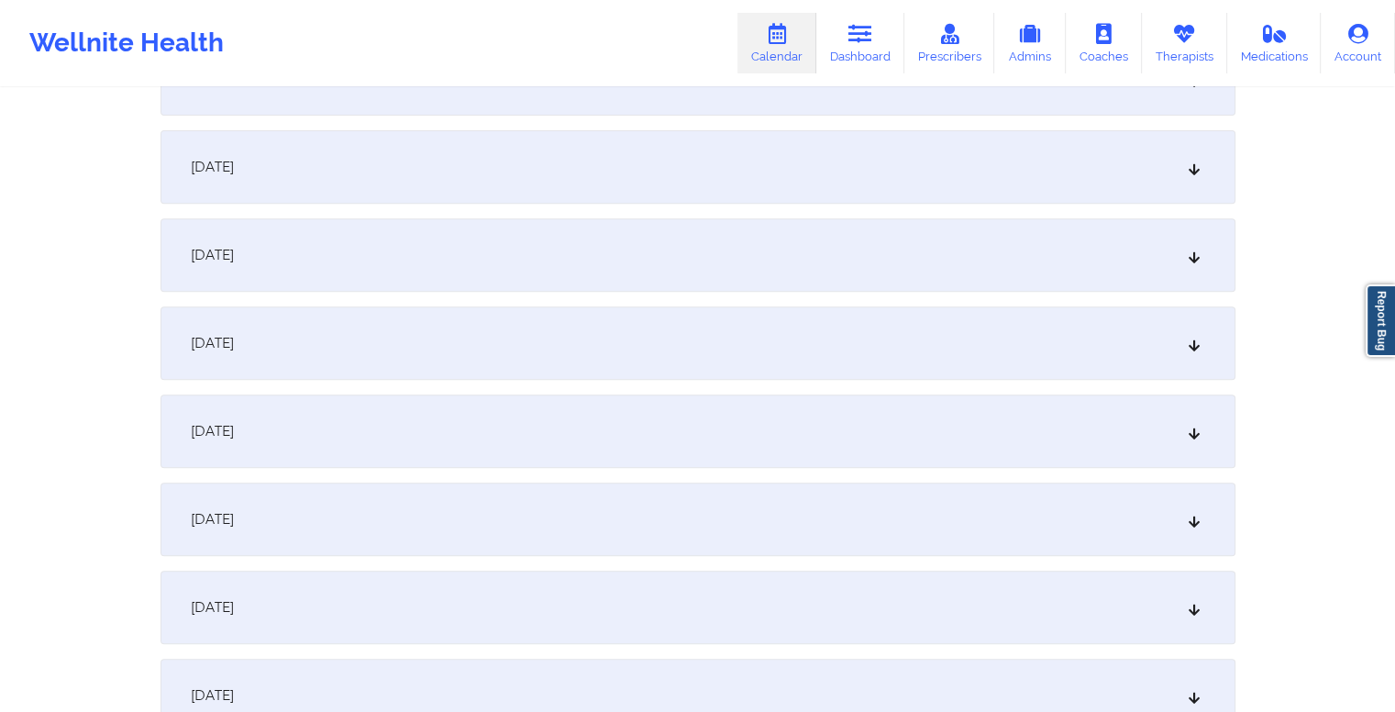
scroll to position [0, 0]
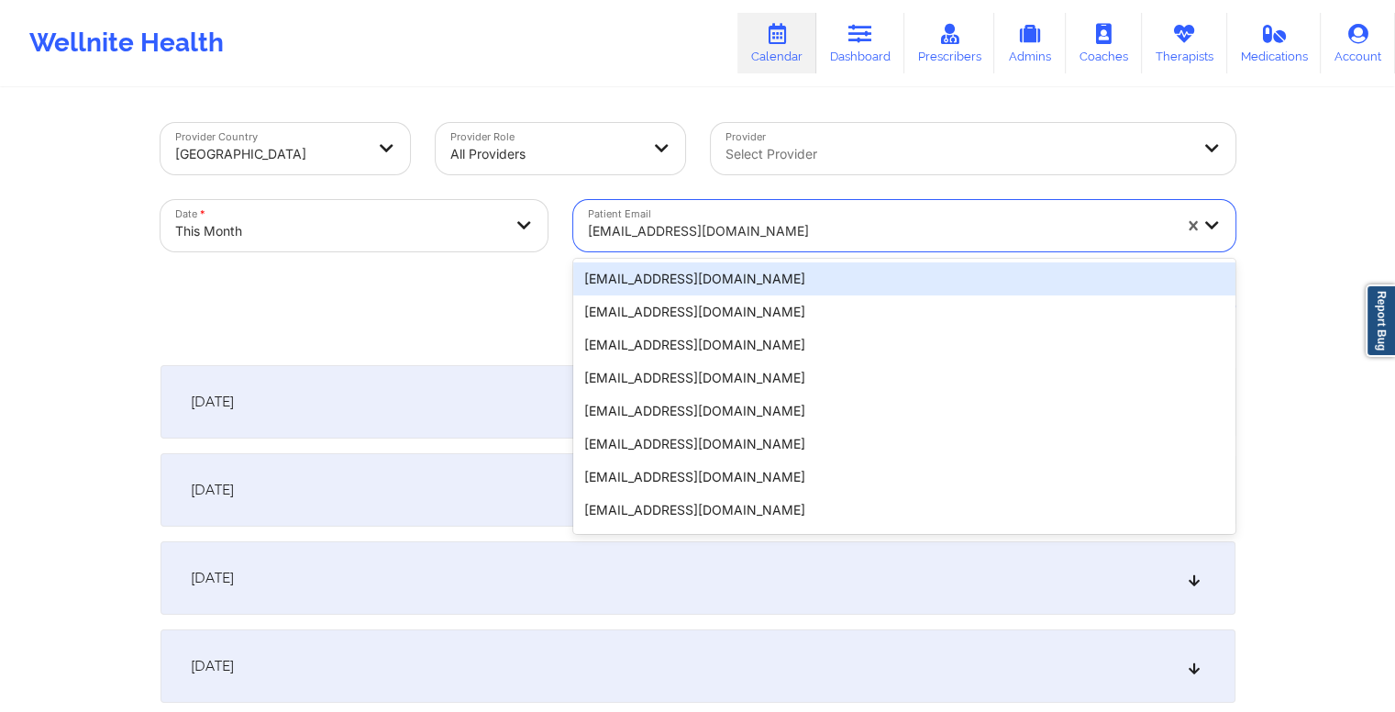
click at [758, 228] on div at bounding box center [880, 231] width 584 height 22
paste input "shantiareneau@yahoo.com"
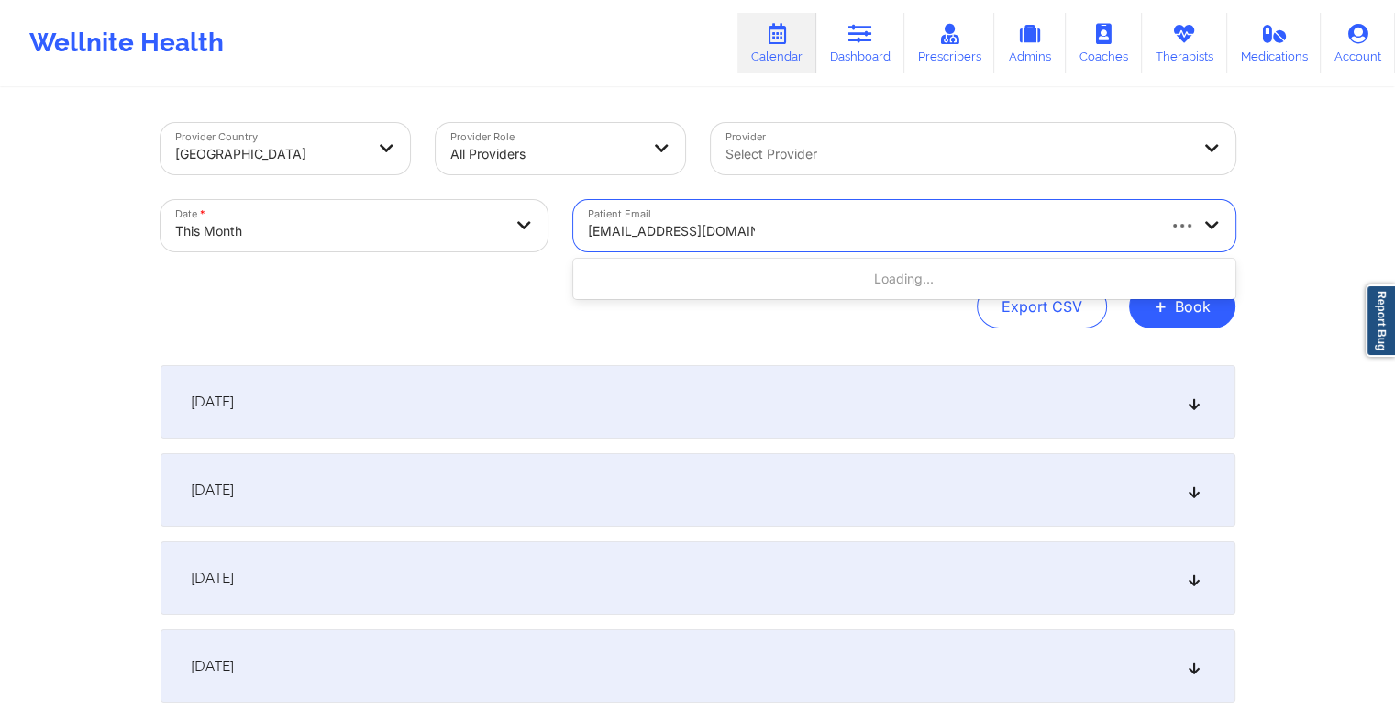
type input "shantiareneau@yahoo.com"
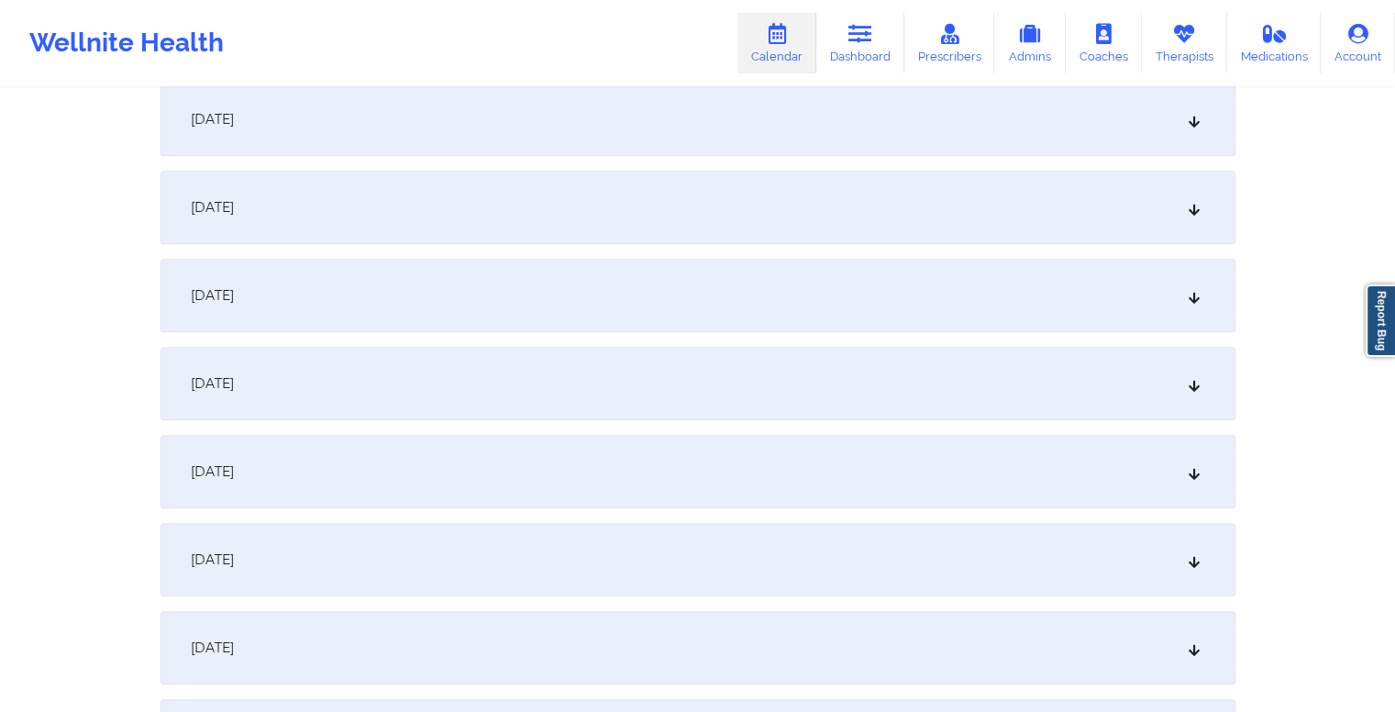
scroll to position [1139, 0]
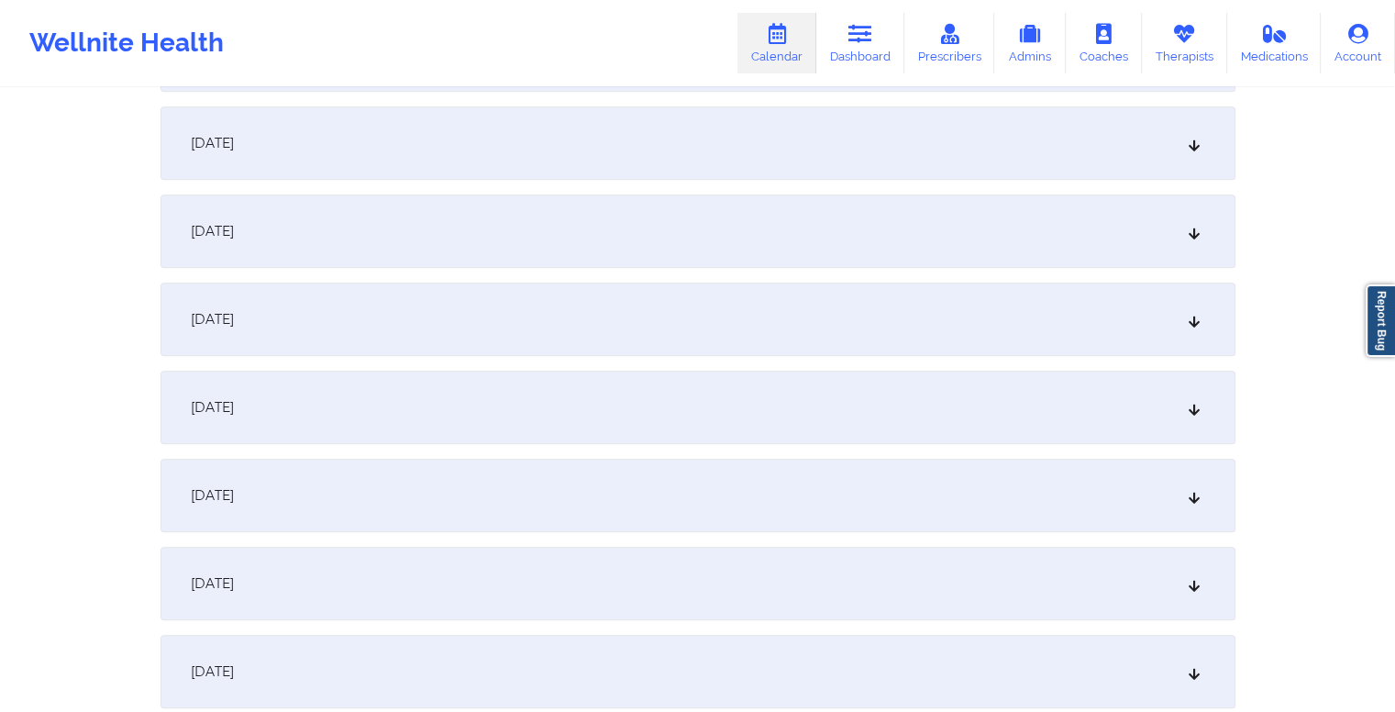
click at [654, 409] on div "October 14, 2025" at bounding box center [698, 407] width 1075 height 73
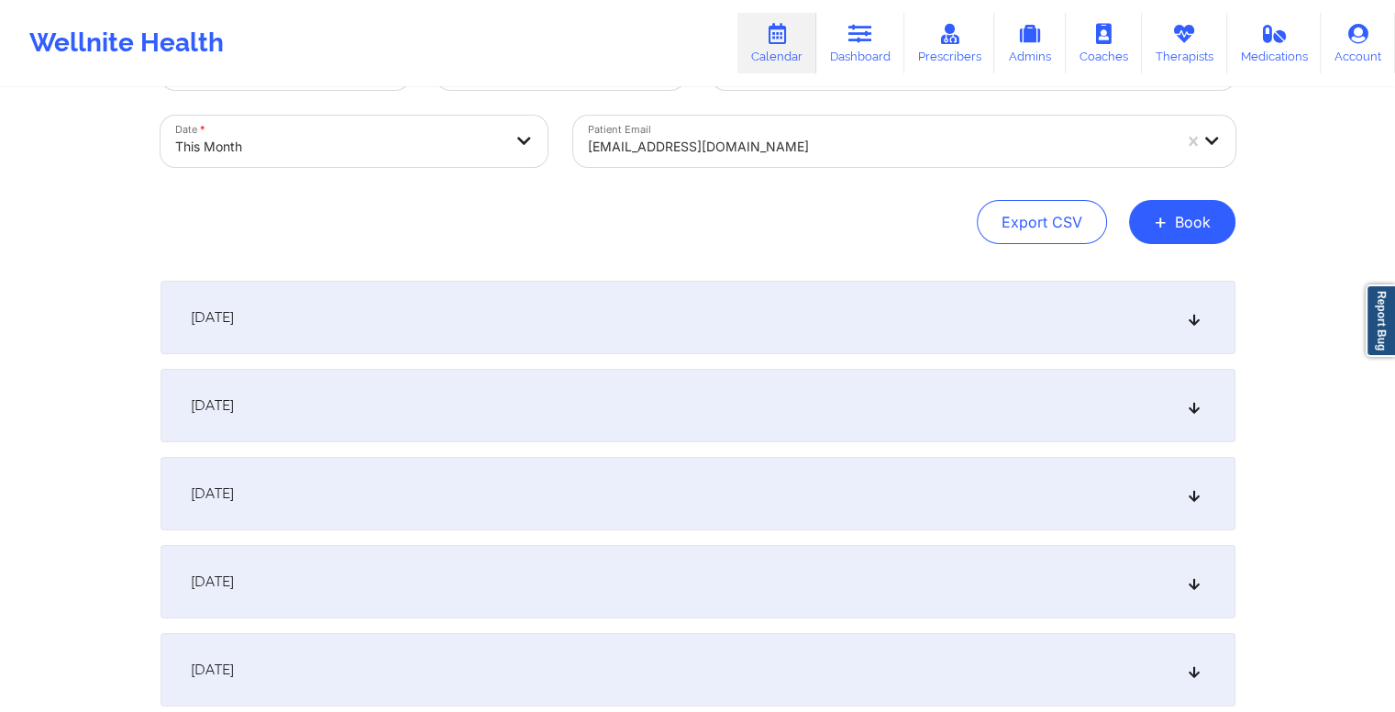
scroll to position [0, 0]
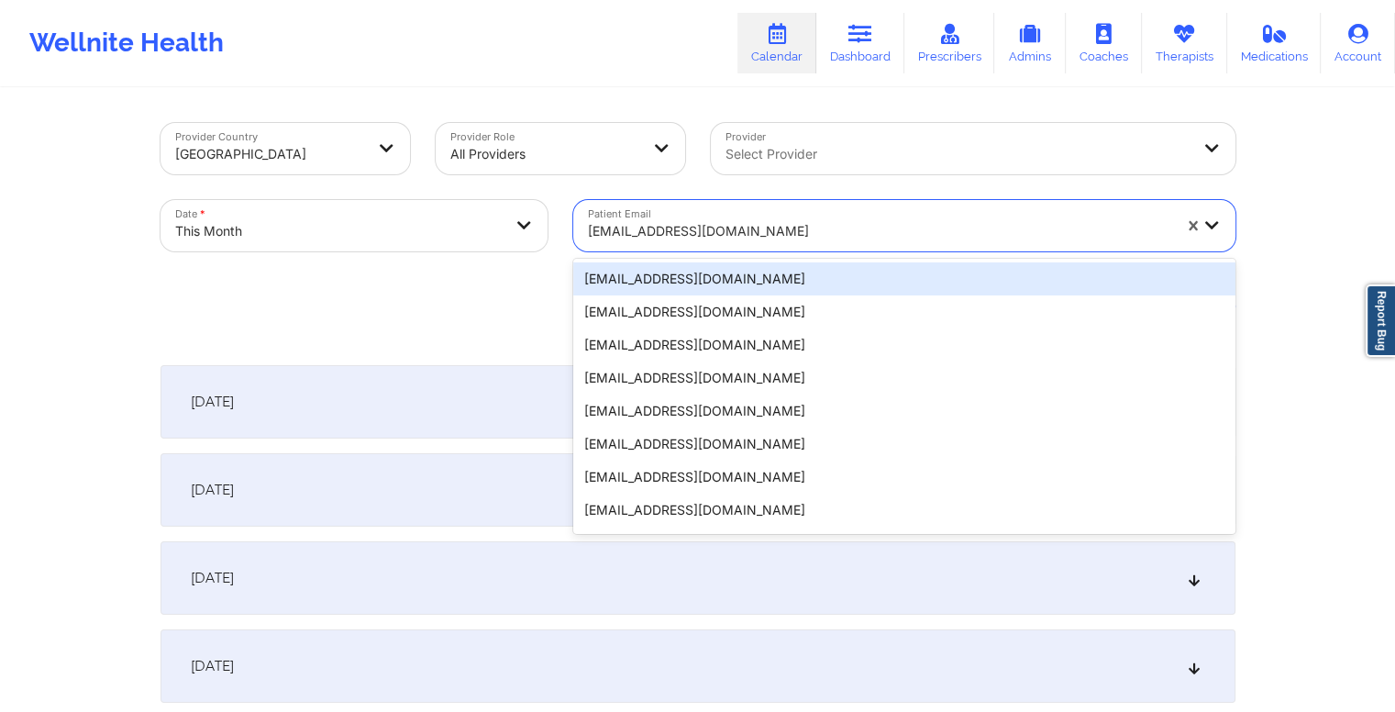
click at [757, 226] on div at bounding box center [880, 231] width 584 height 22
paste input "buddy77587@yahoo.com"
type input "buddy77587@yahoo.com"
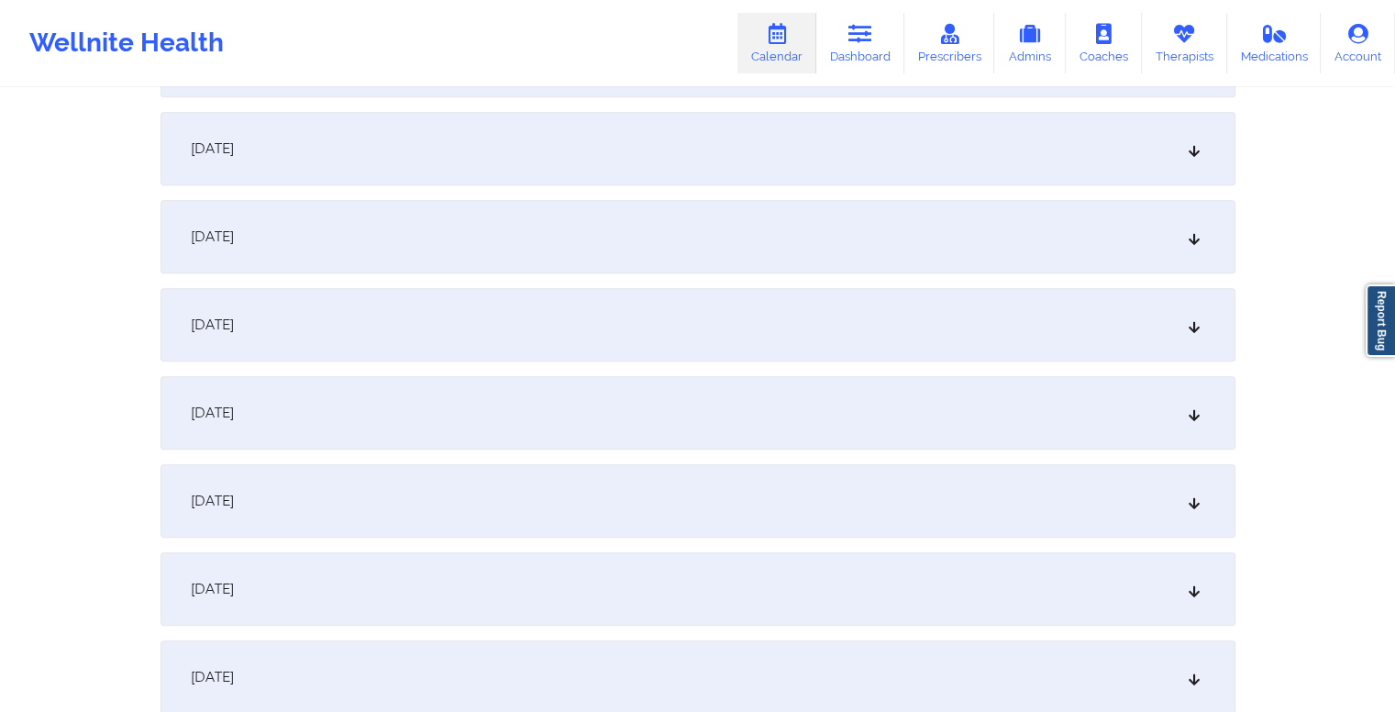
scroll to position [1057, 0]
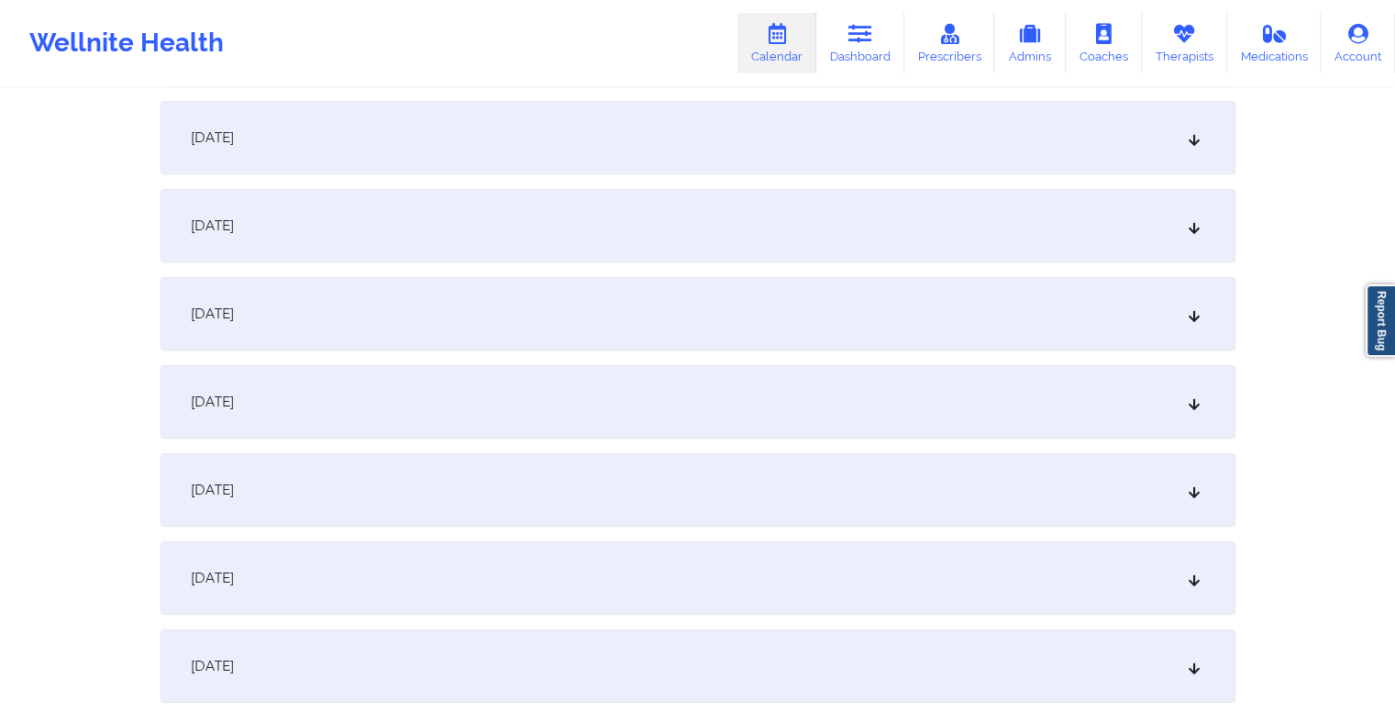
click at [717, 467] on div "October 14, 2025" at bounding box center [698, 489] width 1075 height 73
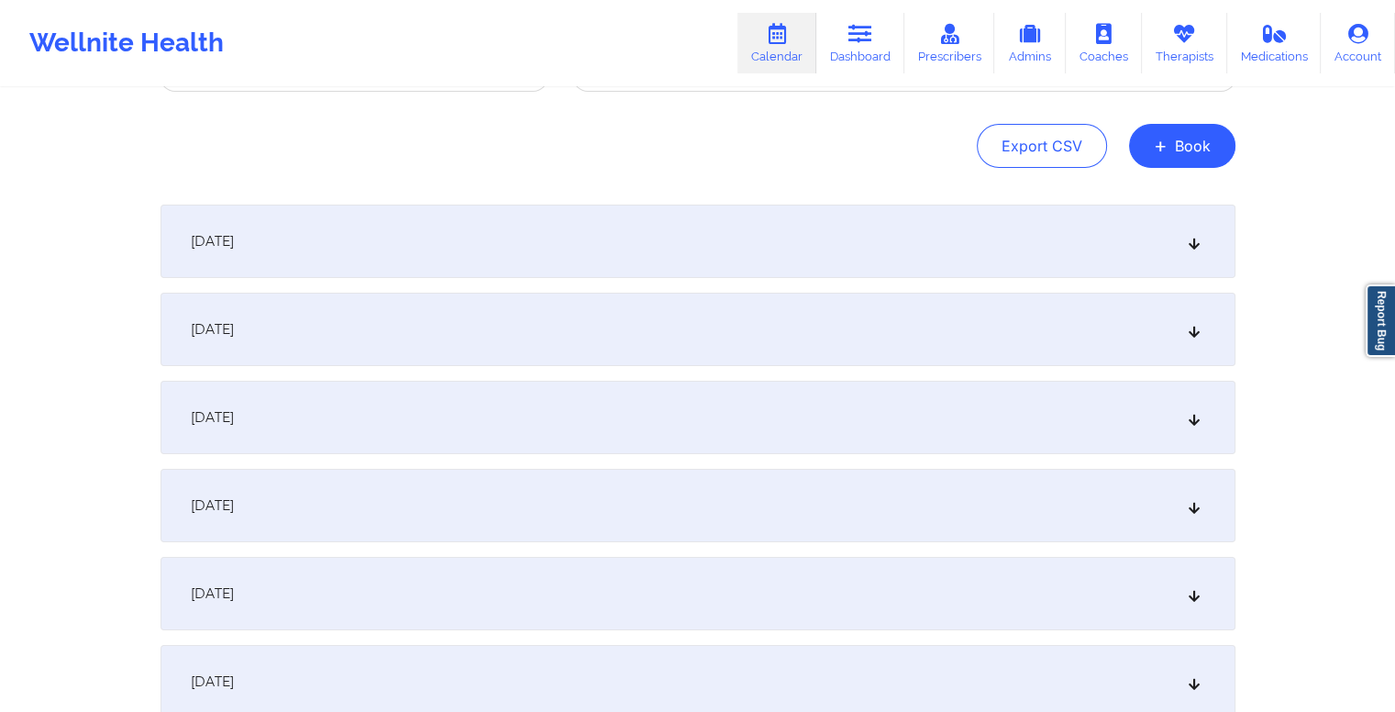
scroll to position [0, 0]
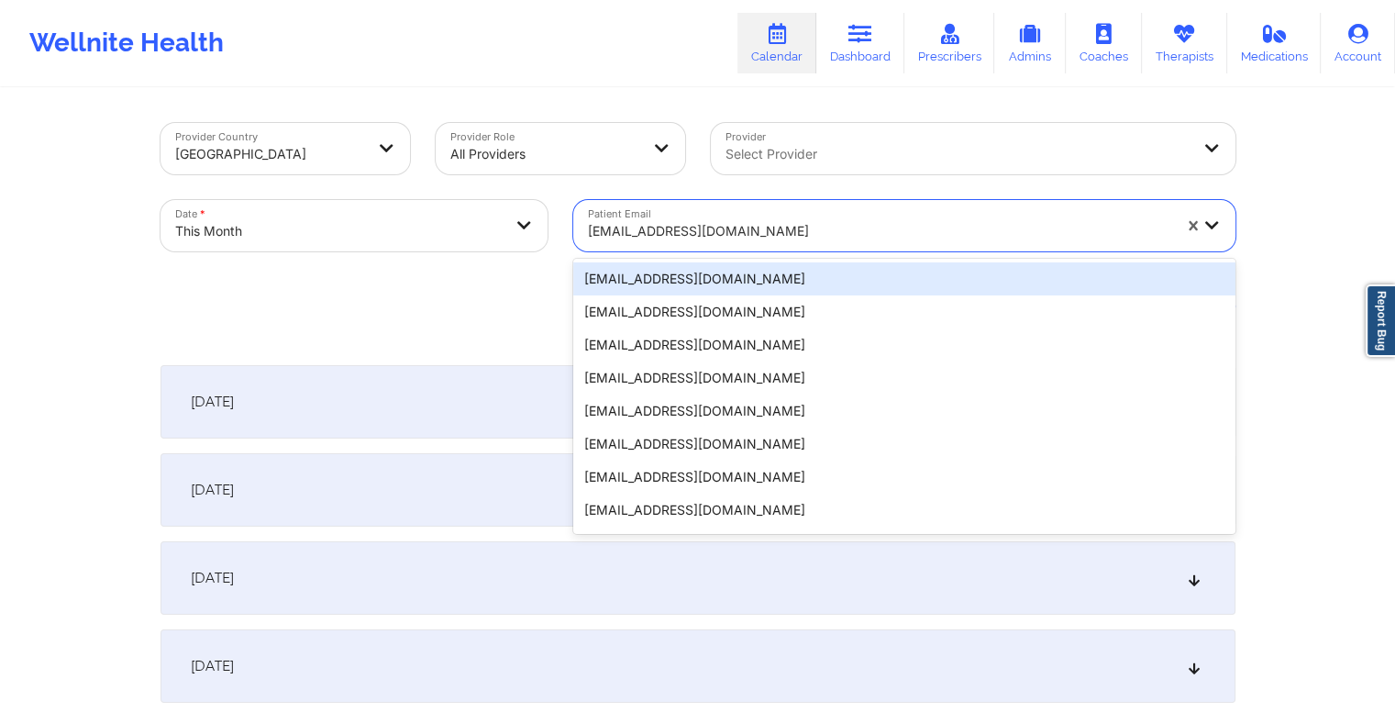
click at [756, 236] on div at bounding box center [880, 231] width 584 height 22
paste input "dewalton05@gmail.com"
type input "dewalton05@gmail.com"
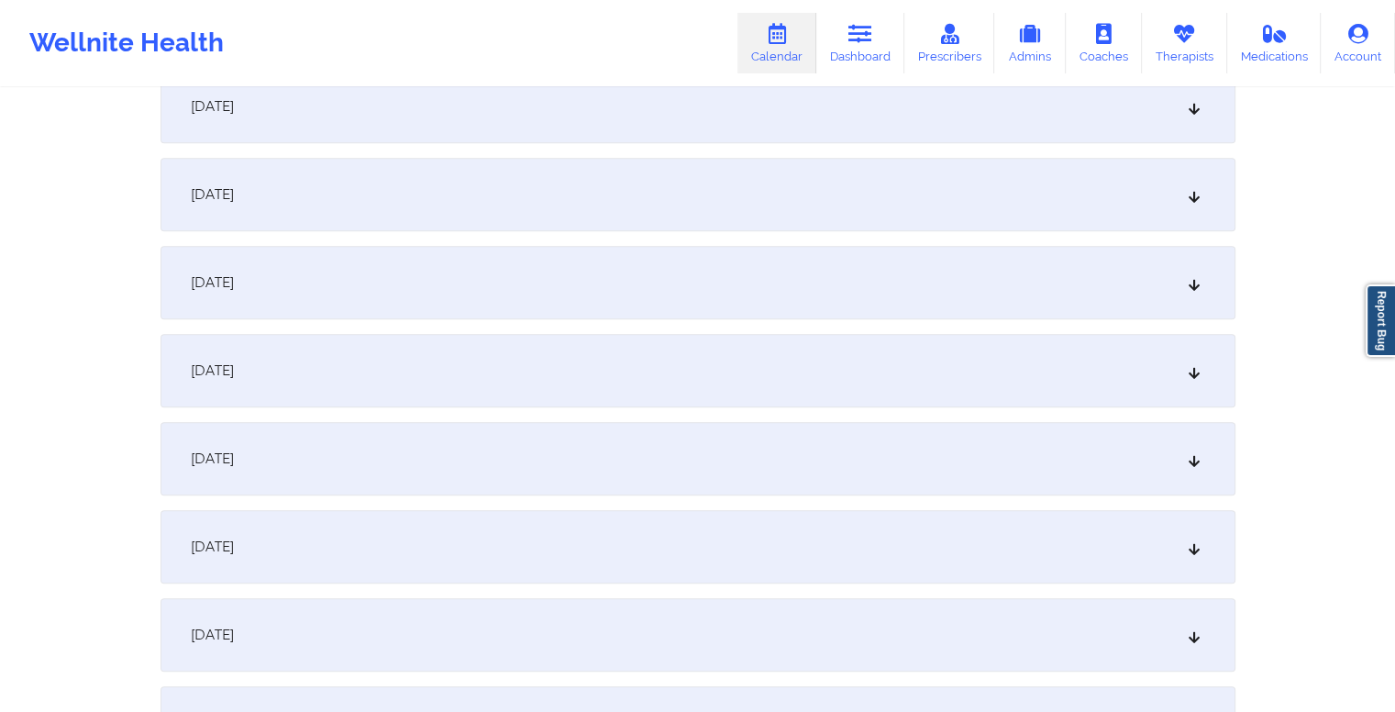
scroll to position [1251, 0]
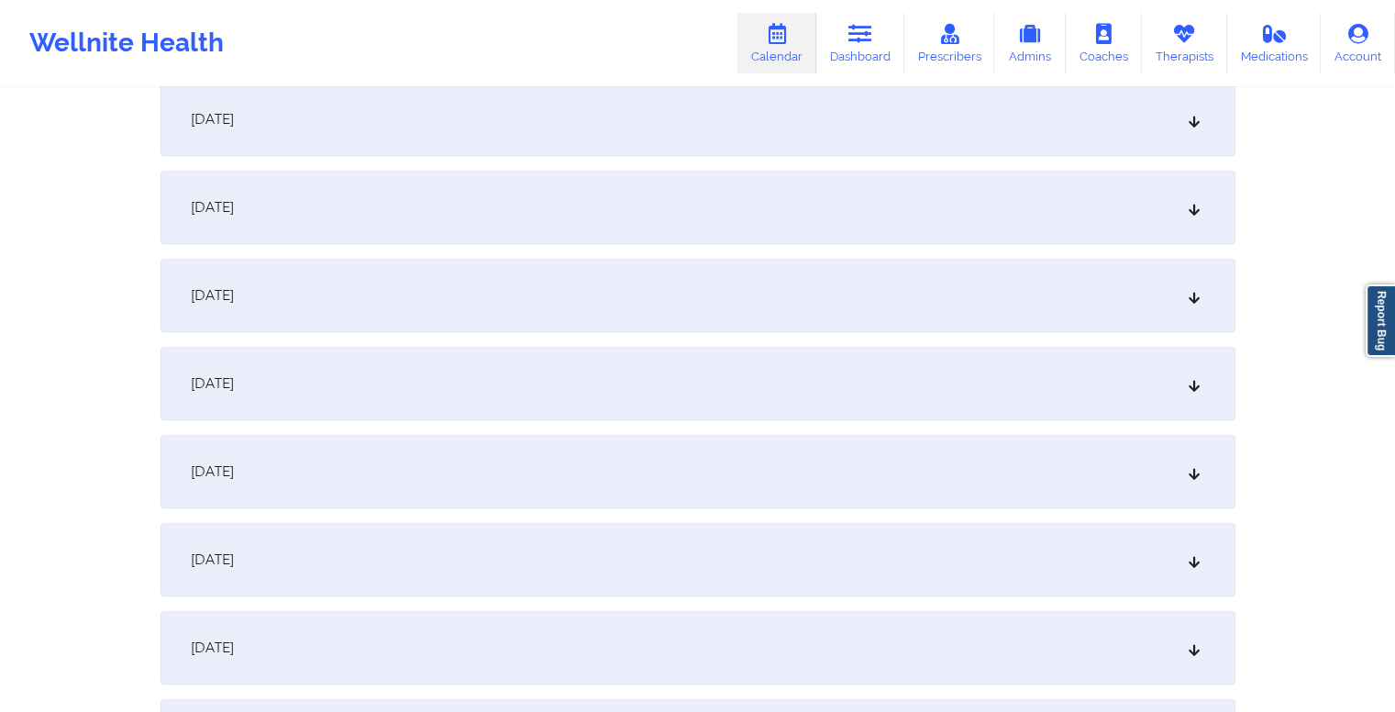
click at [765, 299] on div "October 14, 2025" at bounding box center [698, 295] width 1075 height 73
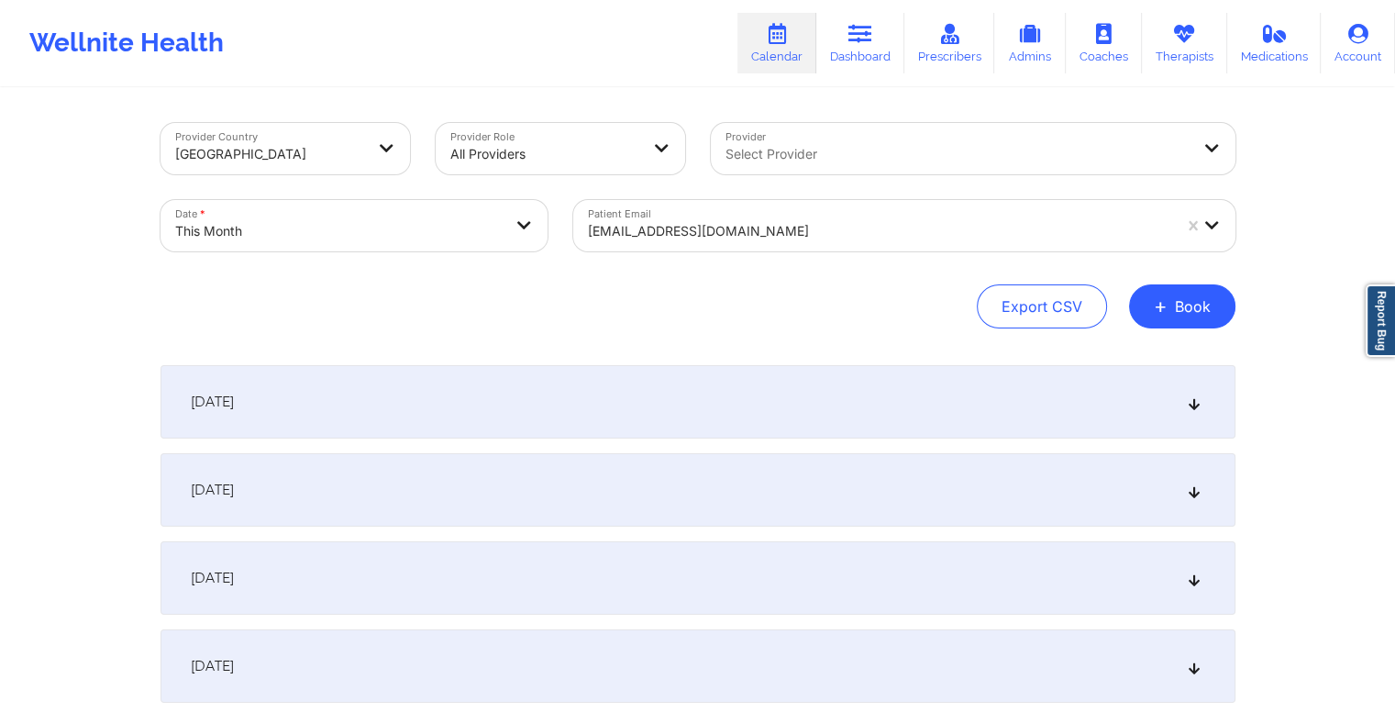
scroll to position [0, 0]
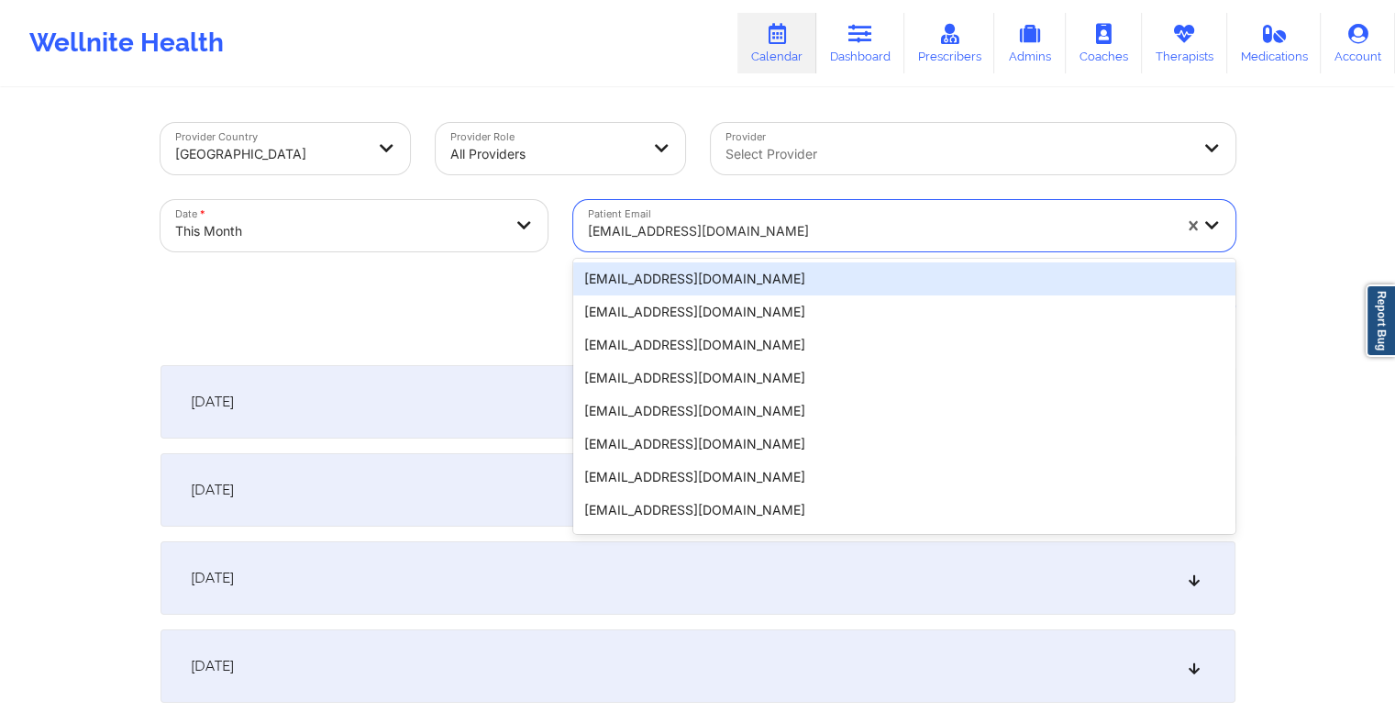
click at [754, 228] on div at bounding box center [880, 231] width 584 height 22
paste input "lau.jamison@gmail.com"
type input "lau.jamison@gmail.com"
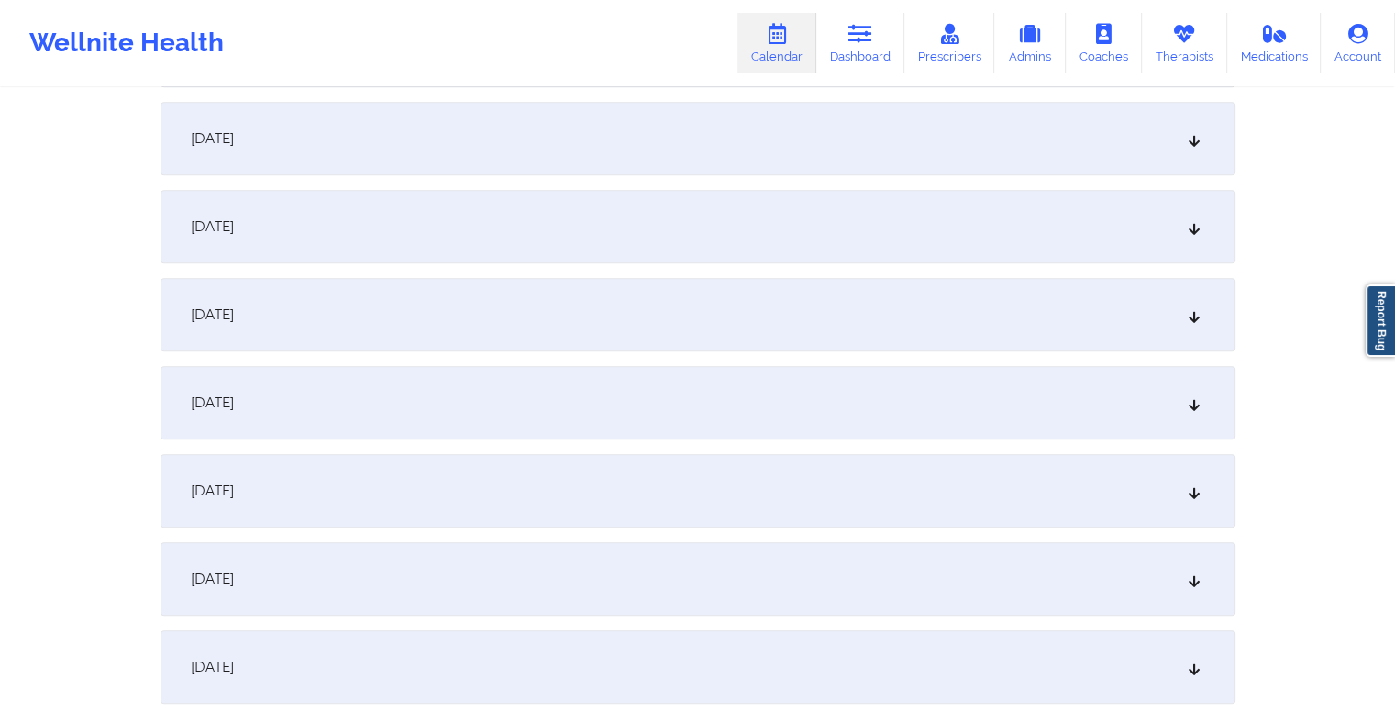
scroll to position [980, 0]
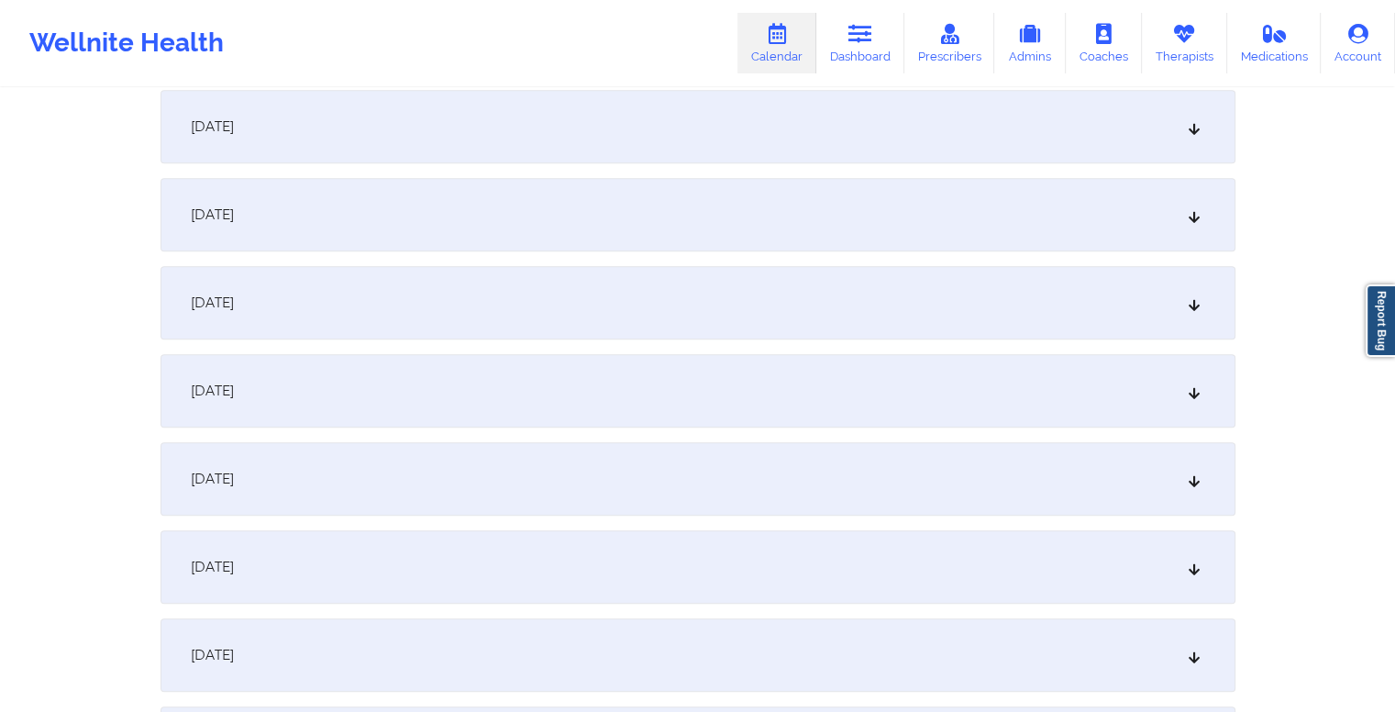
click at [654, 562] on div "October 14, 2025" at bounding box center [698, 566] width 1075 height 73
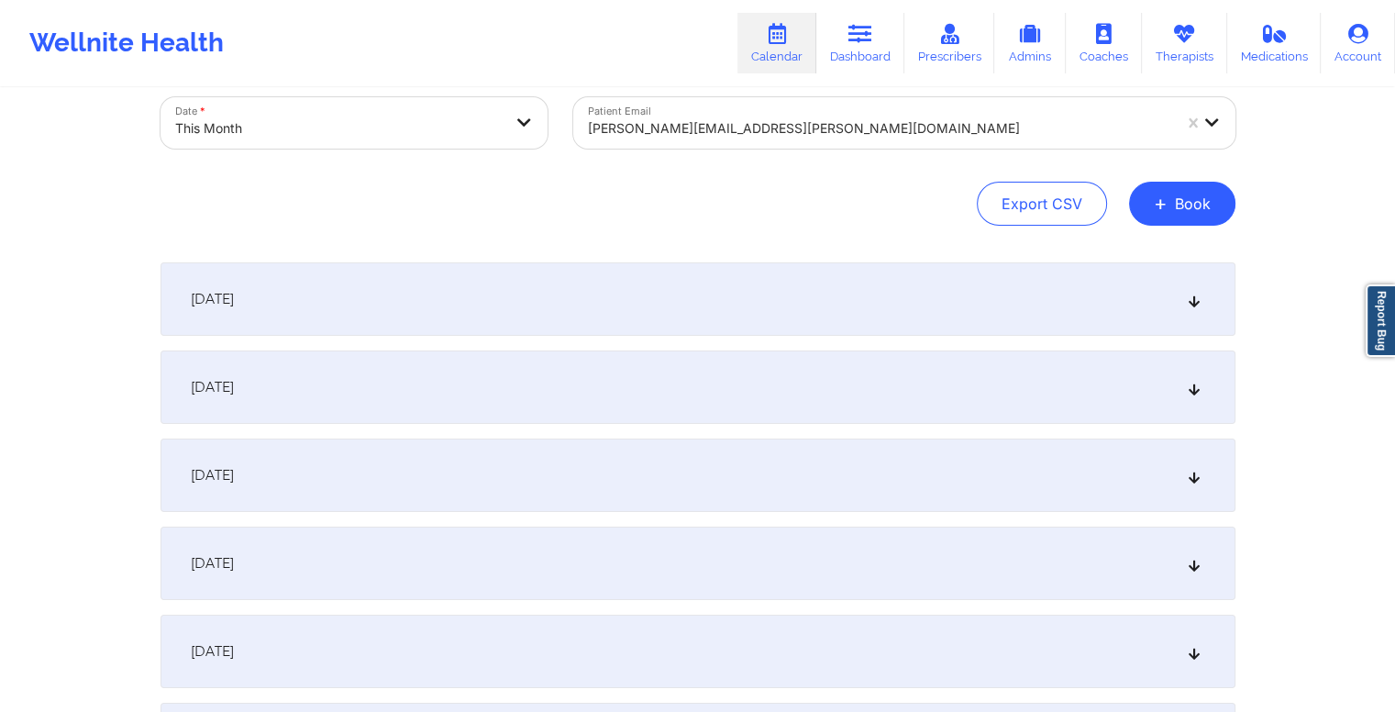
scroll to position [0, 0]
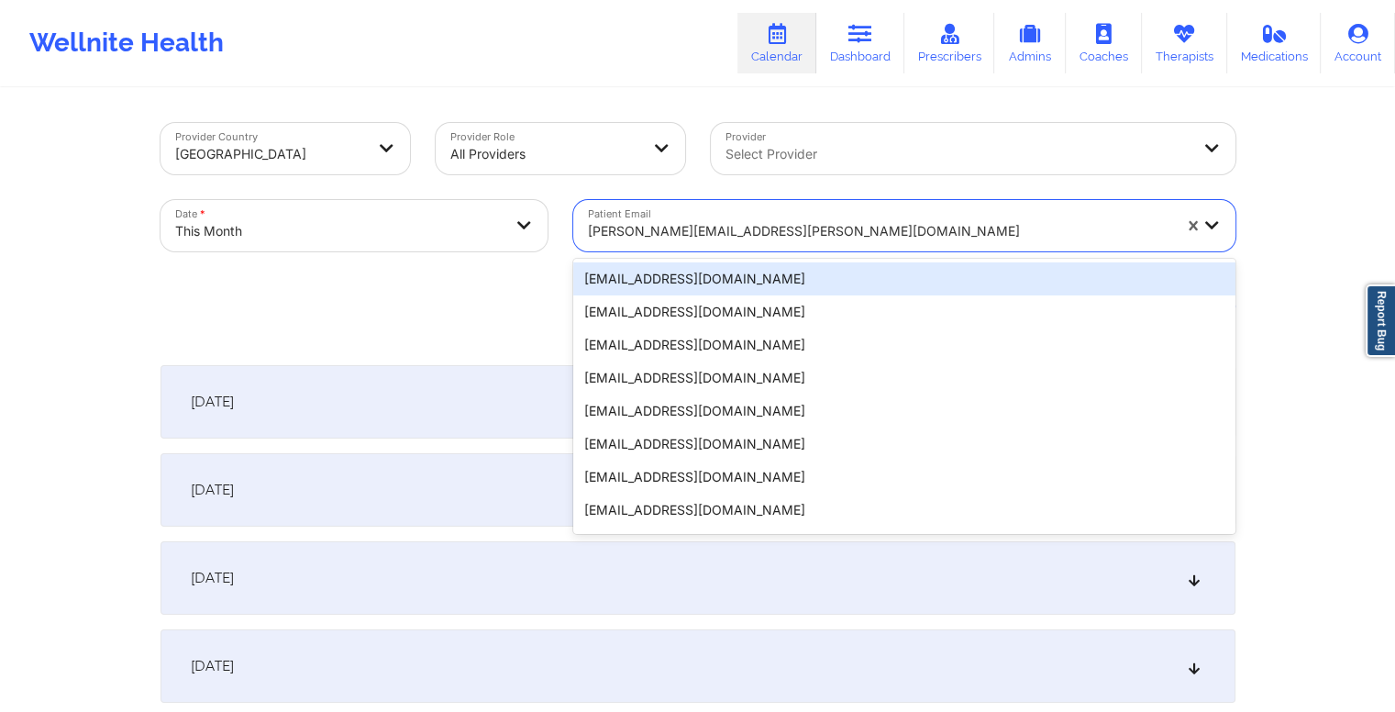
click at [767, 231] on div at bounding box center [880, 231] width 584 height 22
paste input "sarahnicollep@gmail.com"
type input "sarahnicollep@gmail.com"
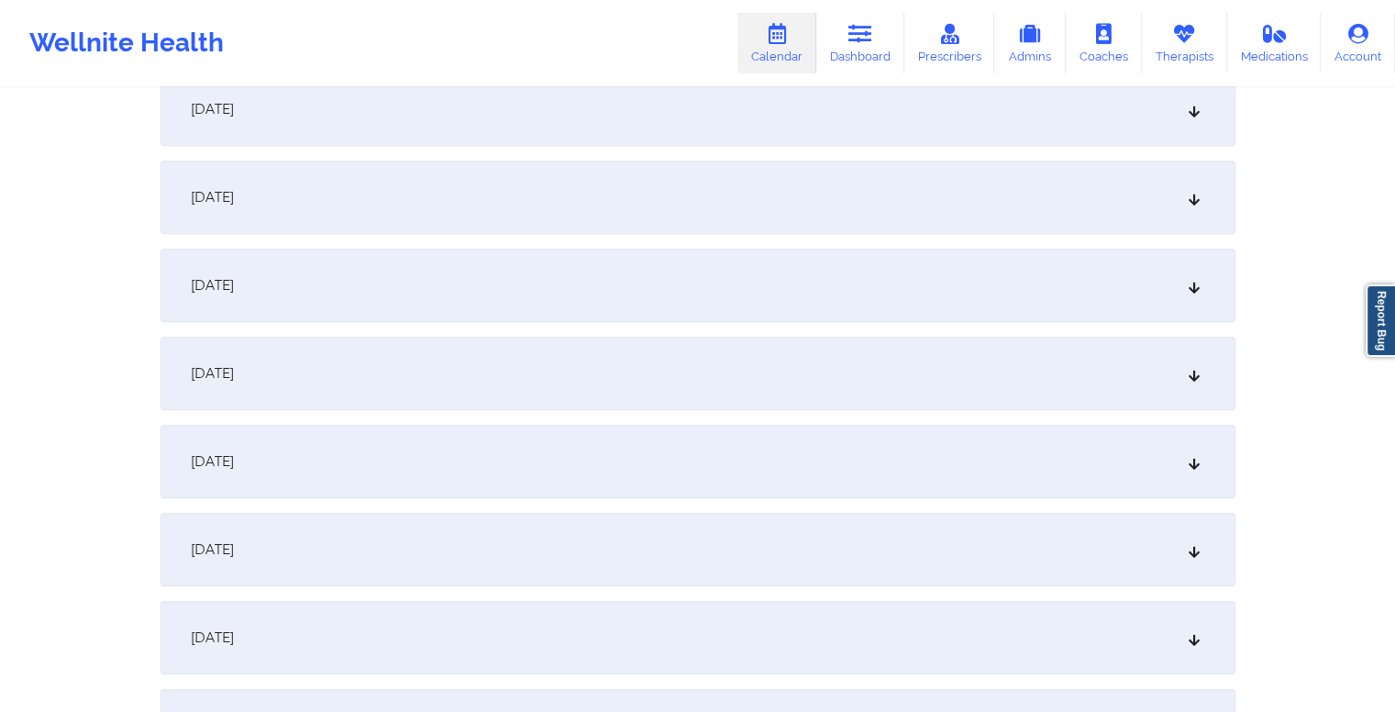
scroll to position [1089, 0]
click at [704, 449] on div "October 14, 2025" at bounding box center [698, 457] width 1075 height 73
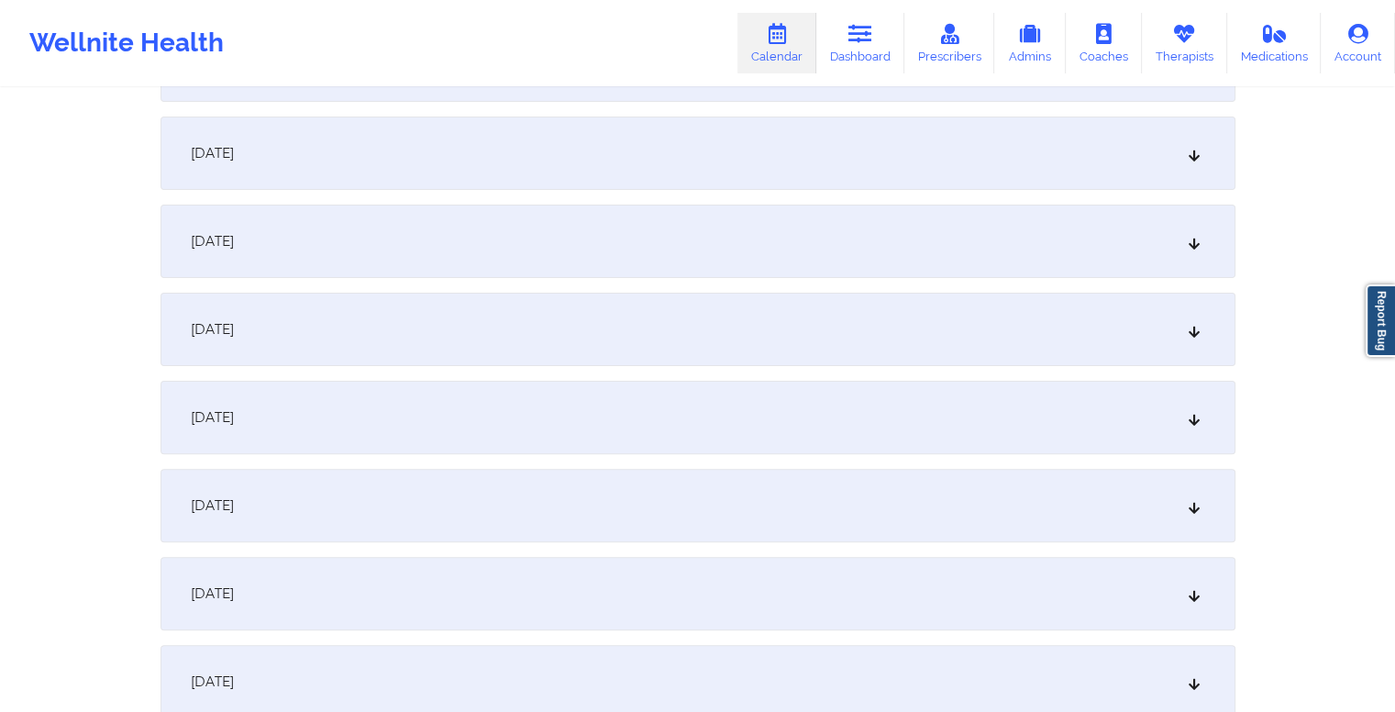
scroll to position [0, 0]
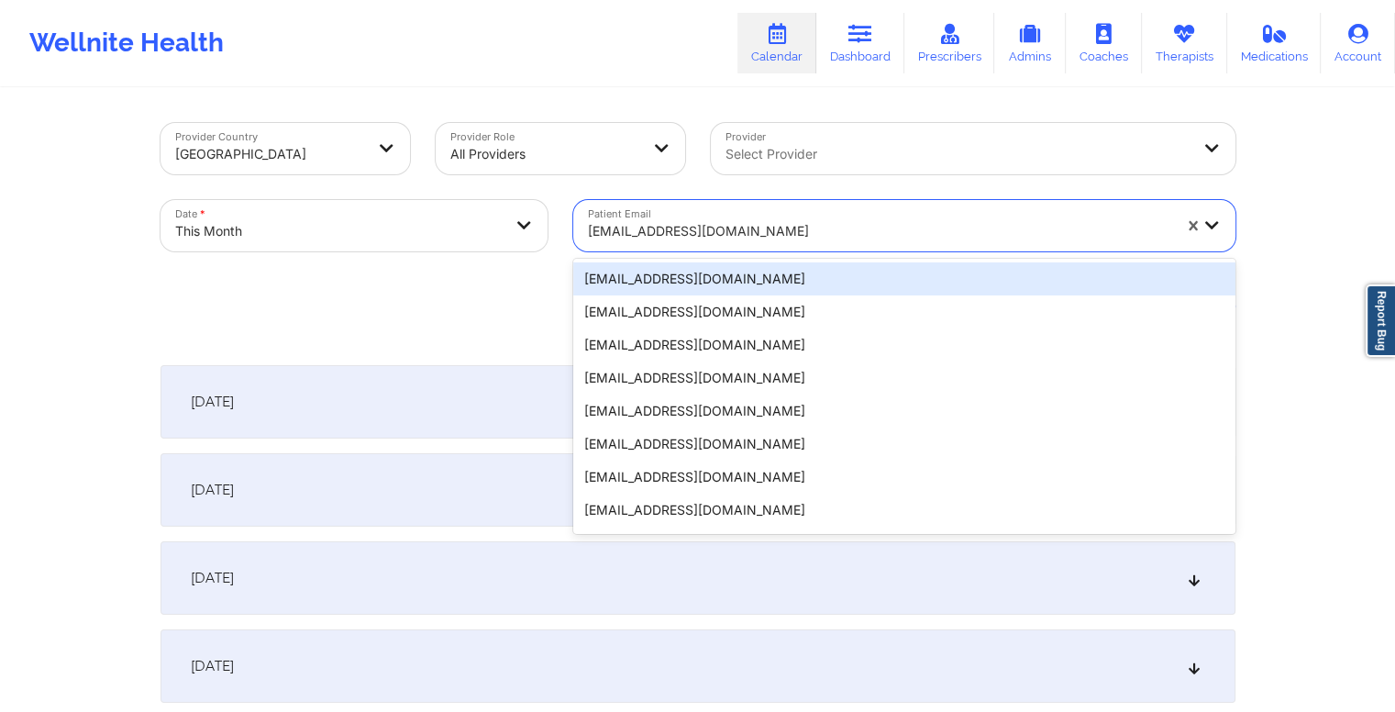
click at [771, 223] on div at bounding box center [880, 231] width 584 height 22
paste input "michelle_ozah@yahoo.com"
type input "michelle_ozah@yahoo.com"
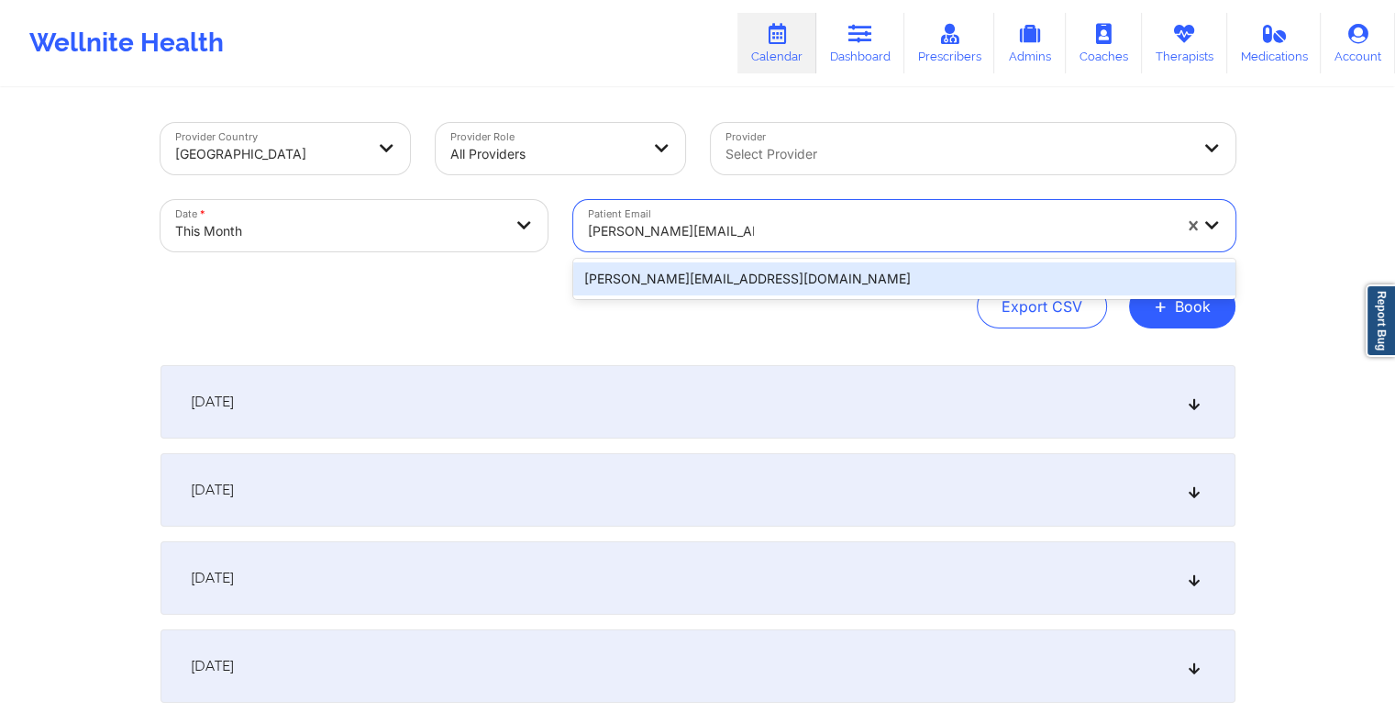
click at [764, 276] on div "michelle_ozah@yahoo.com" at bounding box center [904, 278] width 662 height 33
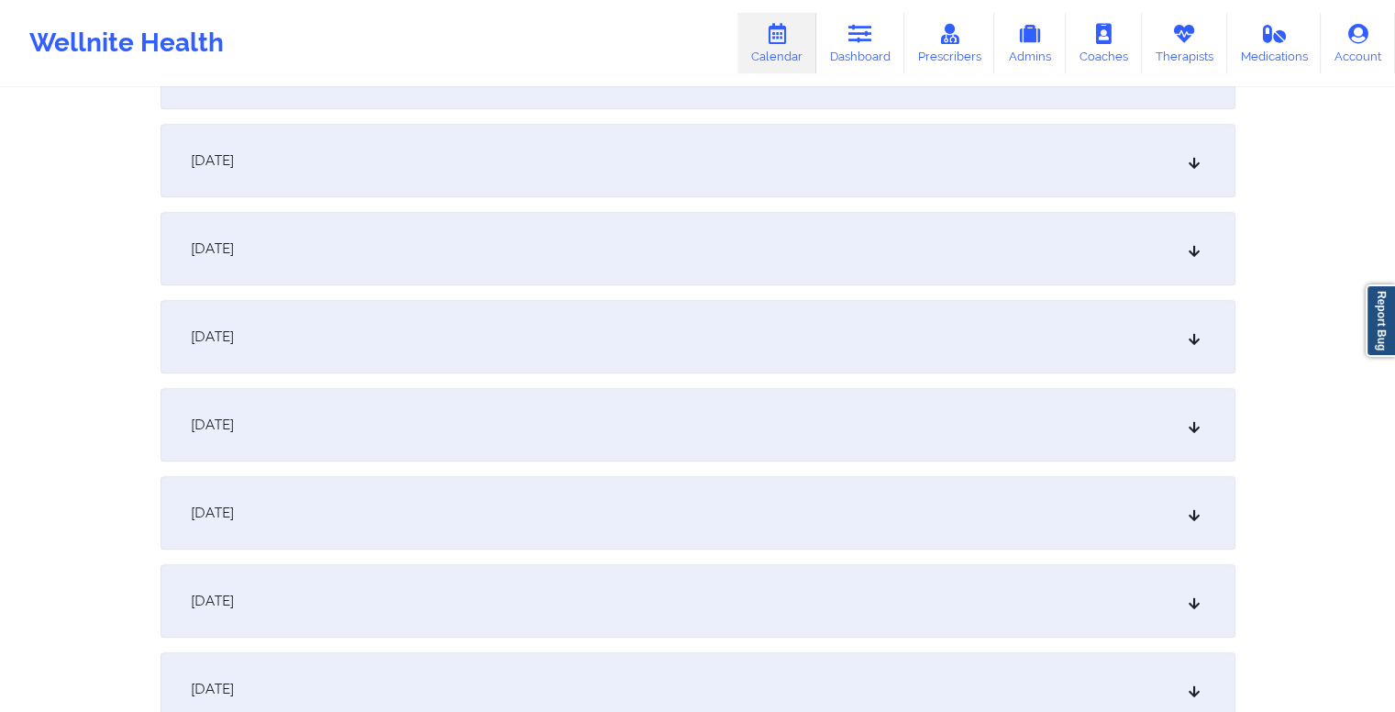
scroll to position [1262, 0]
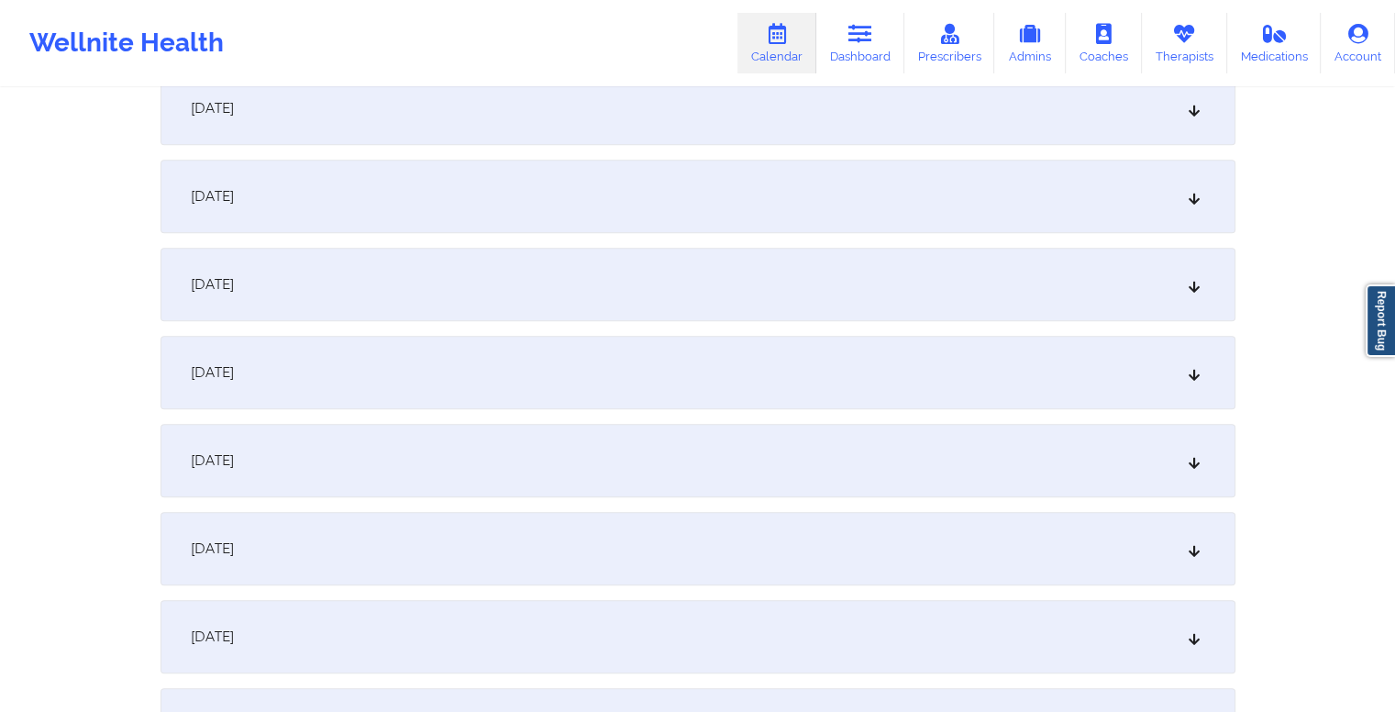
click at [684, 282] on div "October 14, 2025" at bounding box center [698, 284] width 1075 height 73
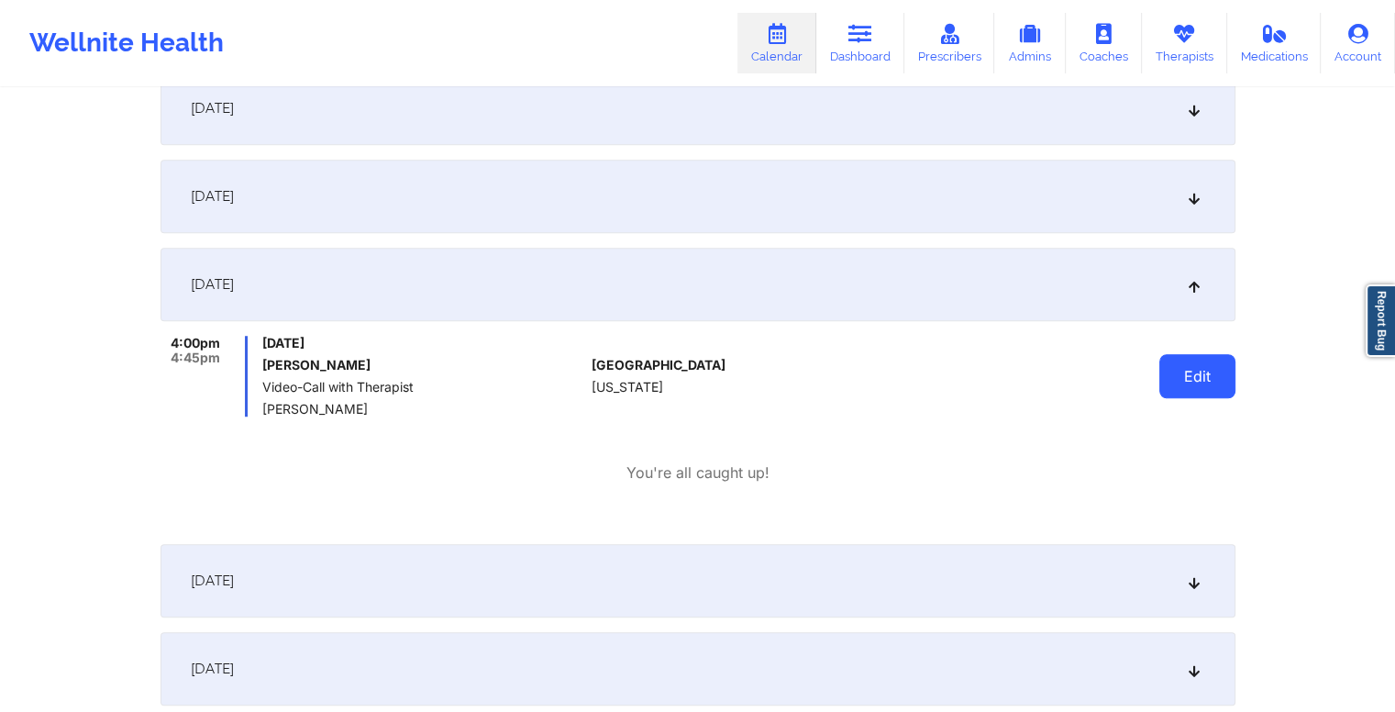
click at [1195, 379] on button "Edit" at bounding box center [1198, 376] width 76 height 44
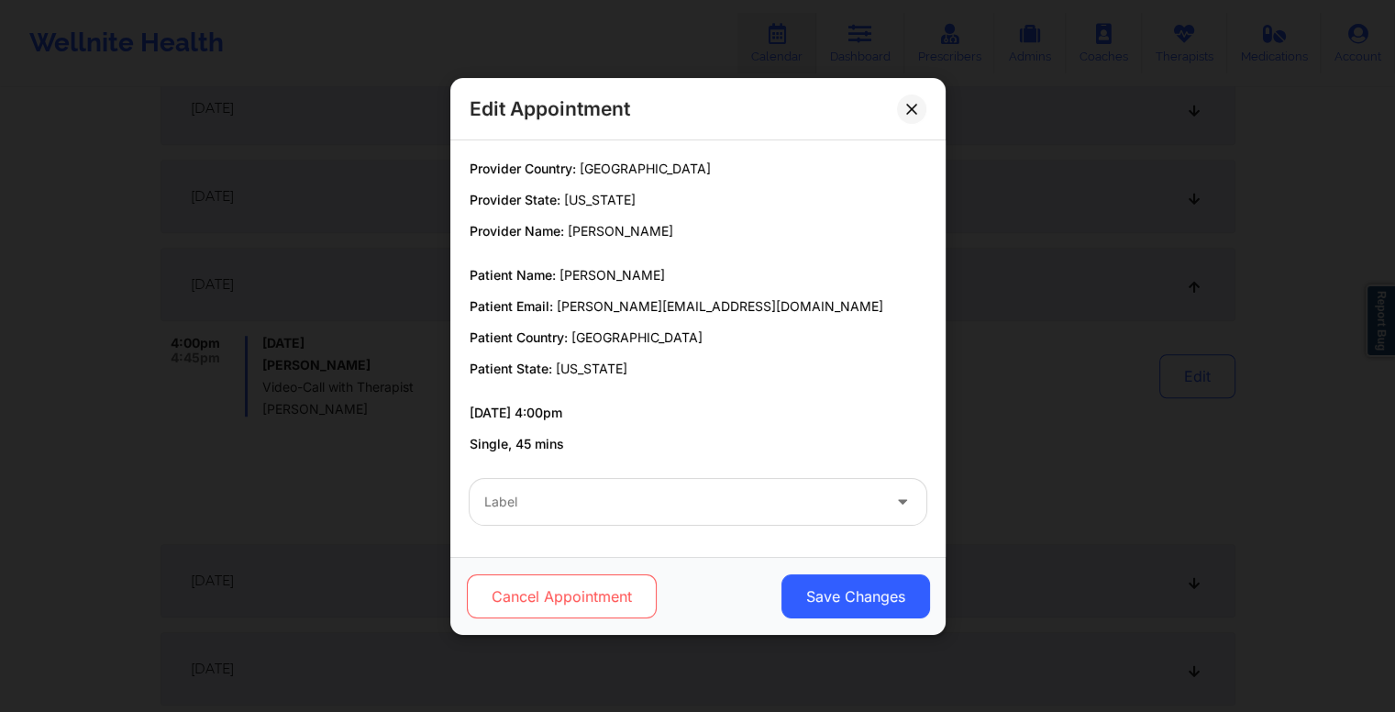
click at [527, 595] on button "Cancel Appointment" at bounding box center [561, 596] width 190 height 44
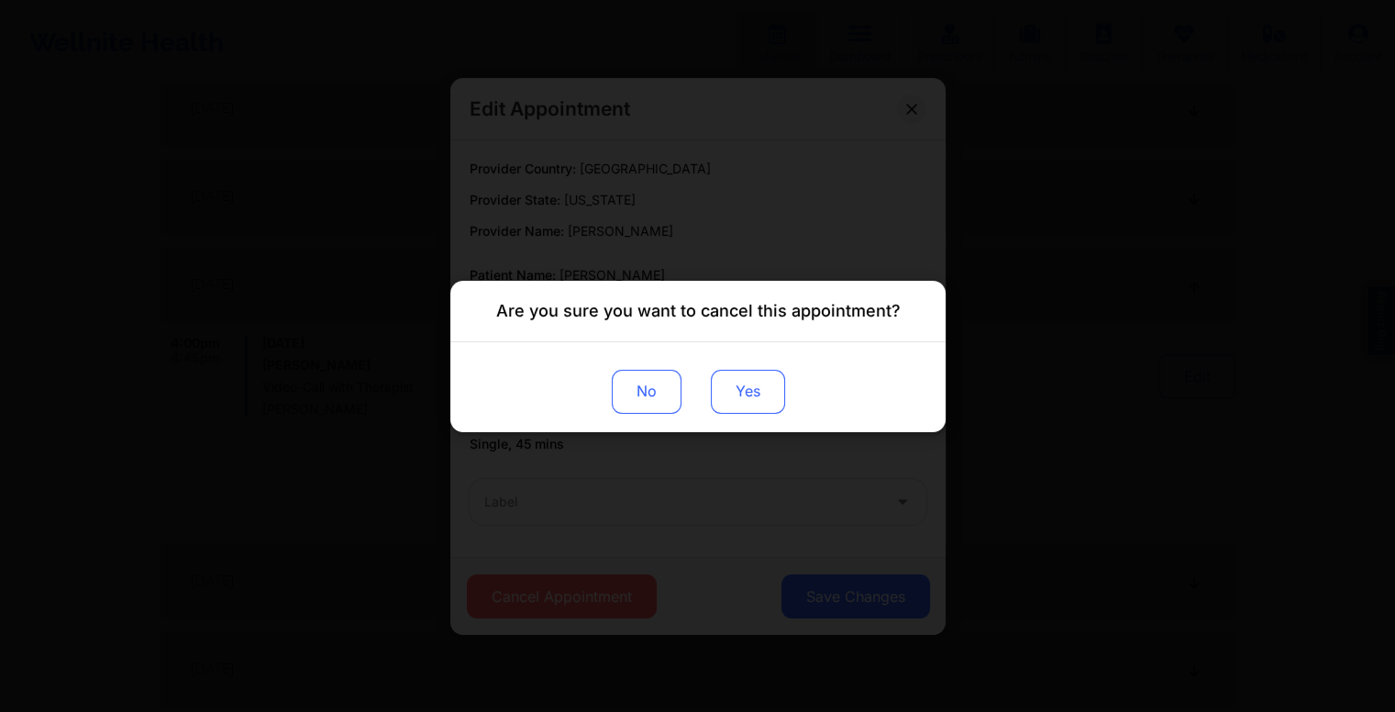
click at [733, 402] on button "Yes" at bounding box center [747, 391] width 74 height 44
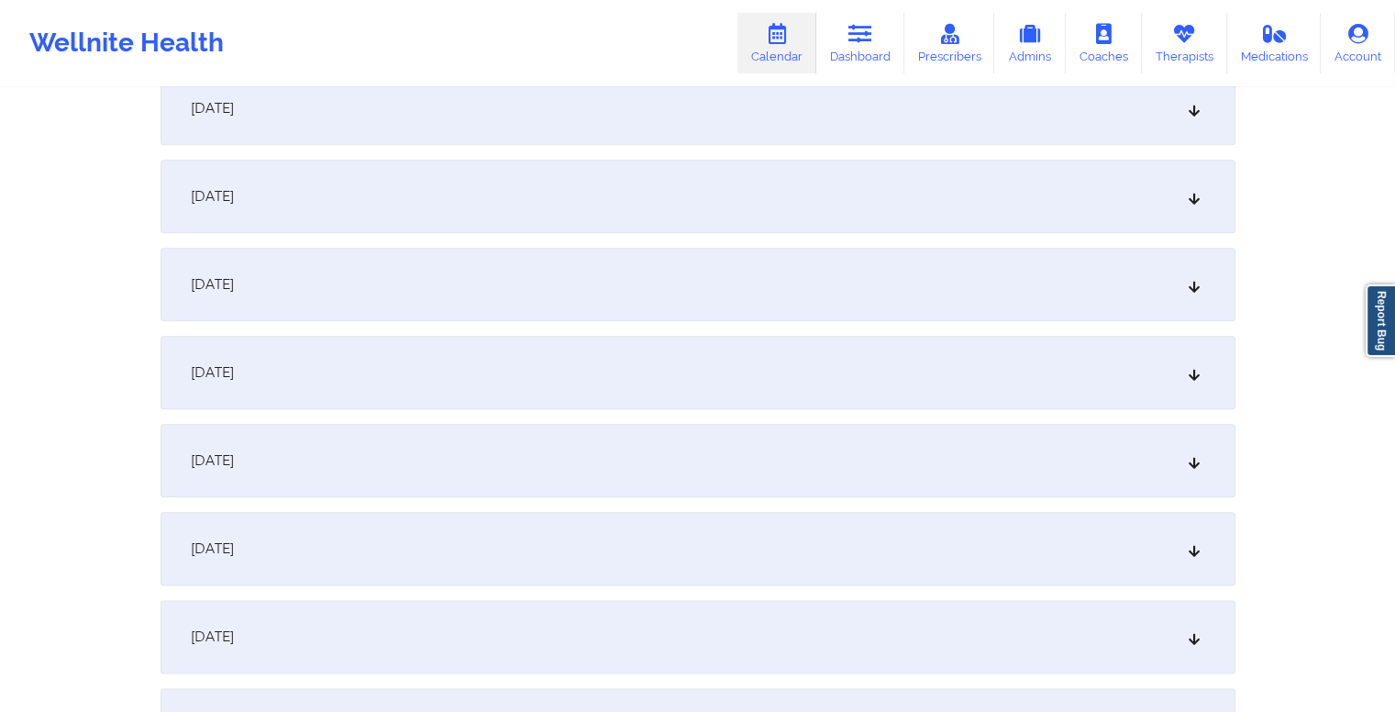
scroll to position [2086, 0]
click at [639, 295] on div "October 21, 2025" at bounding box center [698, 285] width 1075 height 73
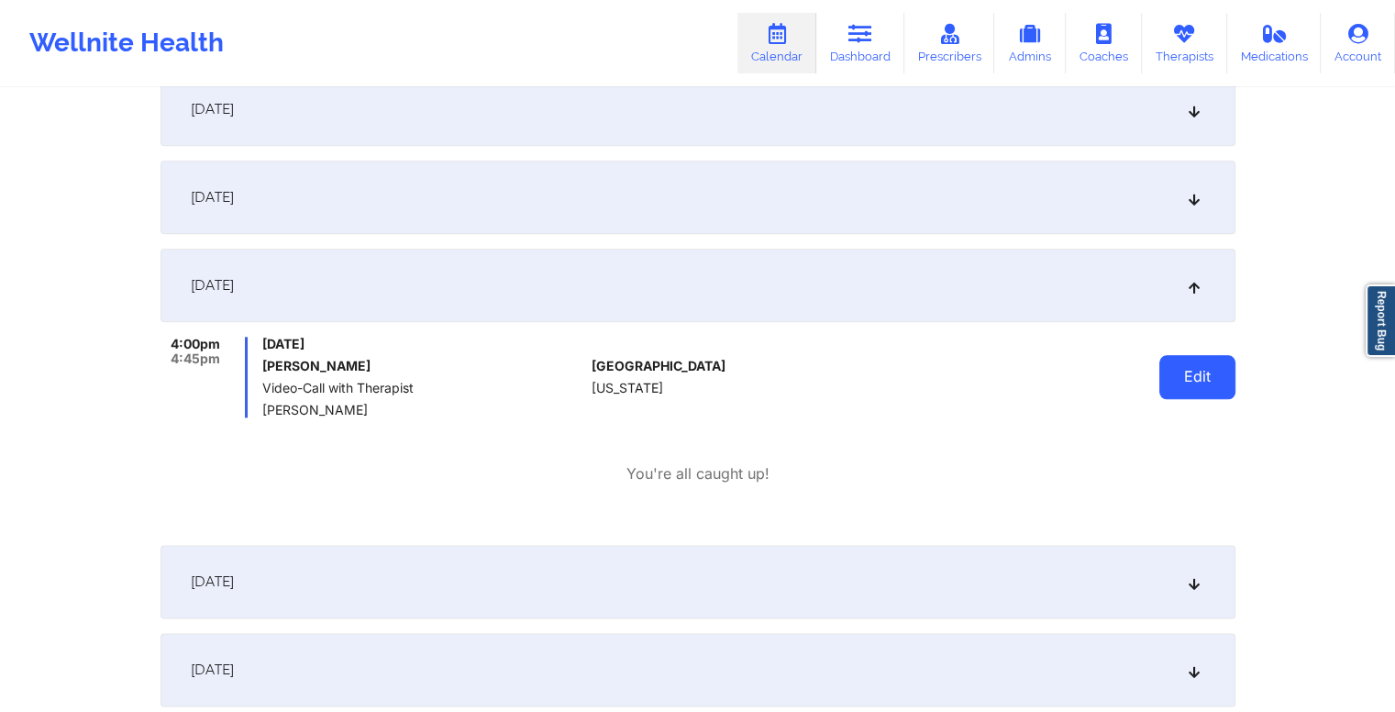
click at [1198, 383] on button "Edit" at bounding box center [1198, 377] width 76 height 44
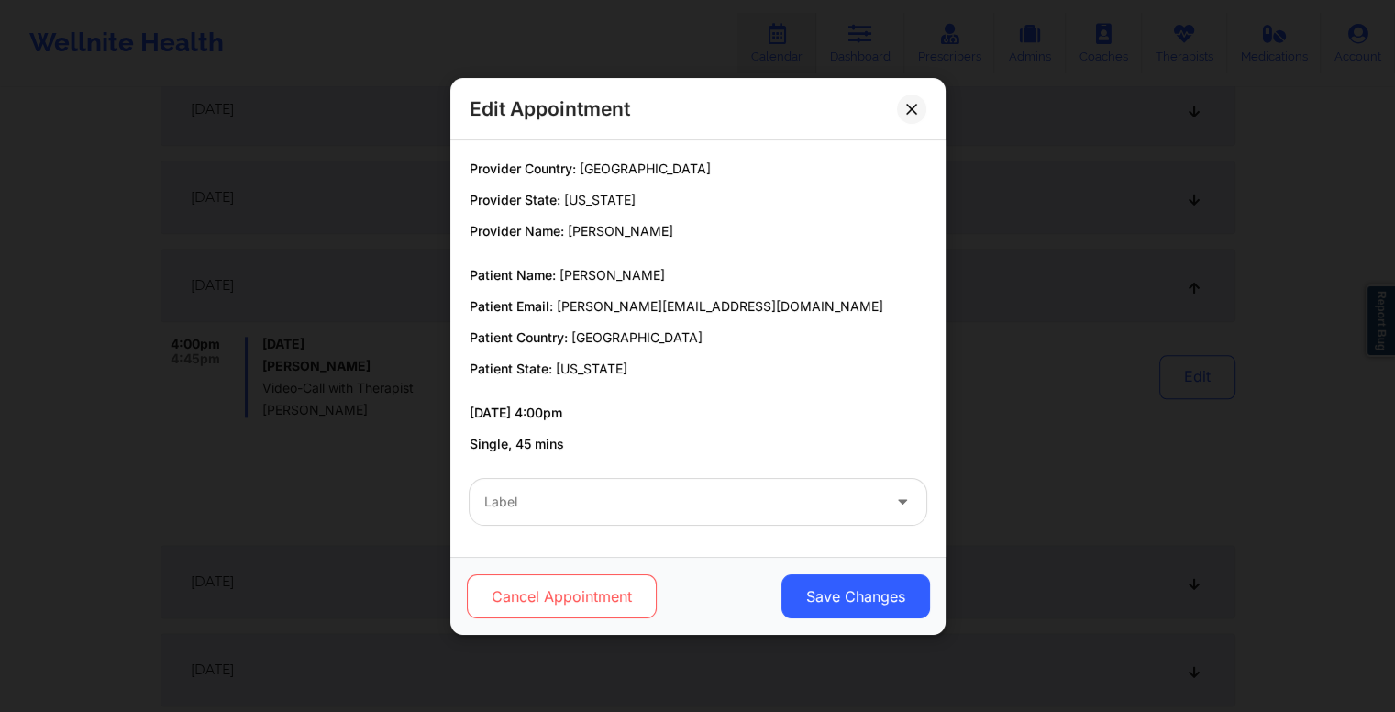
click at [547, 594] on button "Cancel Appointment" at bounding box center [561, 596] width 190 height 44
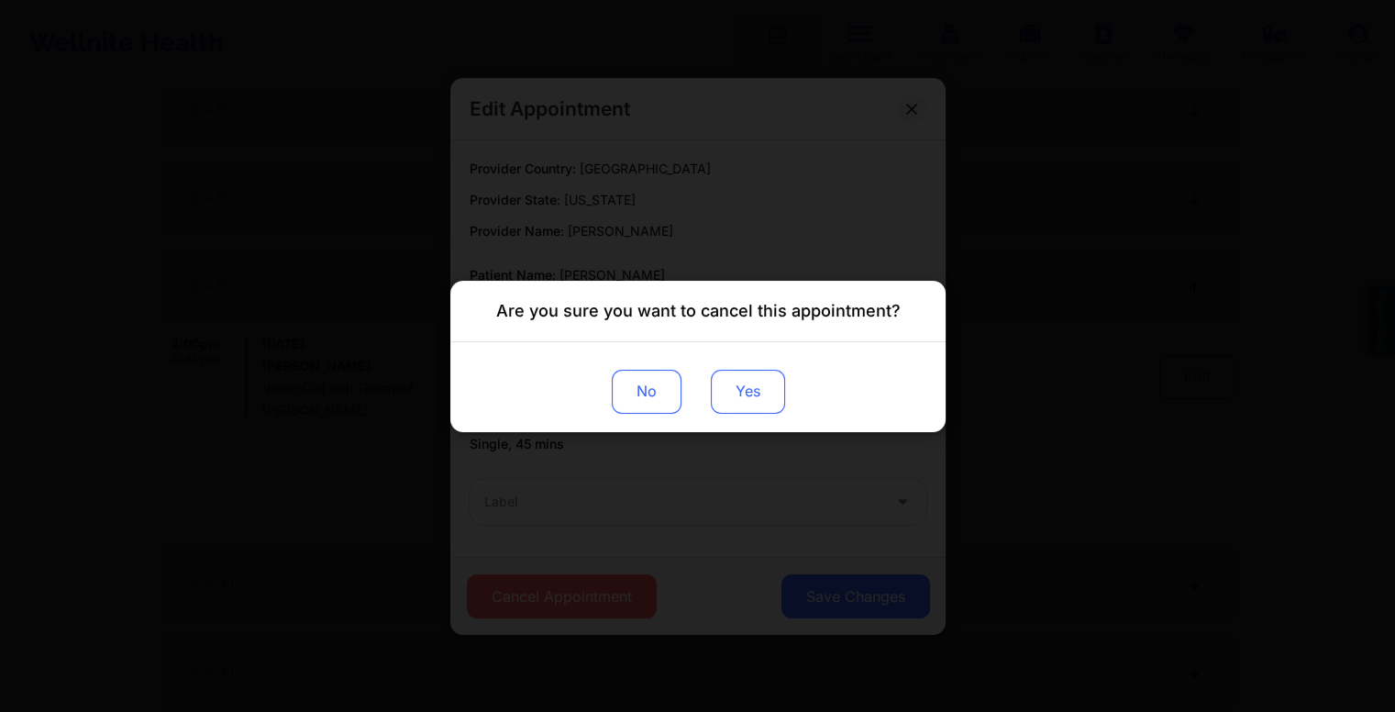
click at [749, 396] on button "Yes" at bounding box center [747, 391] width 74 height 44
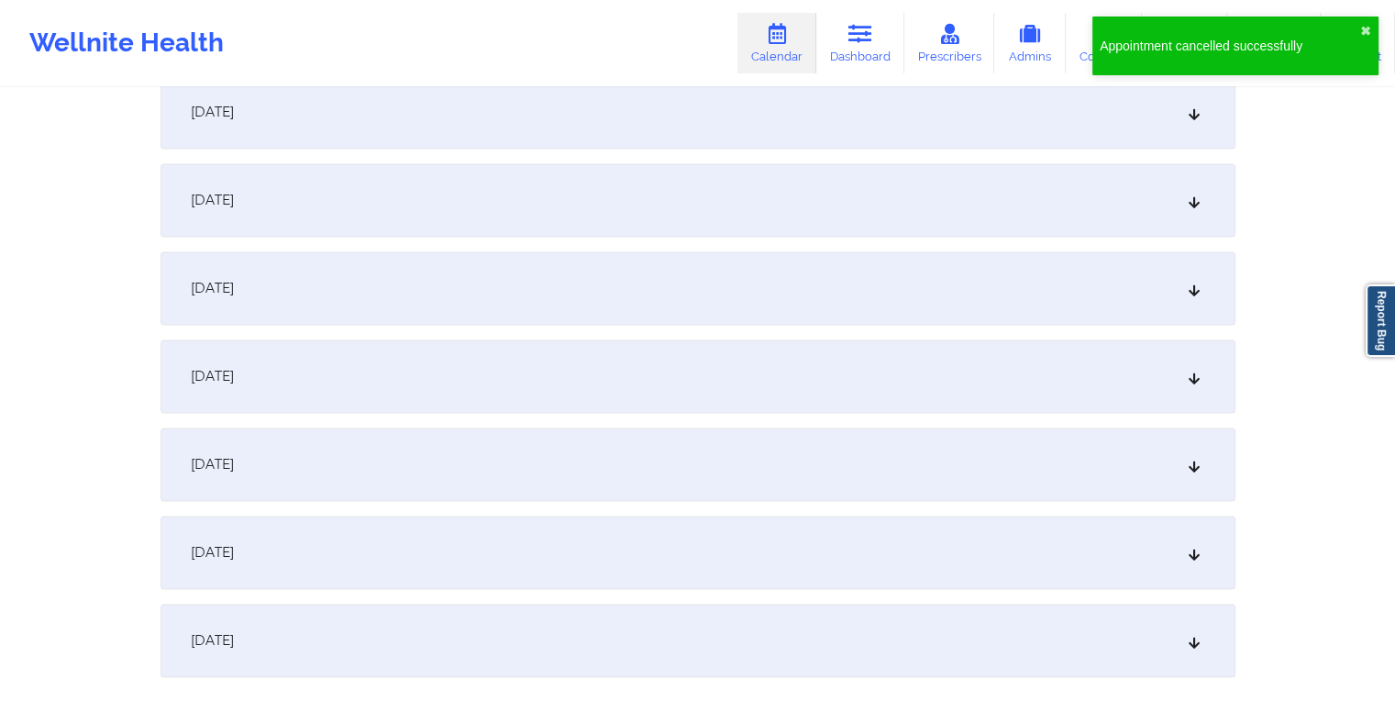
scroll to position [2857, 0]
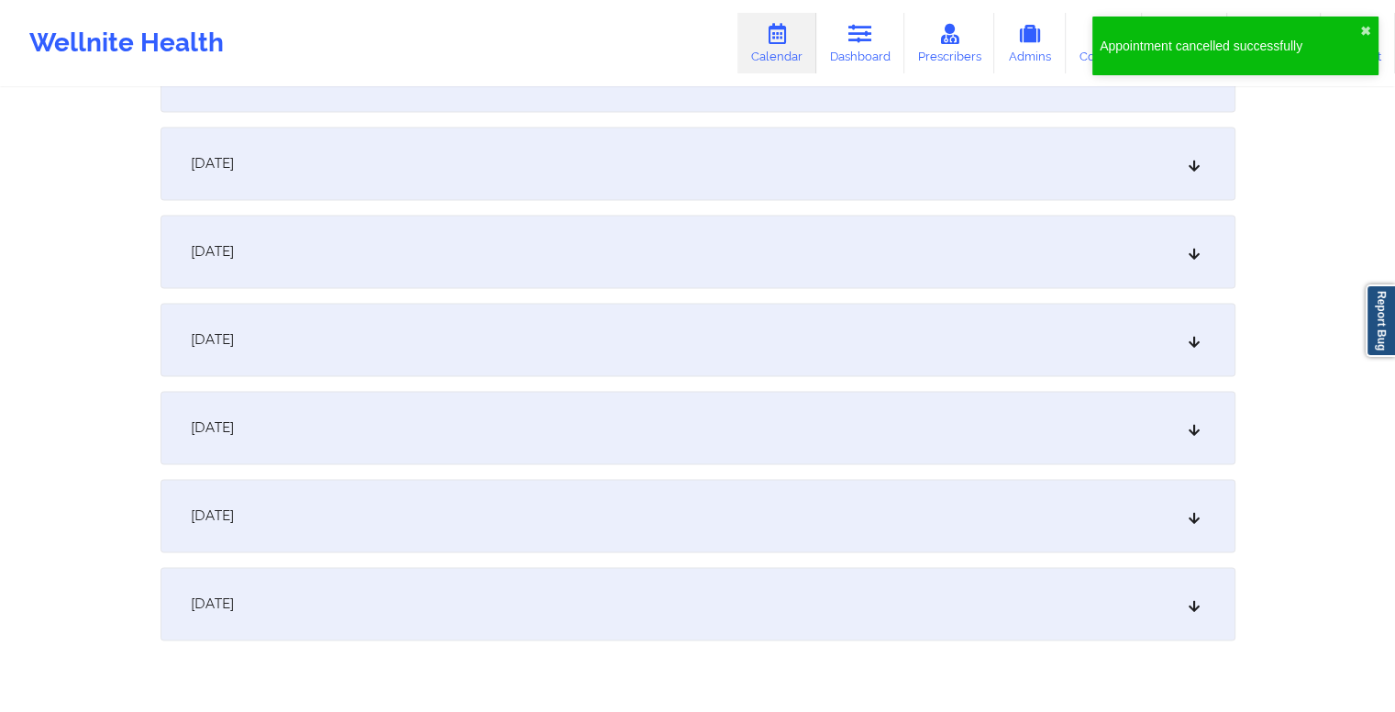
click at [877, 340] on div "October 28, 2025" at bounding box center [698, 339] width 1075 height 73
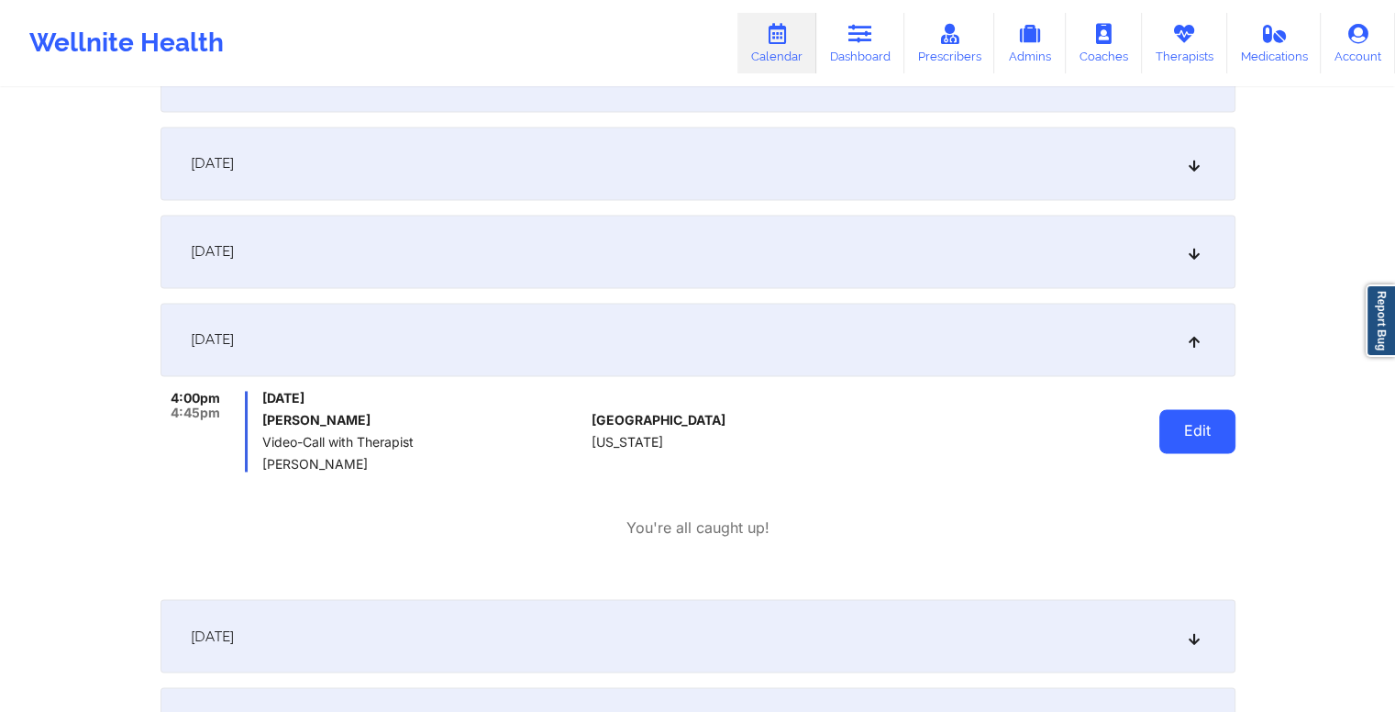
click at [1185, 427] on button "Edit" at bounding box center [1198, 431] width 76 height 44
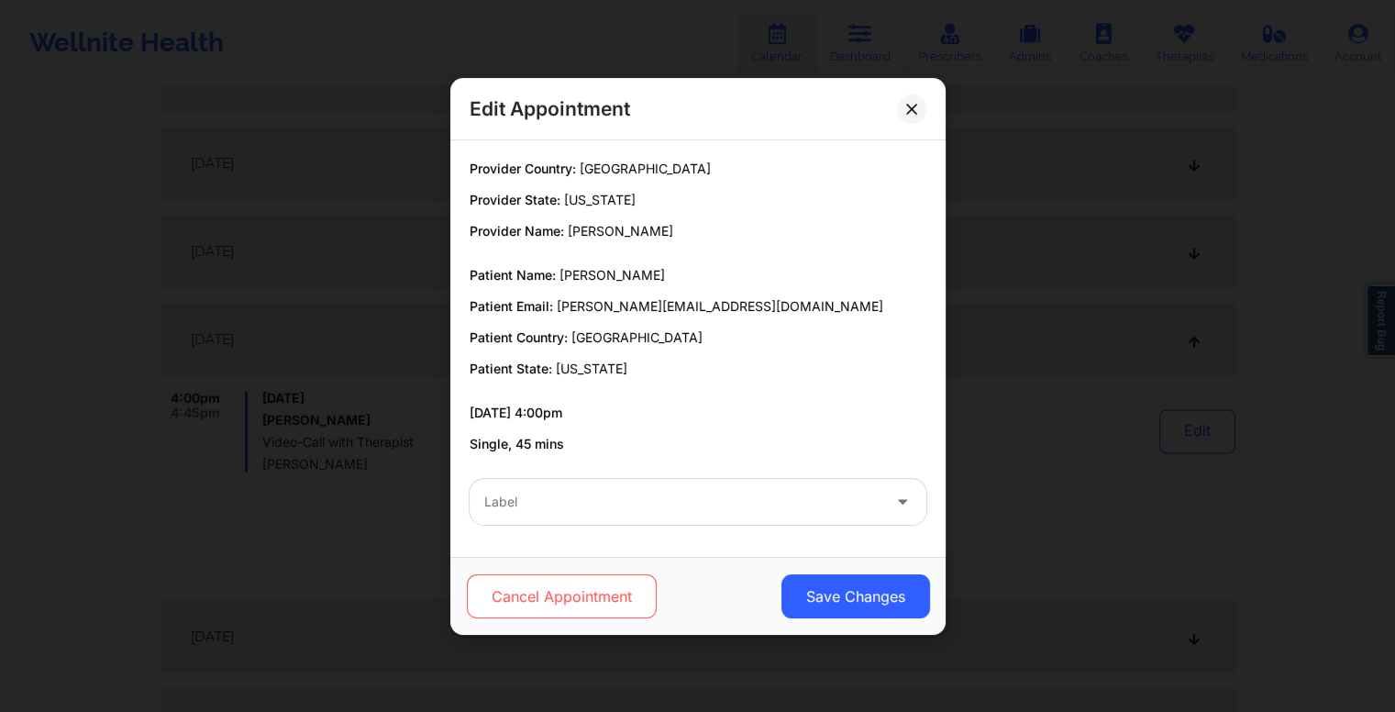
click at [536, 591] on button "Cancel Appointment" at bounding box center [561, 596] width 190 height 44
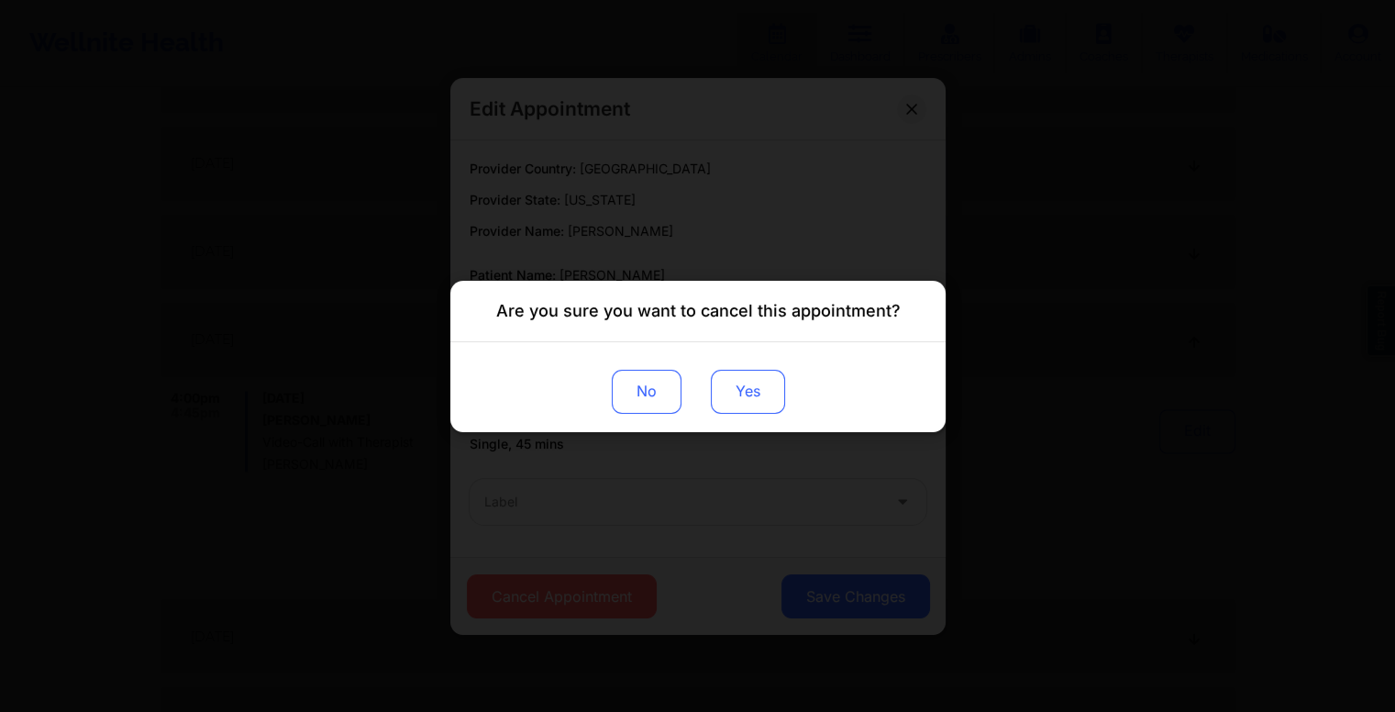
click at [736, 385] on button "Yes" at bounding box center [747, 391] width 74 height 44
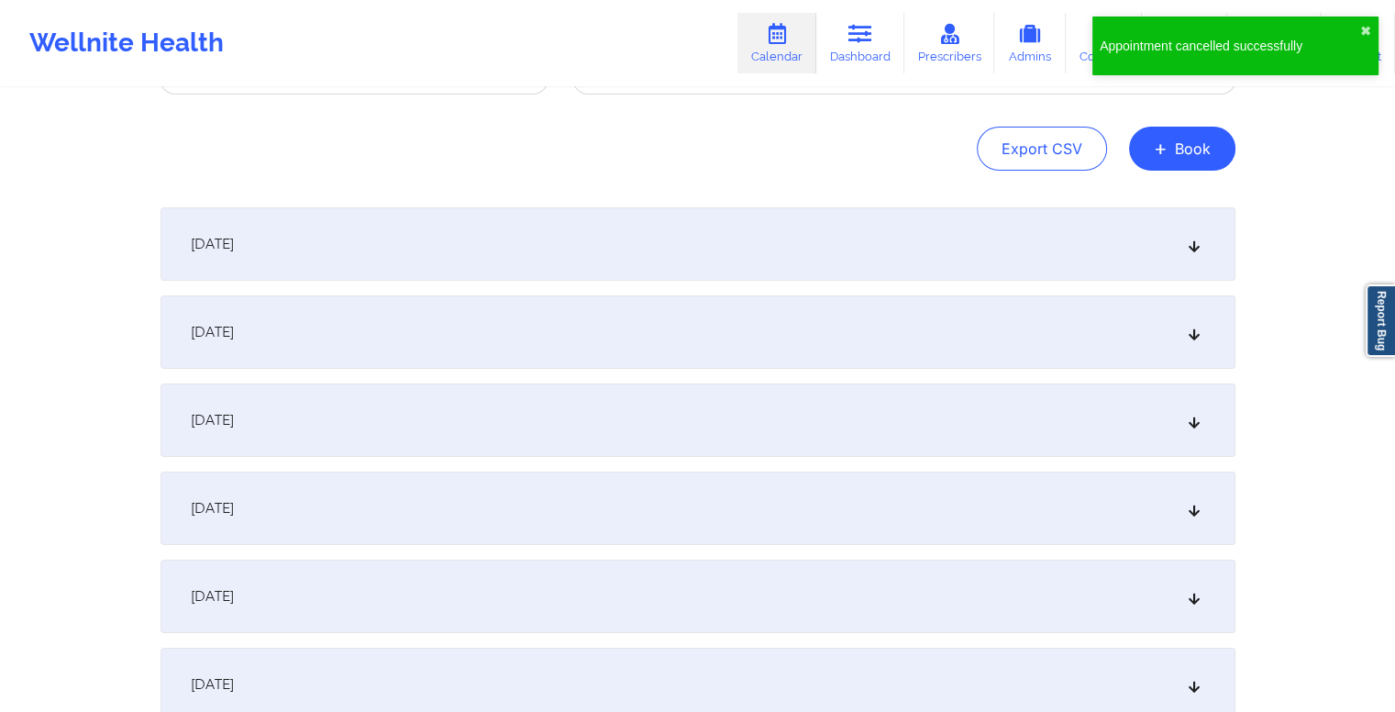
scroll to position [0, 0]
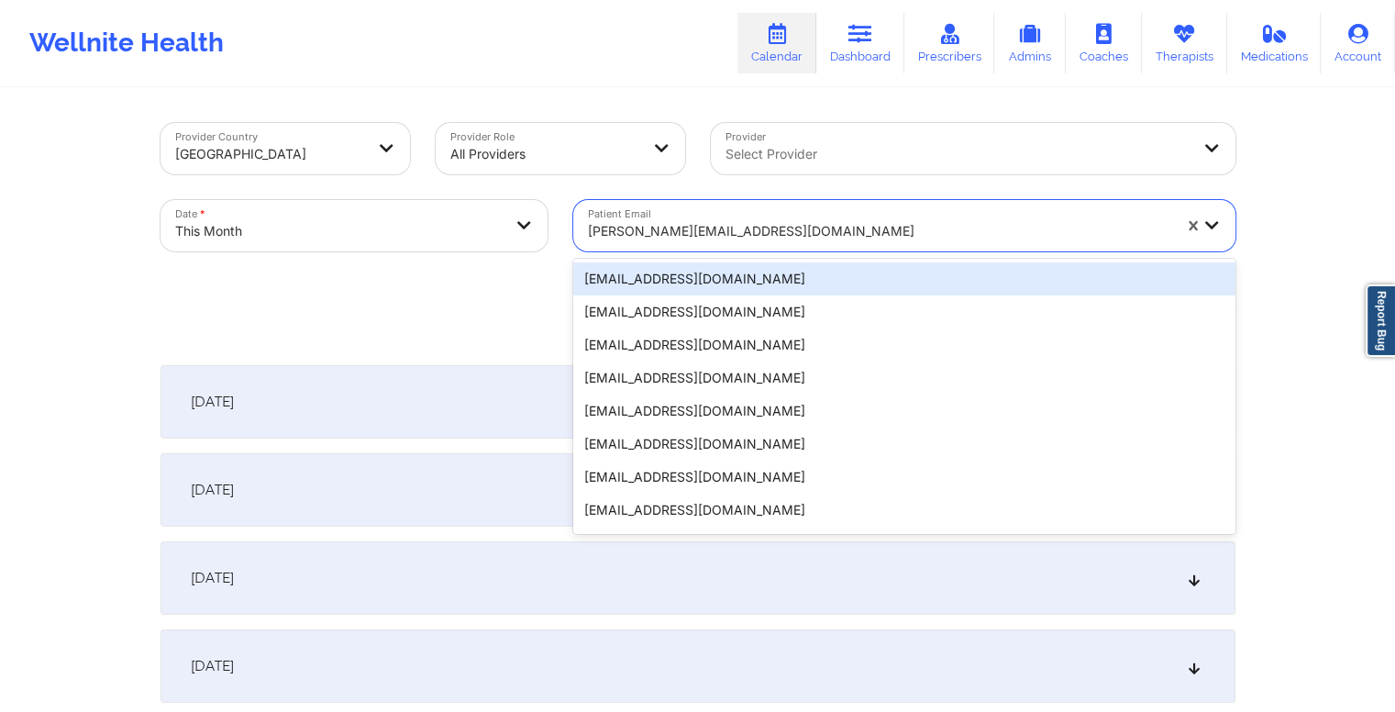
click at [720, 227] on div at bounding box center [880, 231] width 584 height 22
paste input "collenmoore7@gmail.com"
type input "collenmoore7@gmail.com"
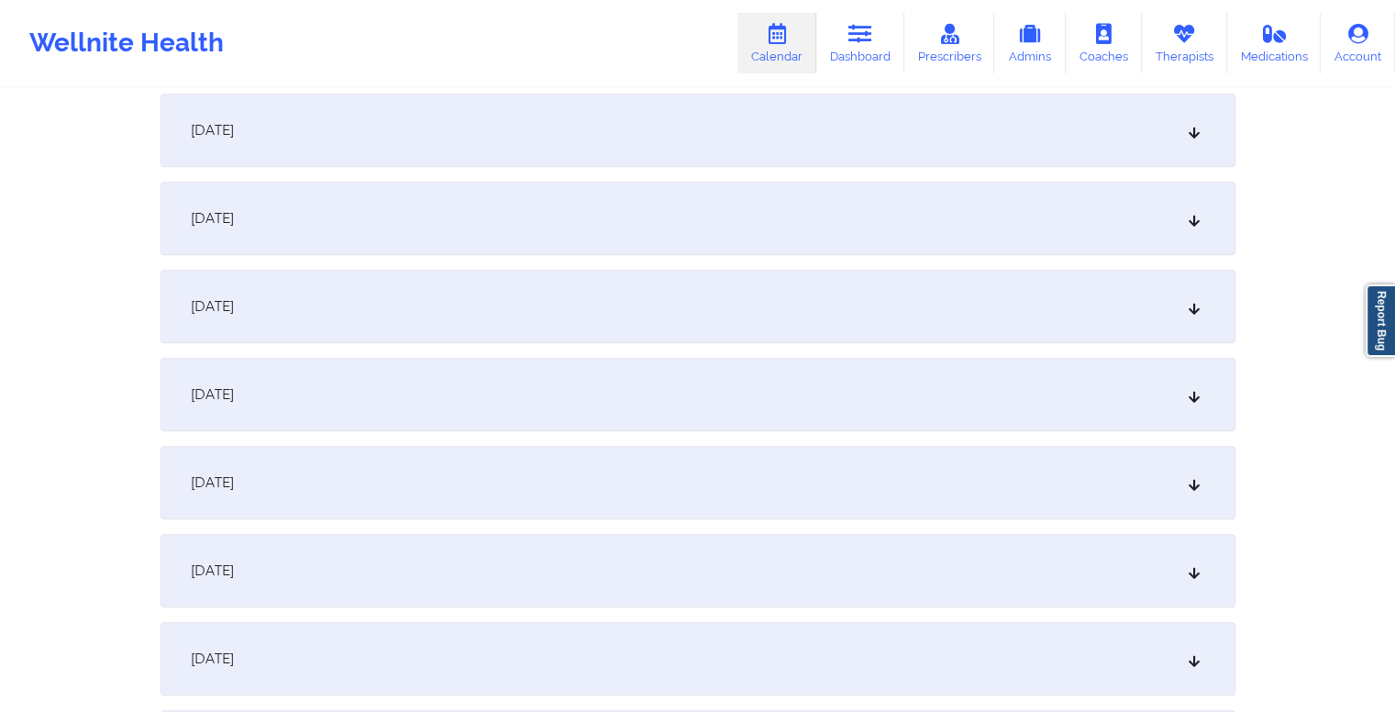
scroll to position [1064, 0]
click at [628, 478] on div "October 14, 2025" at bounding box center [698, 482] width 1075 height 73
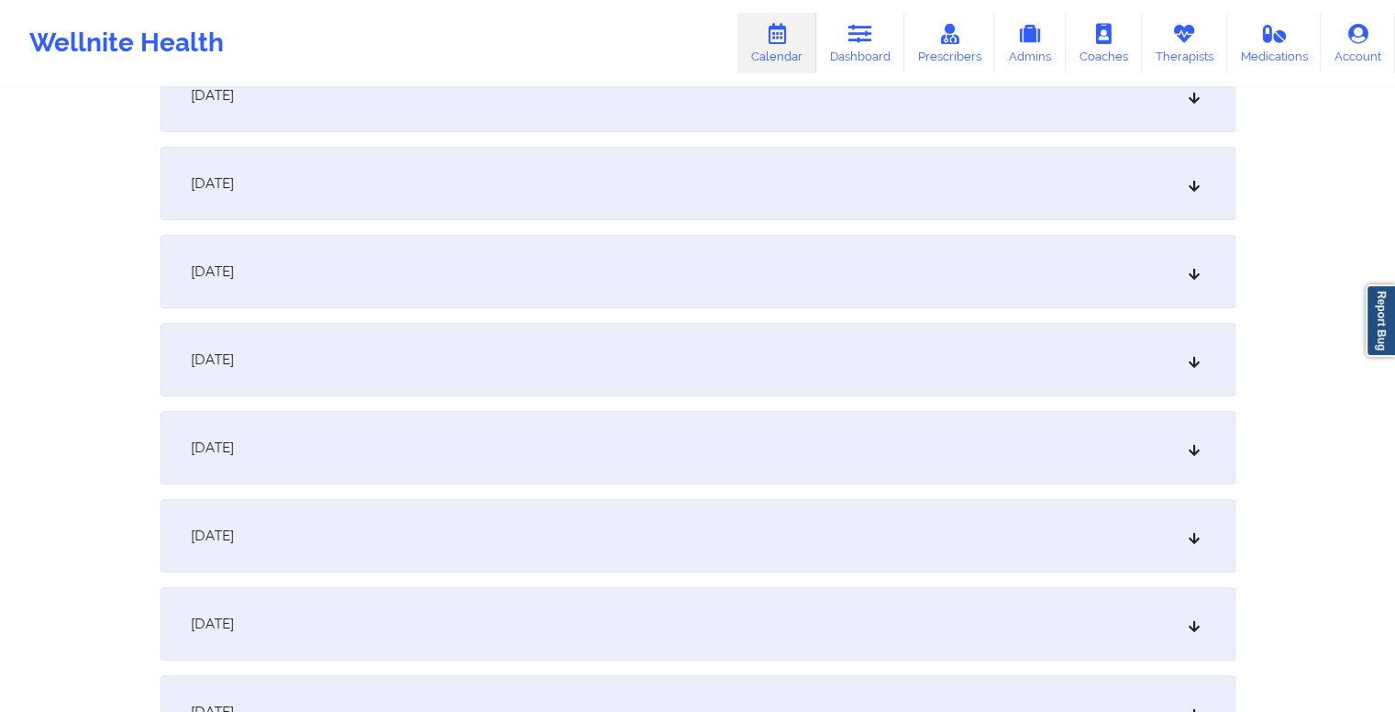
scroll to position [0, 0]
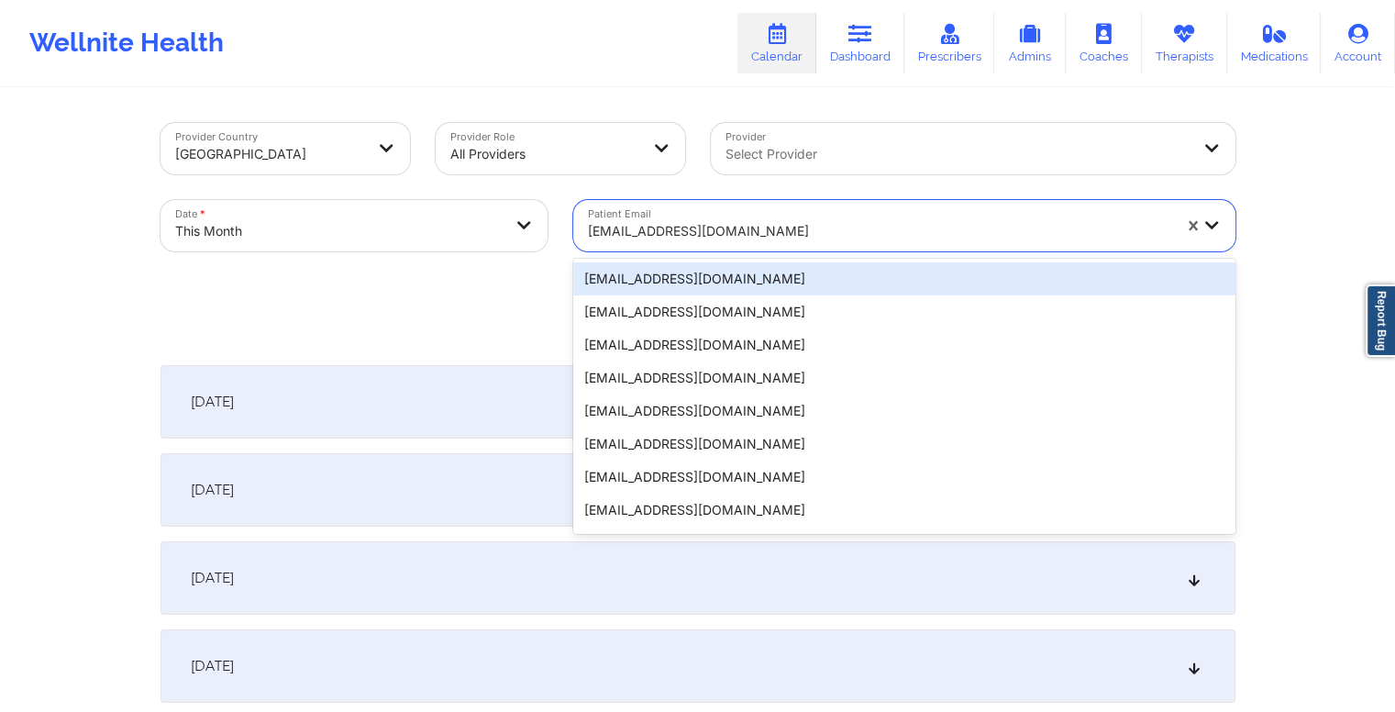
click at [763, 234] on div at bounding box center [880, 231] width 584 height 22
paste input "jeanttu@gmail.com"
type input "jeanttu@gmail.com"
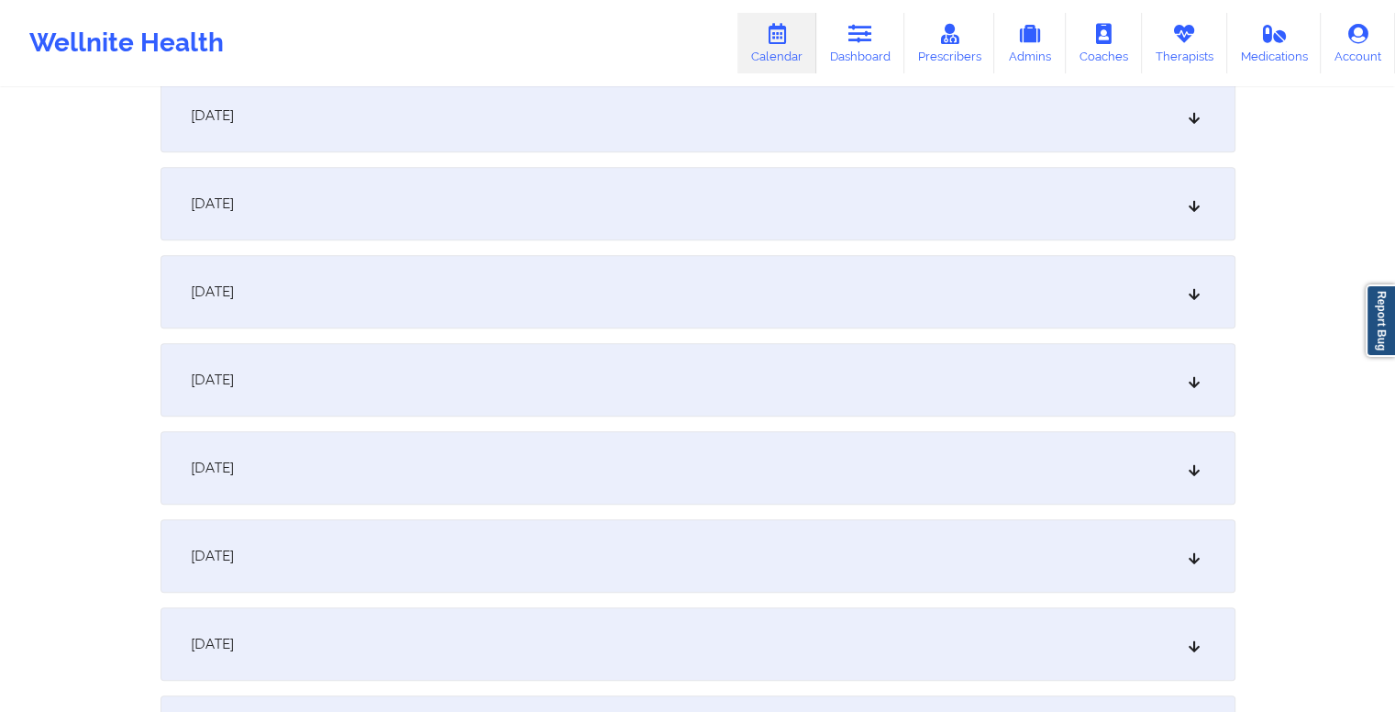
scroll to position [1199, 0]
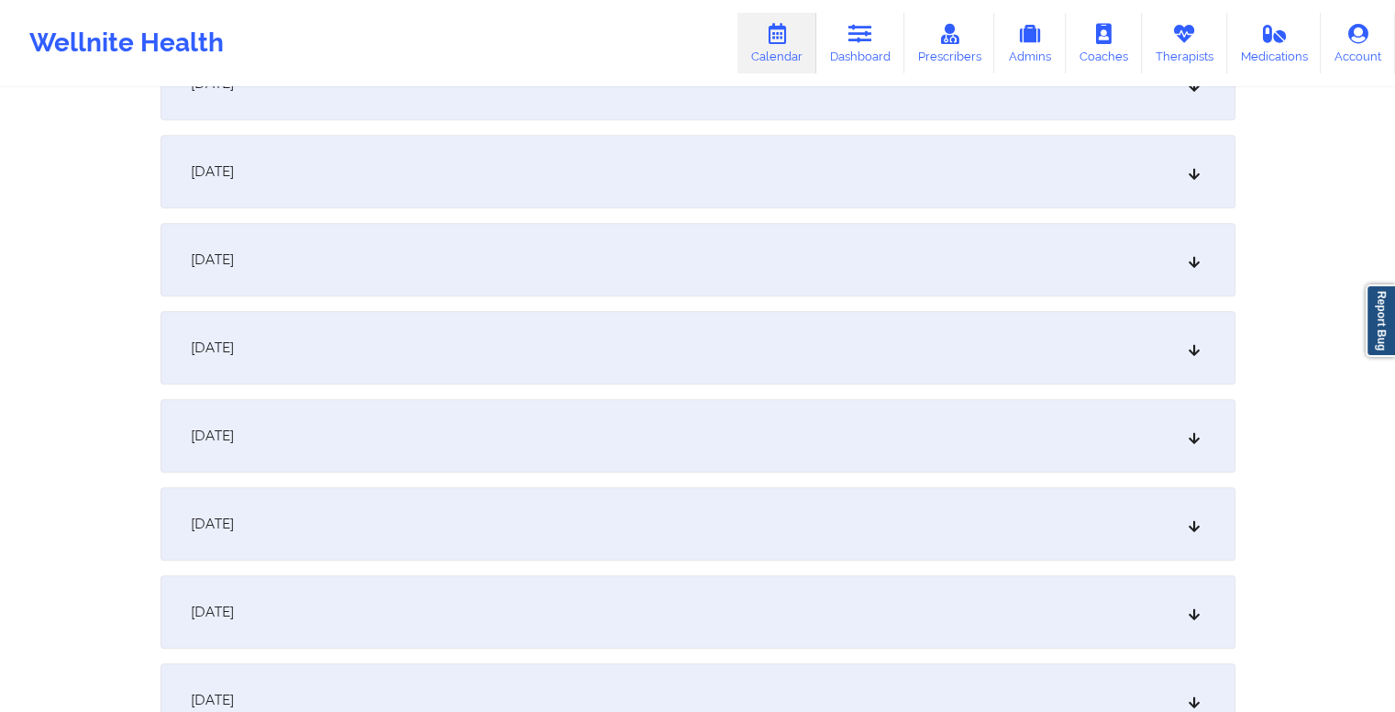
click at [697, 357] on div "October 14, 2025" at bounding box center [698, 347] width 1075 height 73
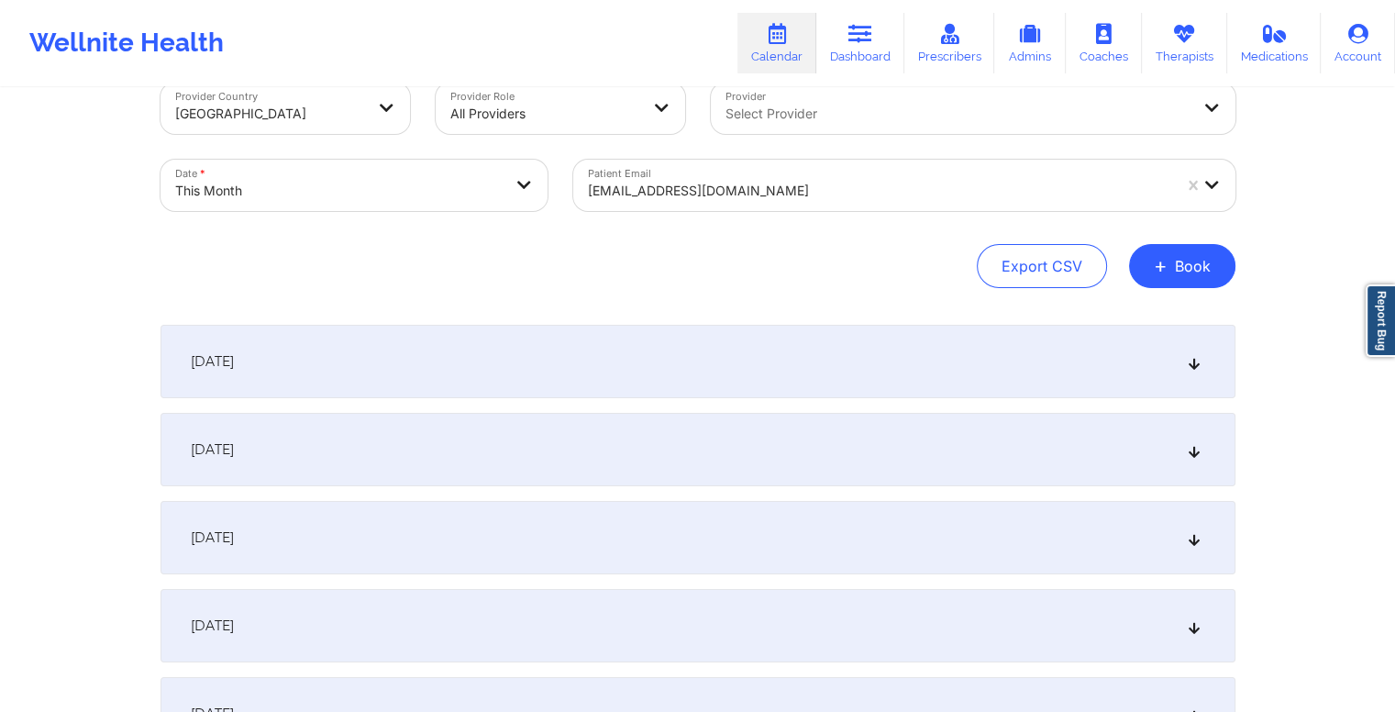
scroll to position [0, 0]
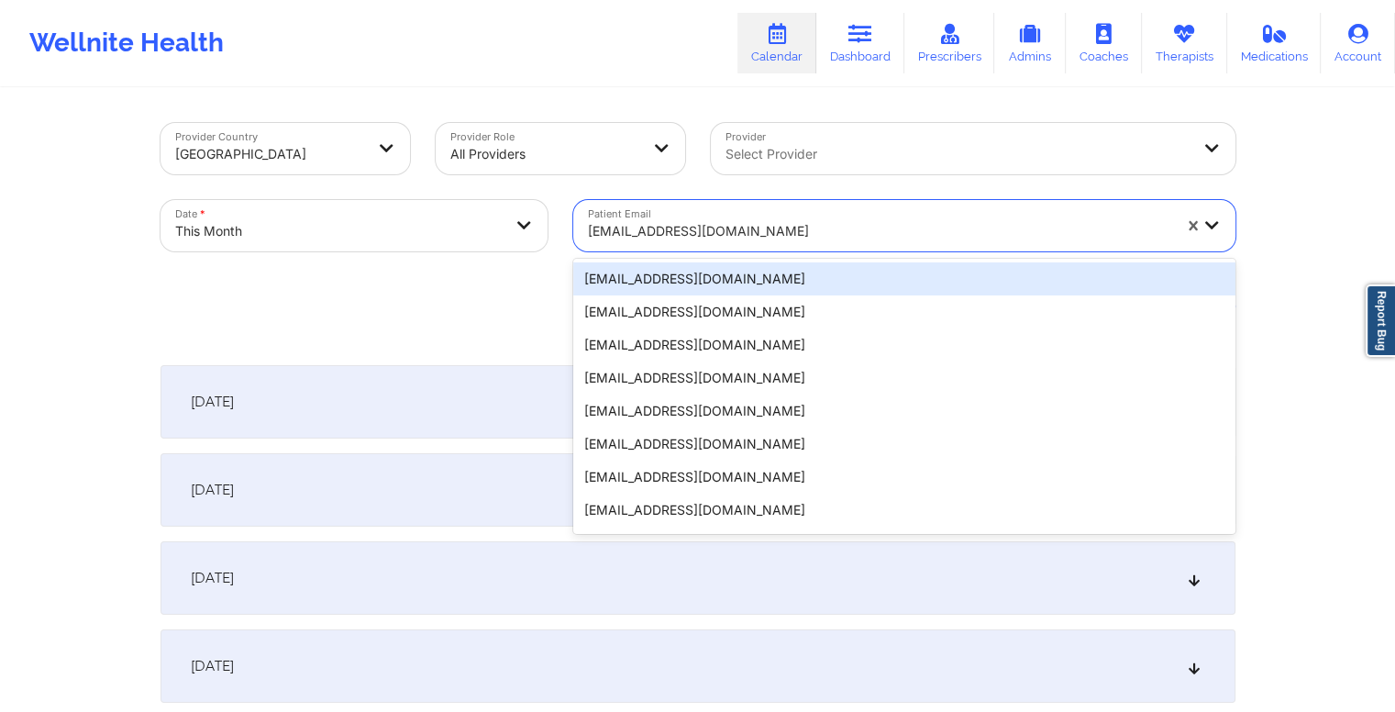
click at [763, 236] on div at bounding box center [880, 231] width 584 height 22
paste input "jbautist1@gmail.com"
type input "jbautist1@gmail.com"
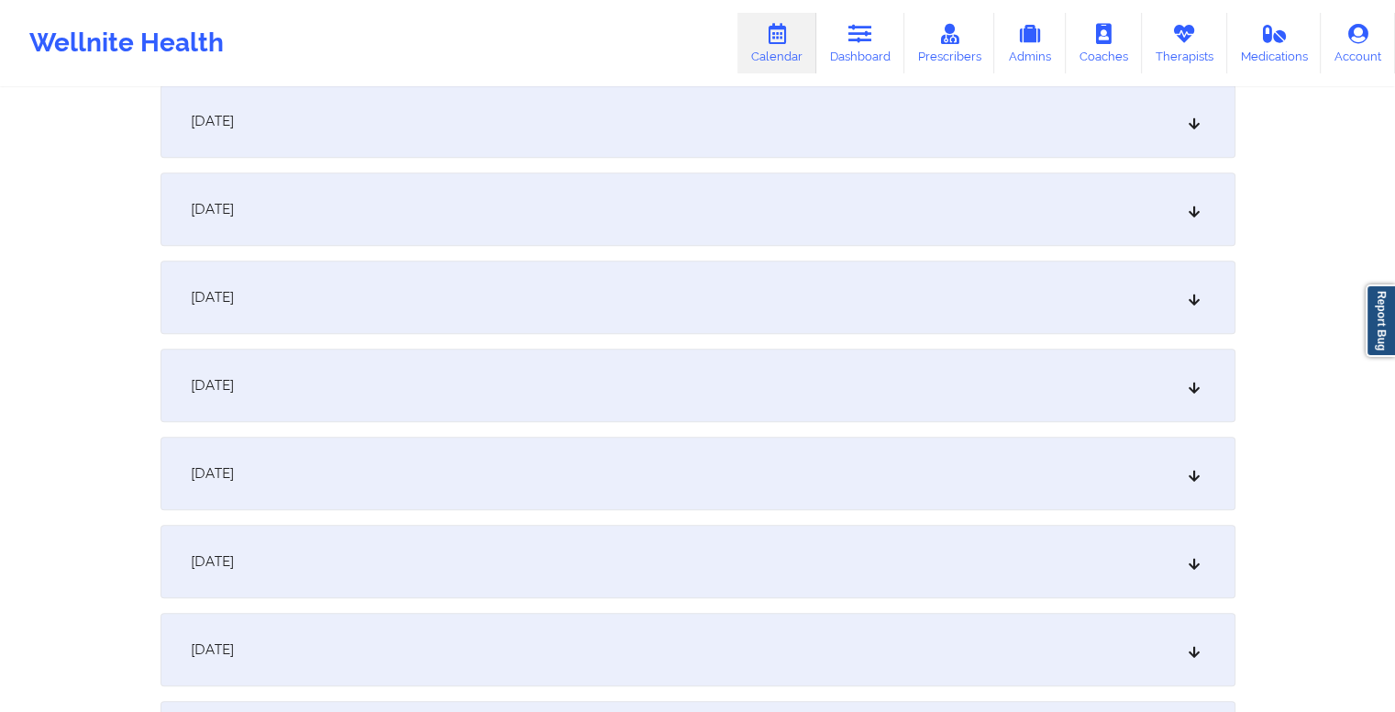
scroll to position [1163, 0]
click at [695, 381] on div "October 14, 2025" at bounding box center [698, 383] width 1075 height 73
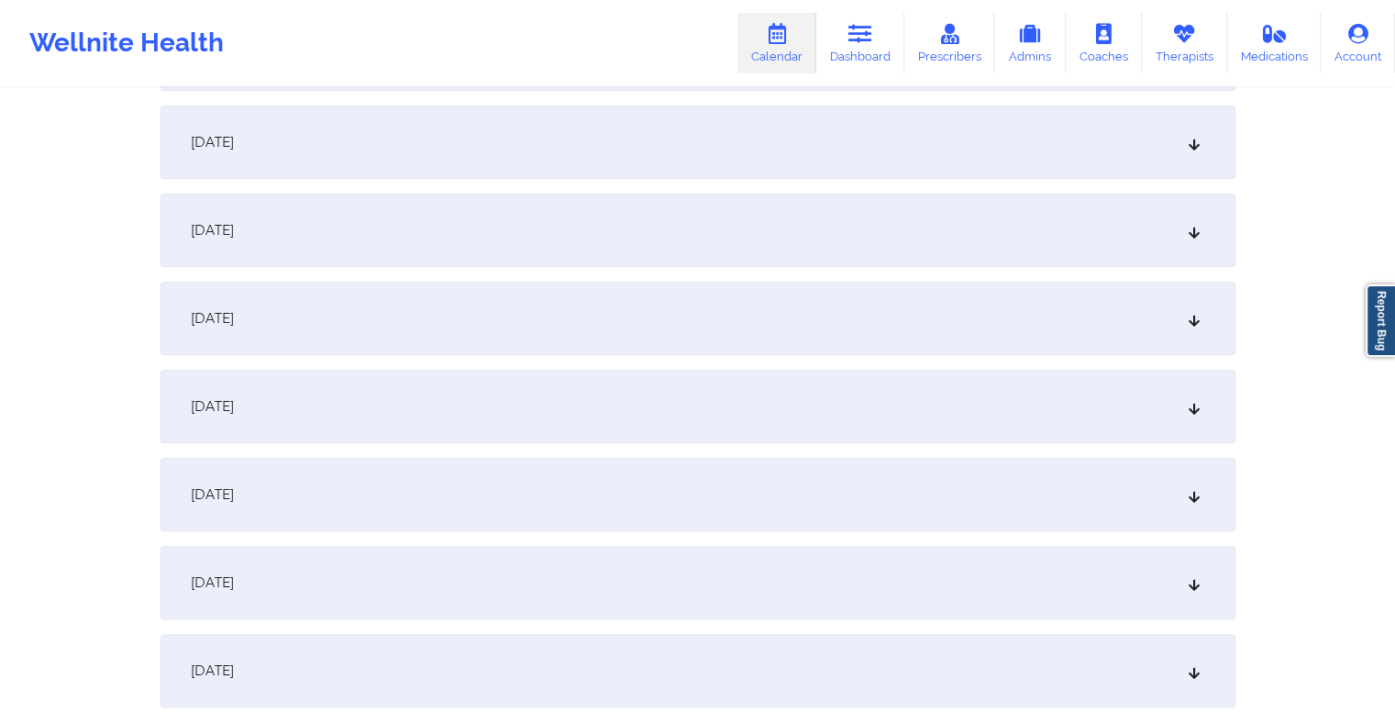
scroll to position [2033, 0]
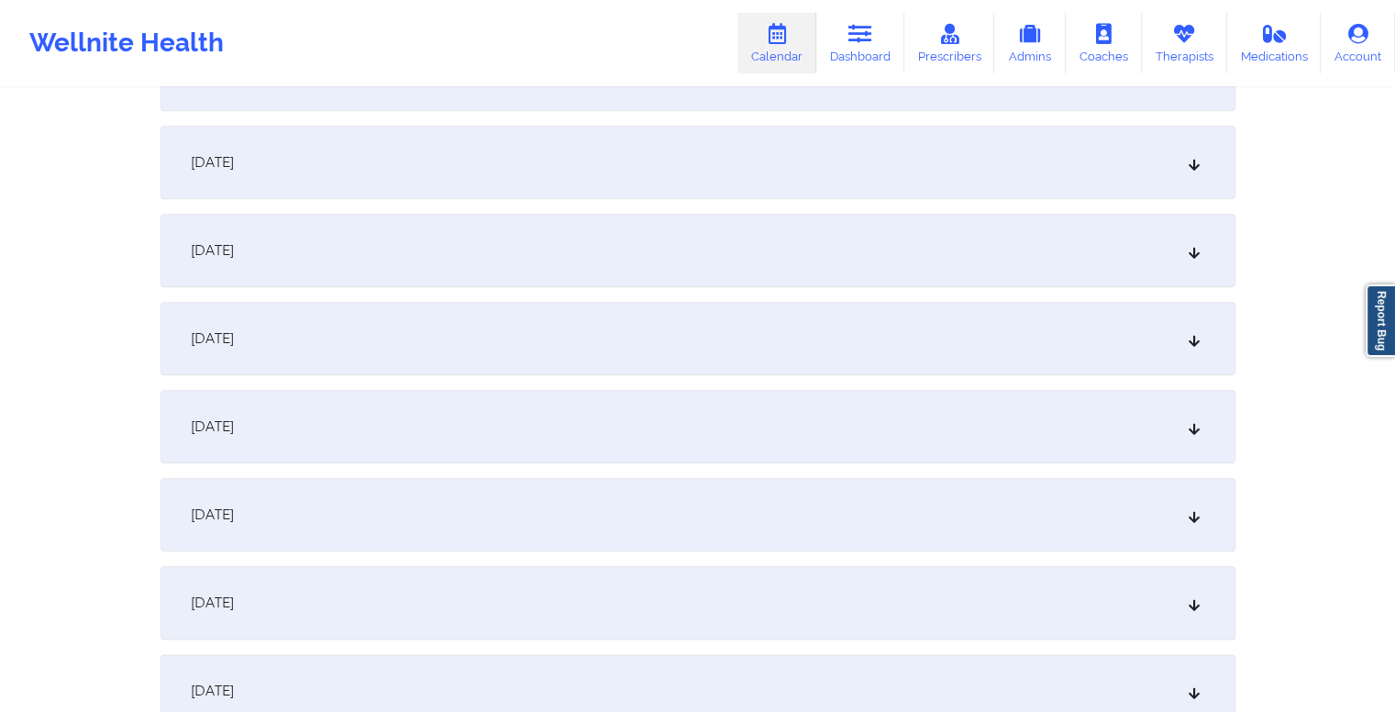
click at [639, 267] on div "October 20, 2025" at bounding box center [698, 250] width 1075 height 73
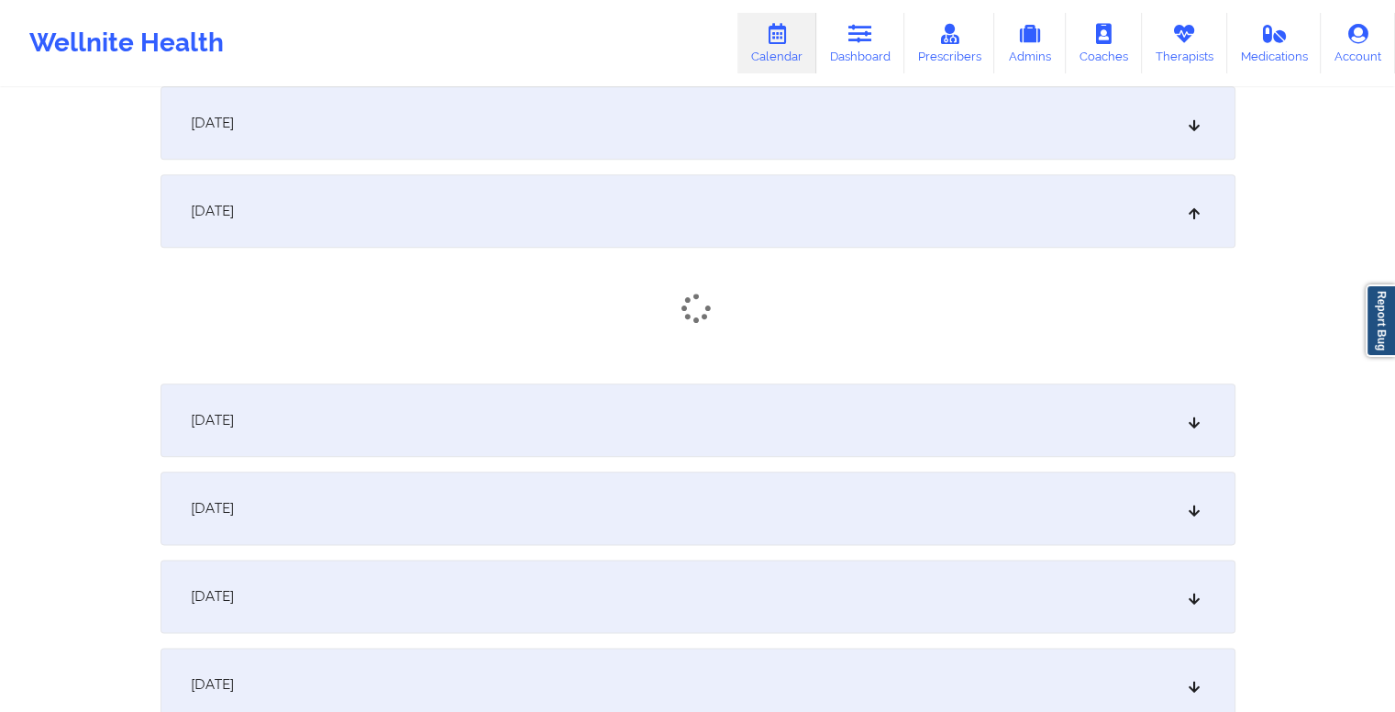
scroll to position [2073, 0]
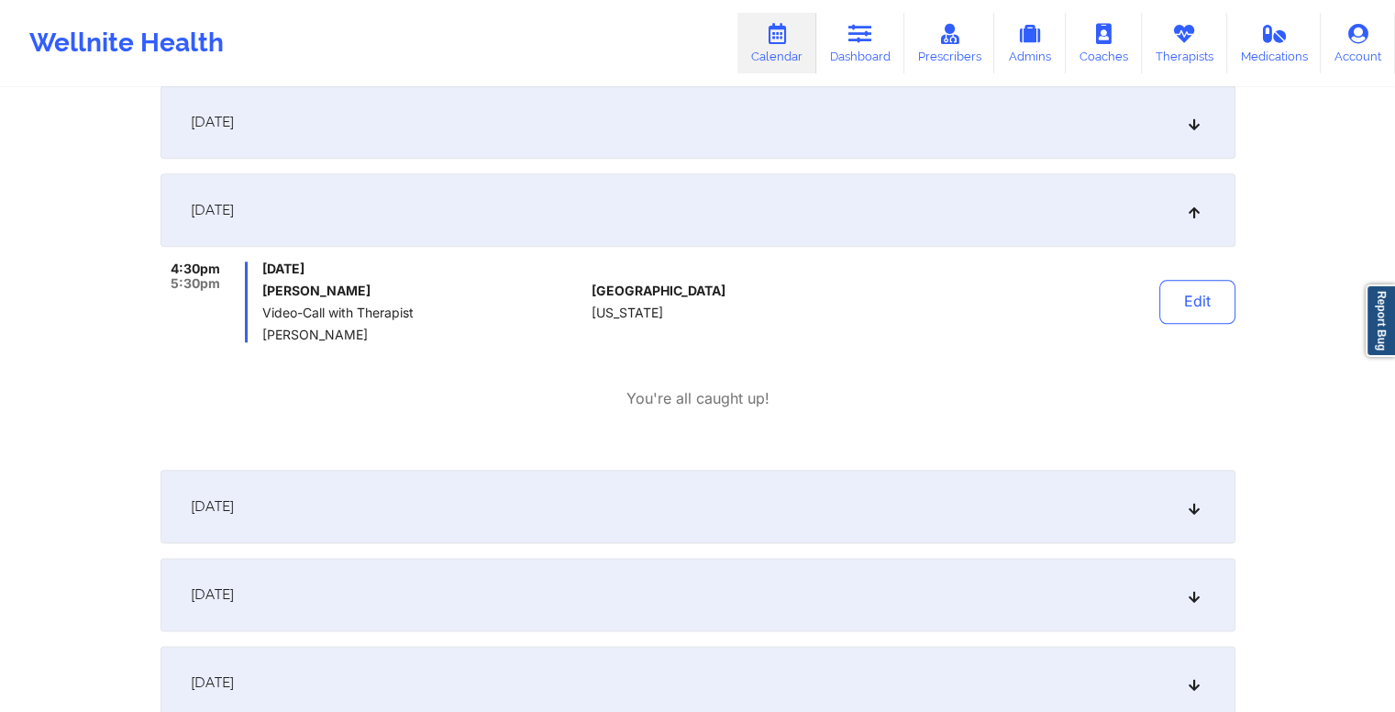
click at [646, 496] on div "October 21, 2025" at bounding box center [698, 506] width 1075 height 73
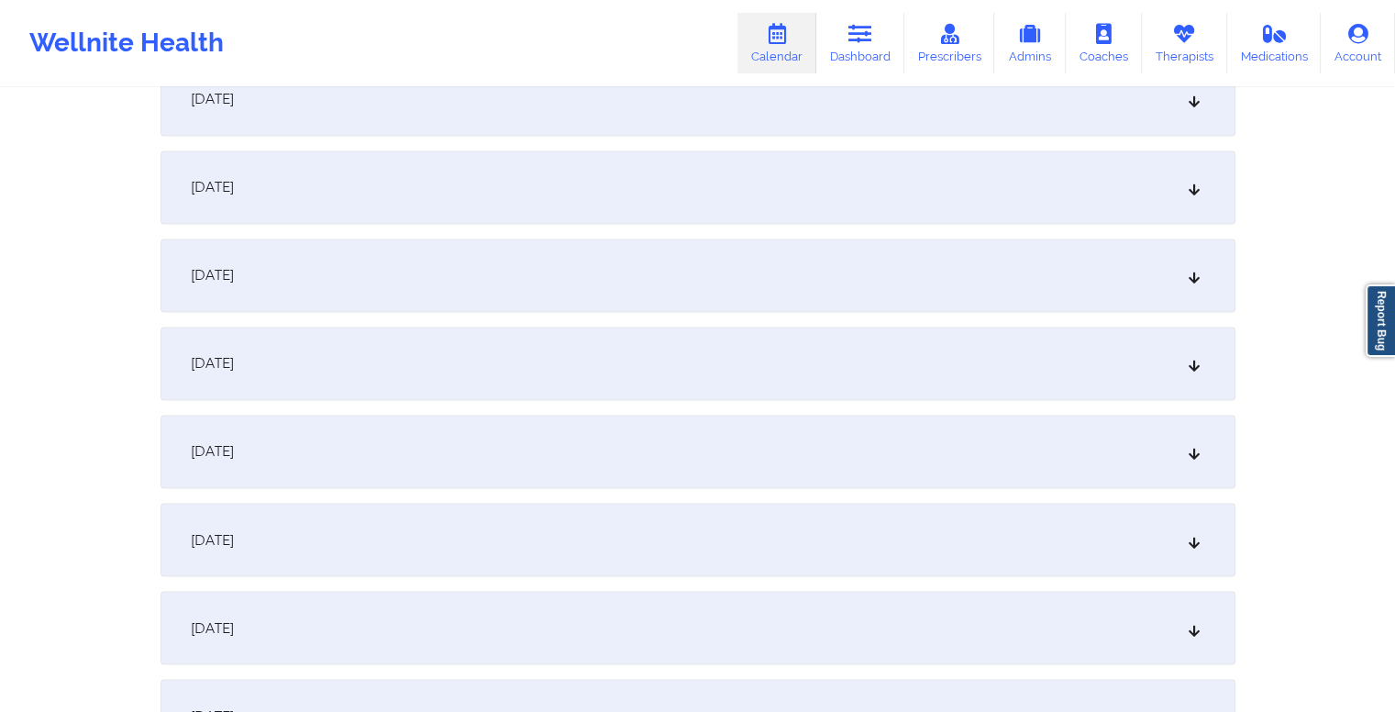
scroll to position [2952, 0]
click at [696, 370] on div "October 27, 2025" at bounding box center [698, 364] width 1075 height 73
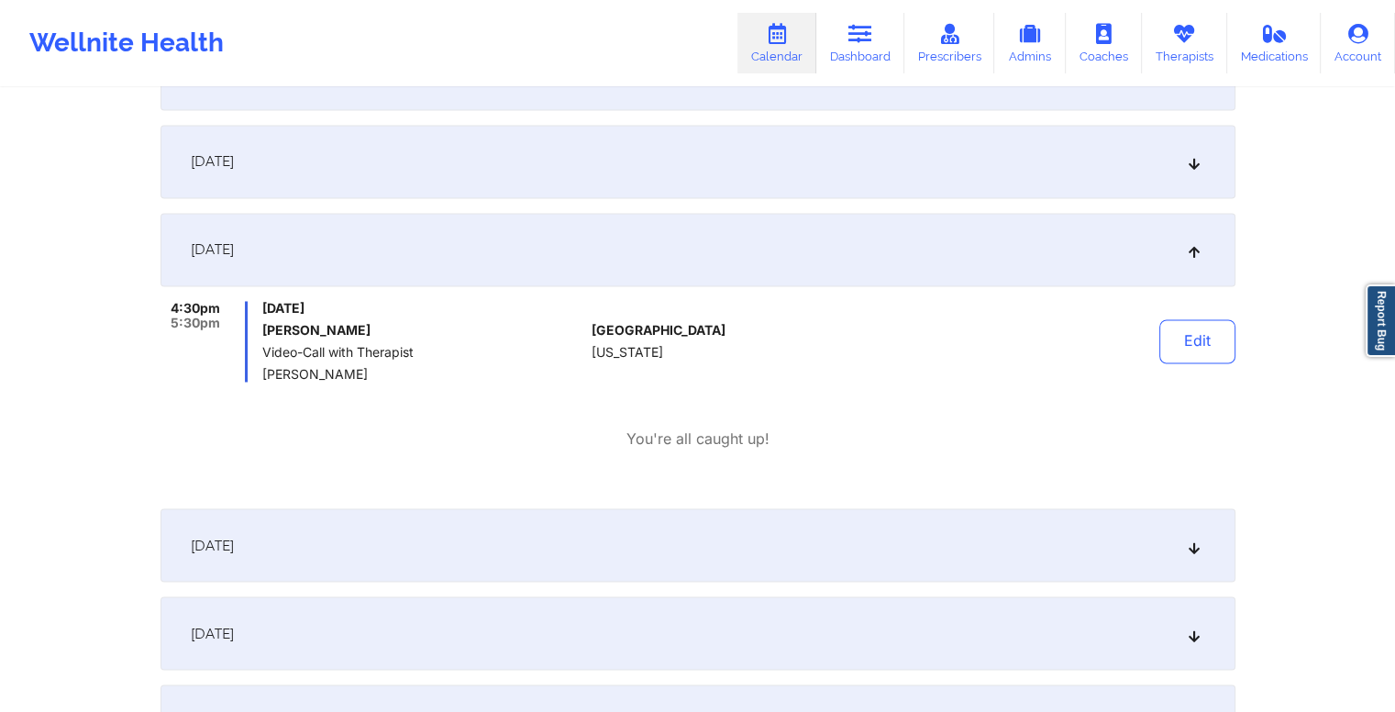
scroll to position [3071, 0]
click at [694, 526] on div "October 28, 2025" at bounding box center [698, 541] width 1075 height 73
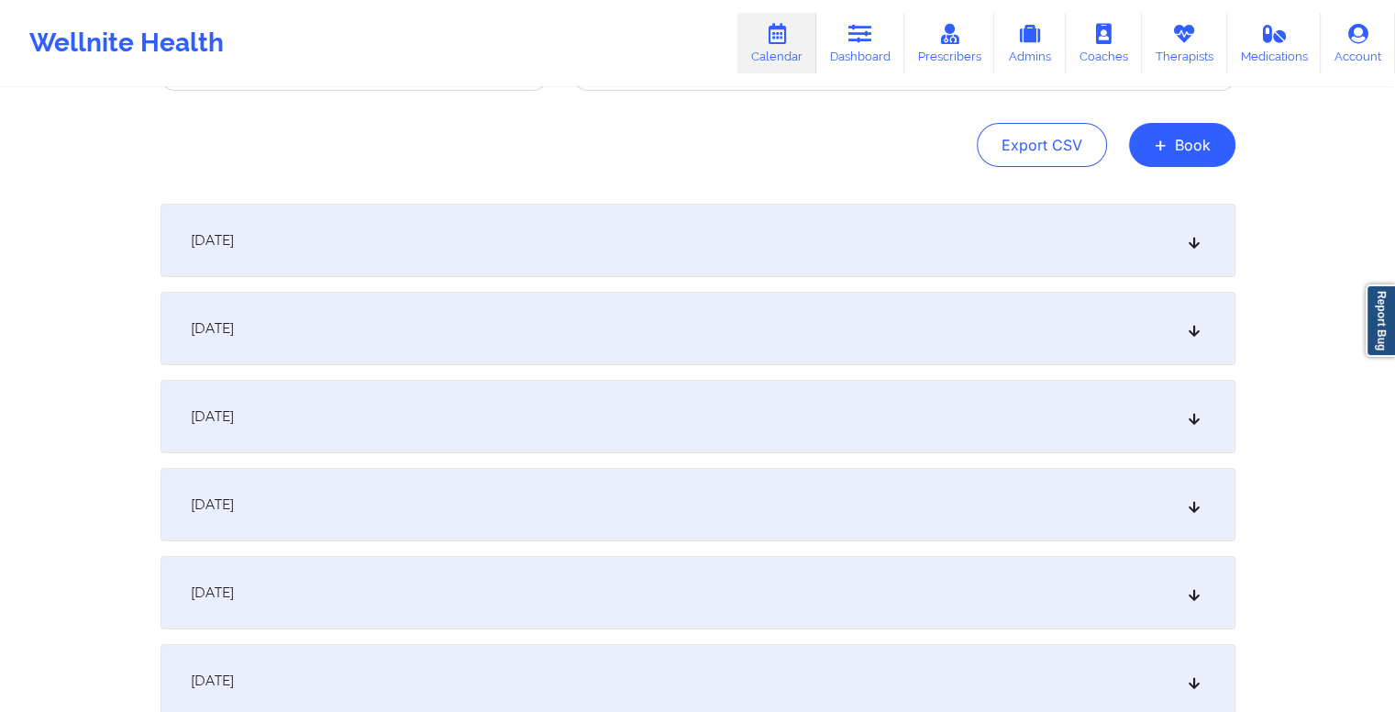
scroll to position [0, 0]
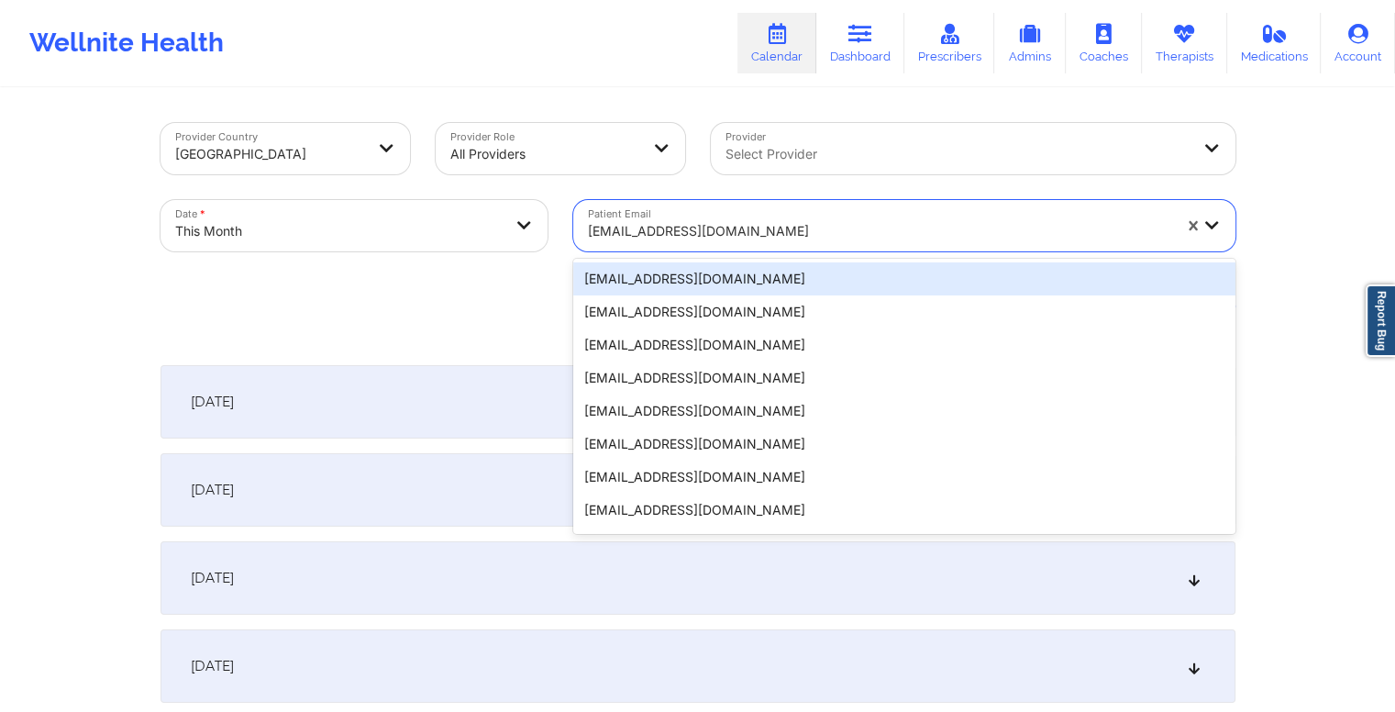
click at [712, 232] on div at bounding box center [880, 231] width 584 height 22
paste input ""From 2025-08-04 session From 2025-07-21 session Acuity Notes: $0 copay Updates…"
type input ""From 2025-08-04 session From 2025-07-21 session Acuity Notes: $0 copay Updates…"
paste input "noahmeeteer@gmail.com"
type input "noahmeeteer@gmail.com"
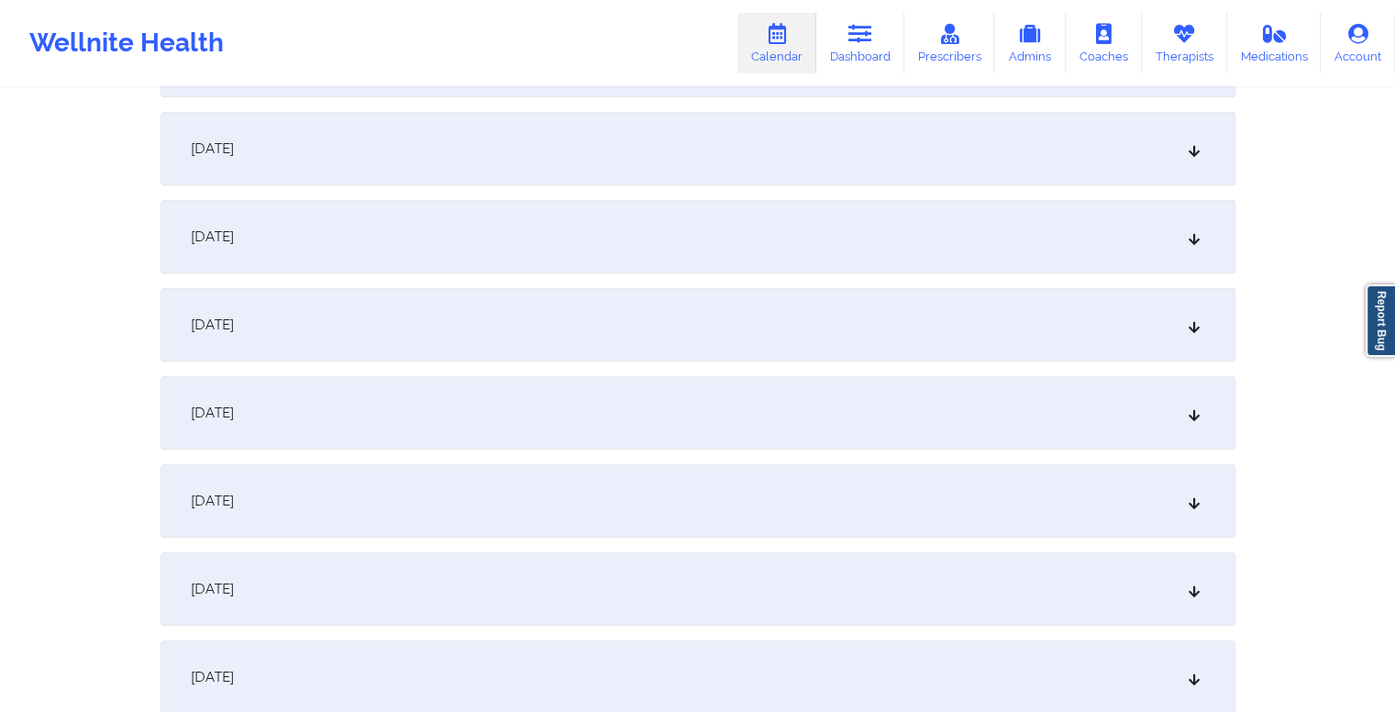
scroll to position [1397, 0]
click at [591, 151] on div "October 14, 2025" at bounding box center [698, 149] width 1075 height 73
click at [668, 314] on div "October 20, 2025" at bounding box center [698, 324] width 1075 height 73
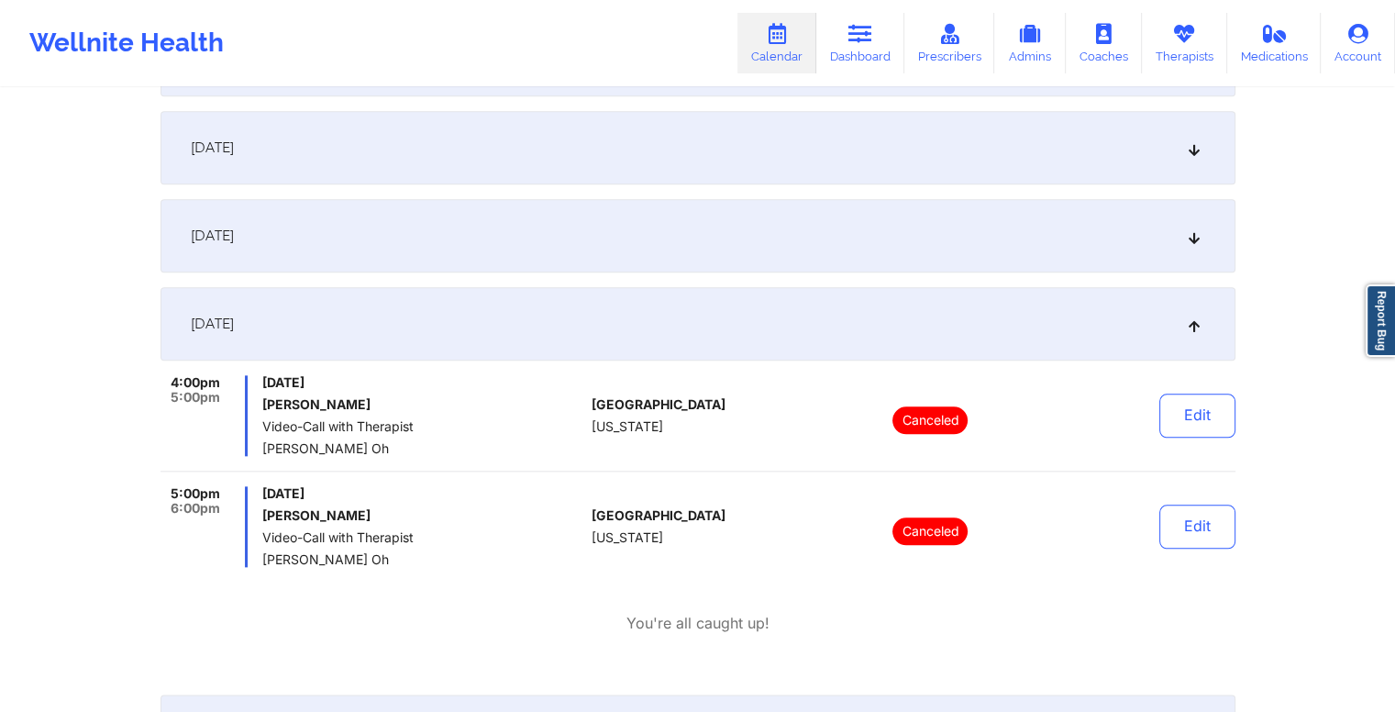
scroll to position [2229, 0]
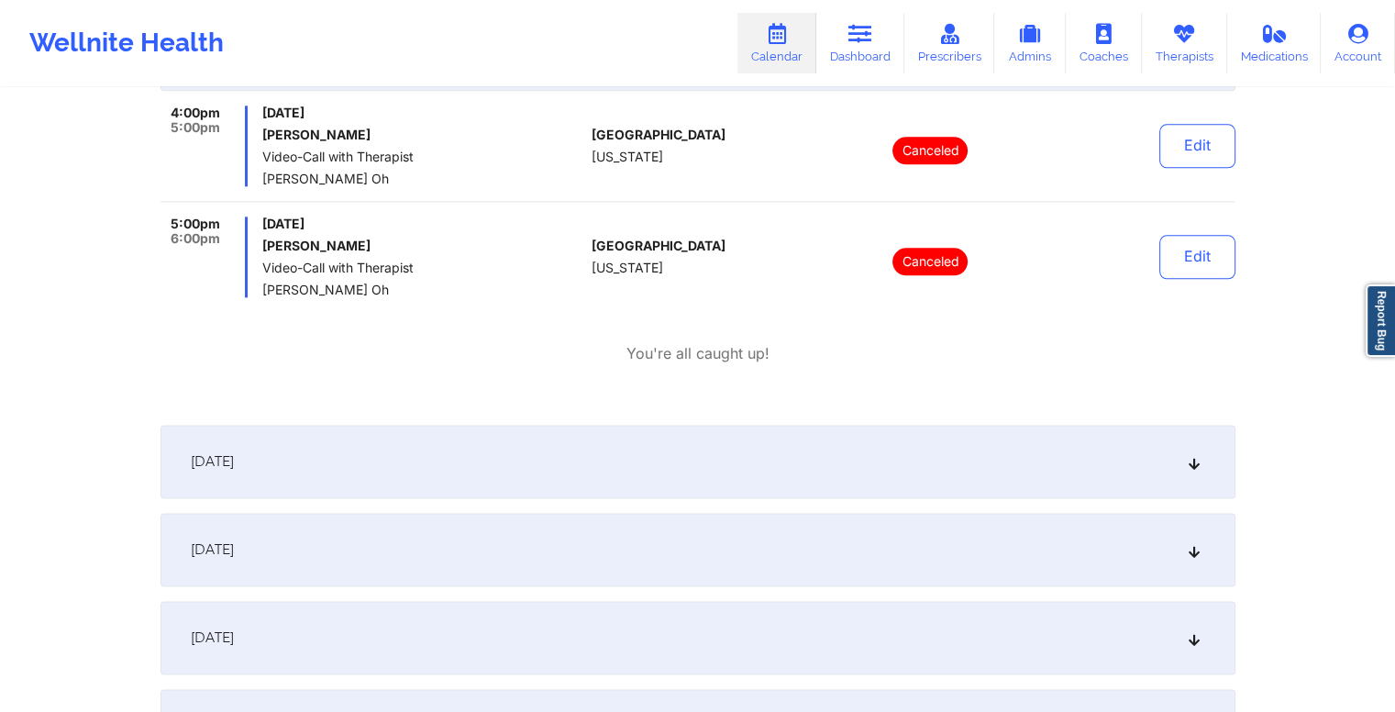
click at [606, 467] on div "October 21, 2025" at bounding box center [698, 461] width 1075 height 73
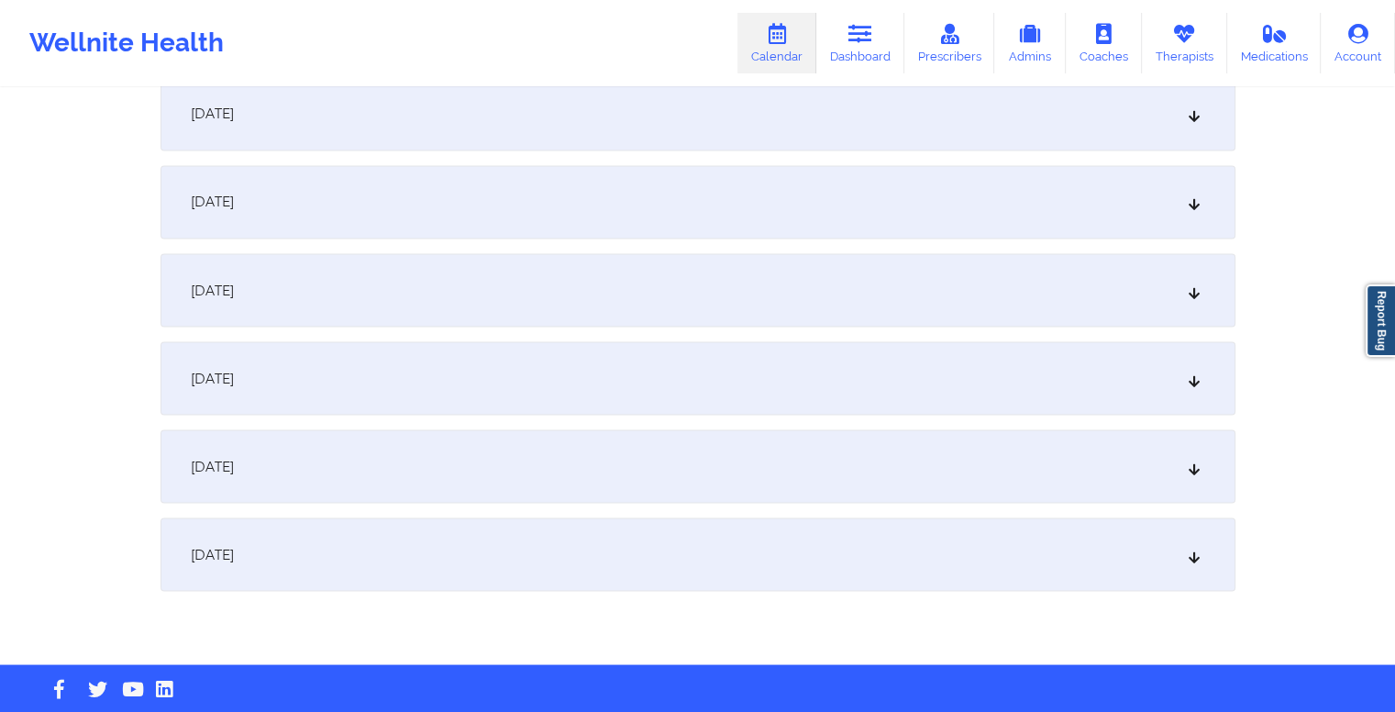
scroll to position [3229, 0]
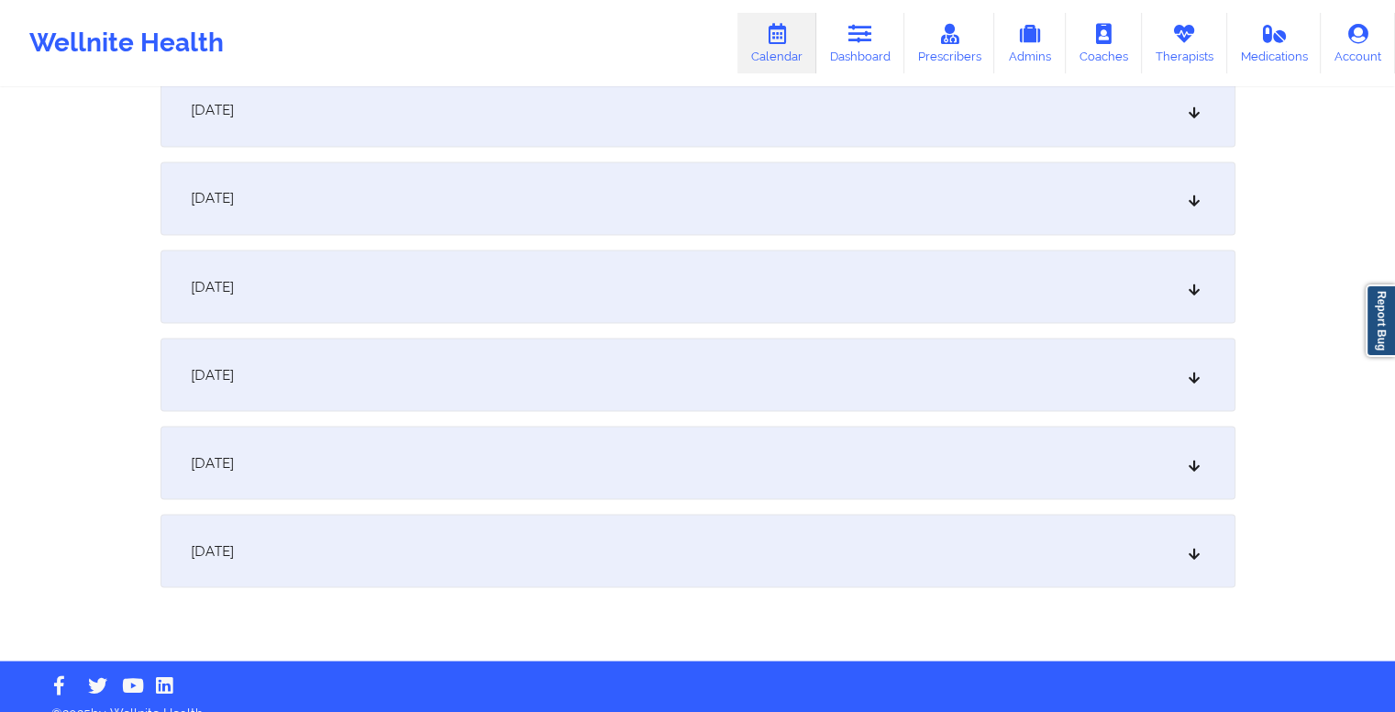
click at [672, 219] on div "October 27, 2025" at bounding box center [698, 197] width 1075 height 73
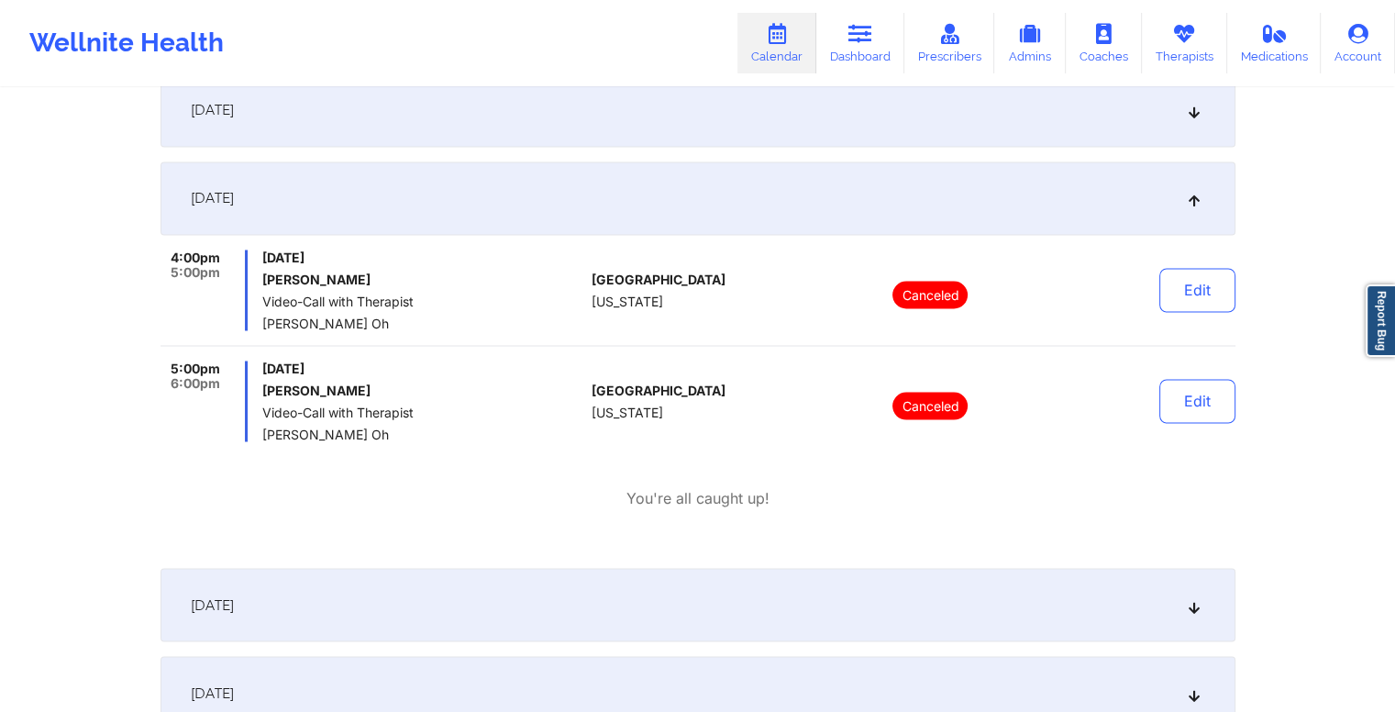
click at [616, 608] on div "October 28, 2025" at bounding box center [698, 604] width 1075 height 73
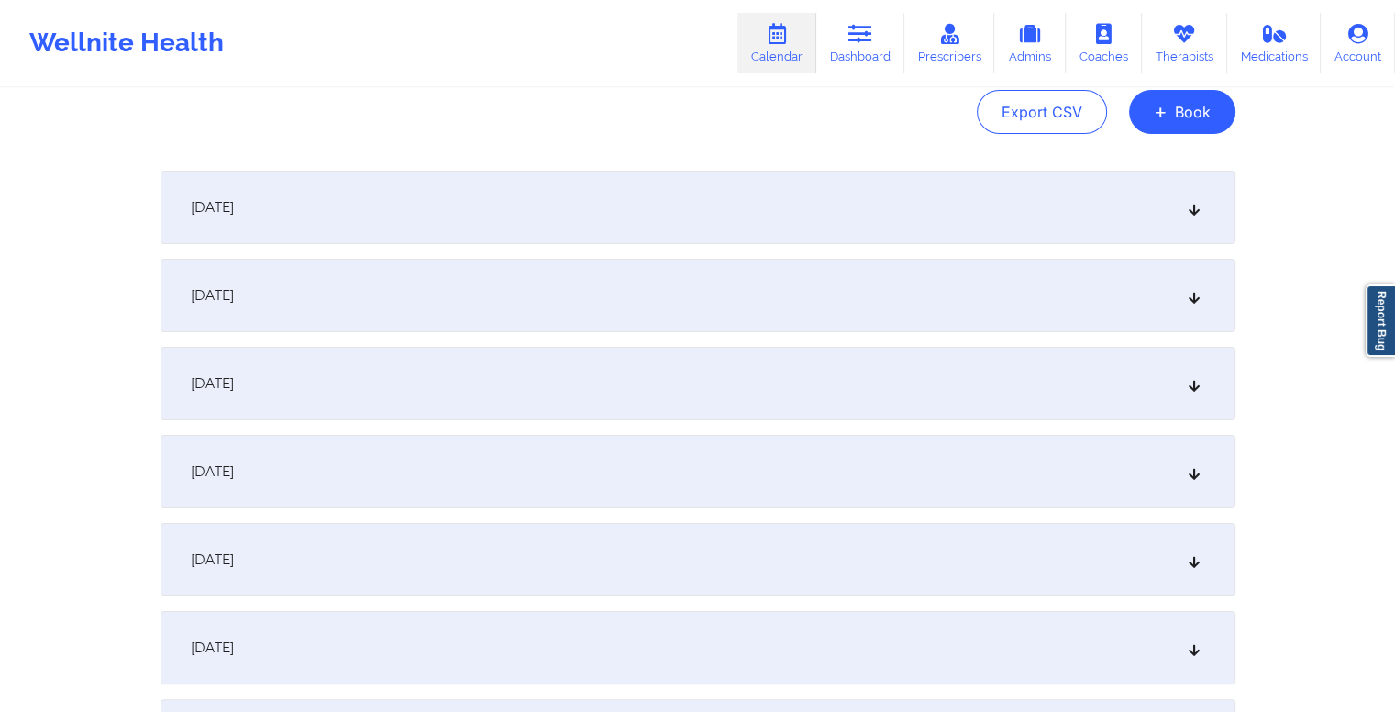
scroll to position [0, 0]
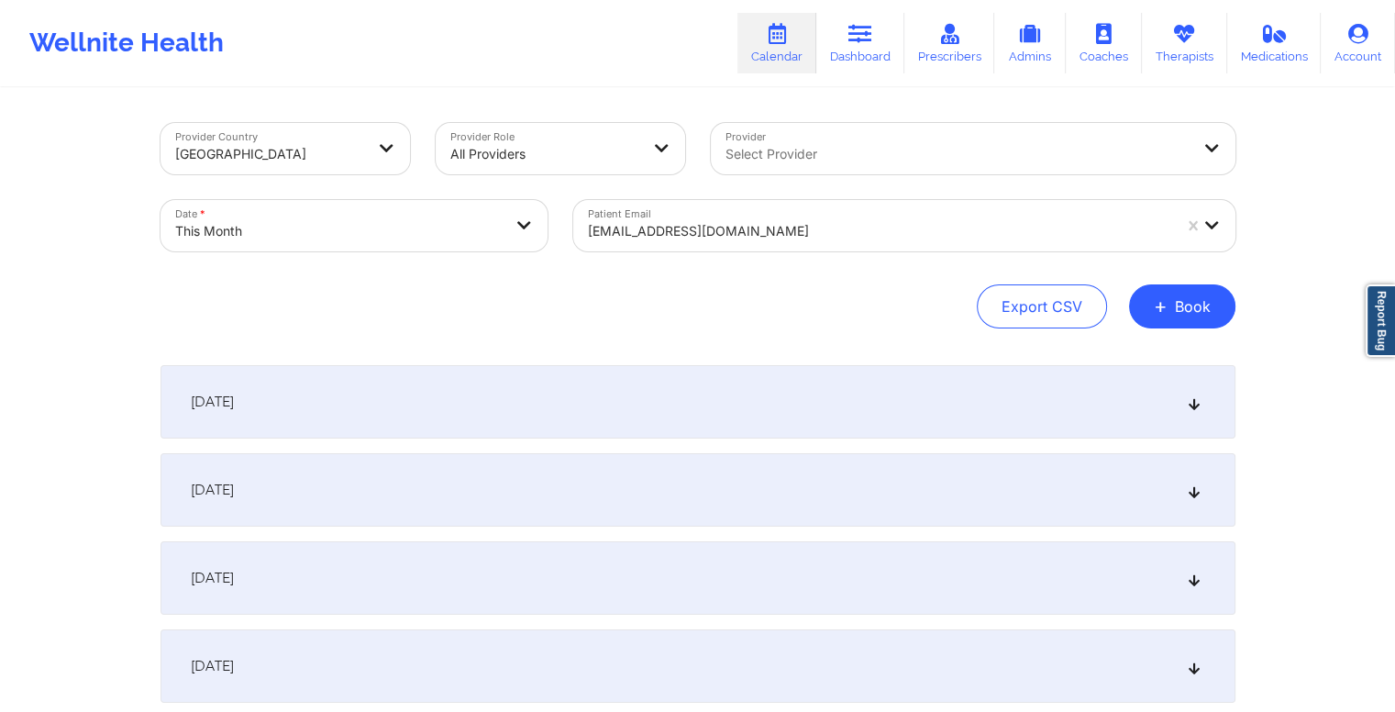
click at [692, 233] on div at bounding box center [880, 231] width 584 height 22
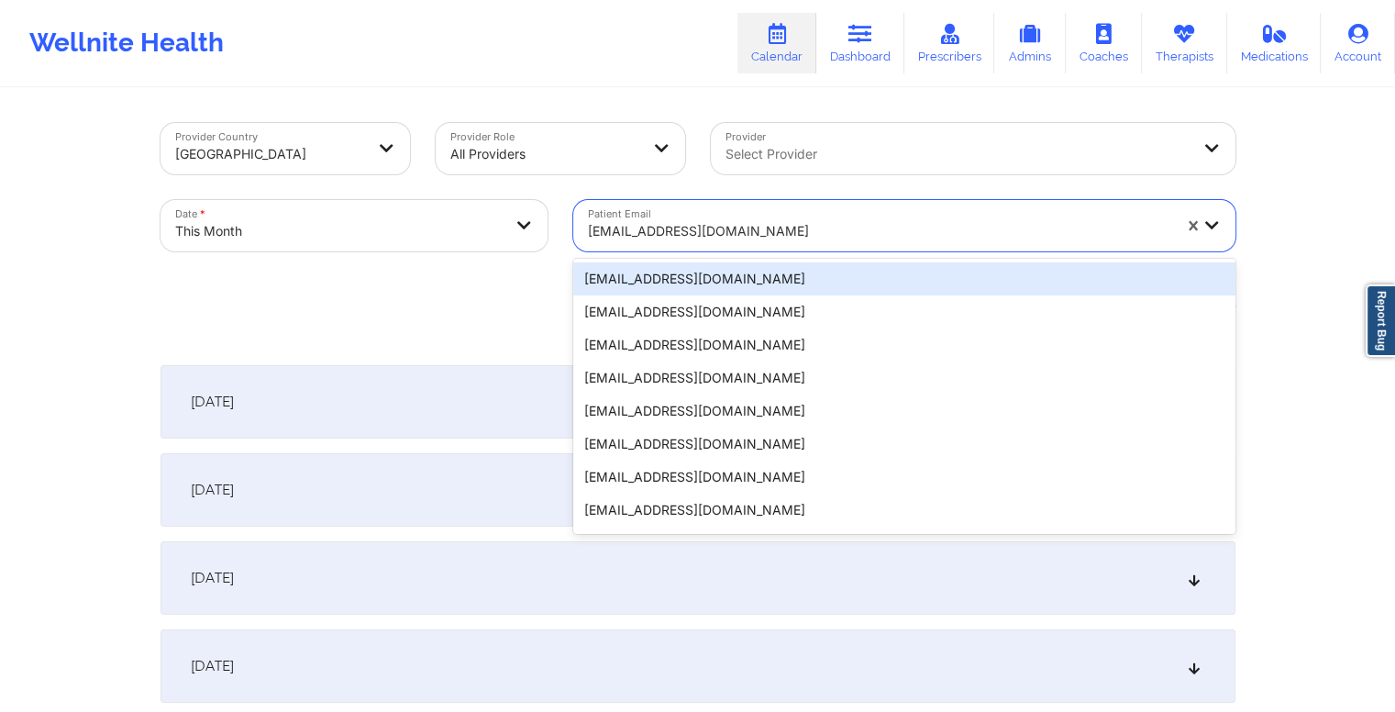
paste input "pitufa87@live.com"
type input "pitufa87@live.com"
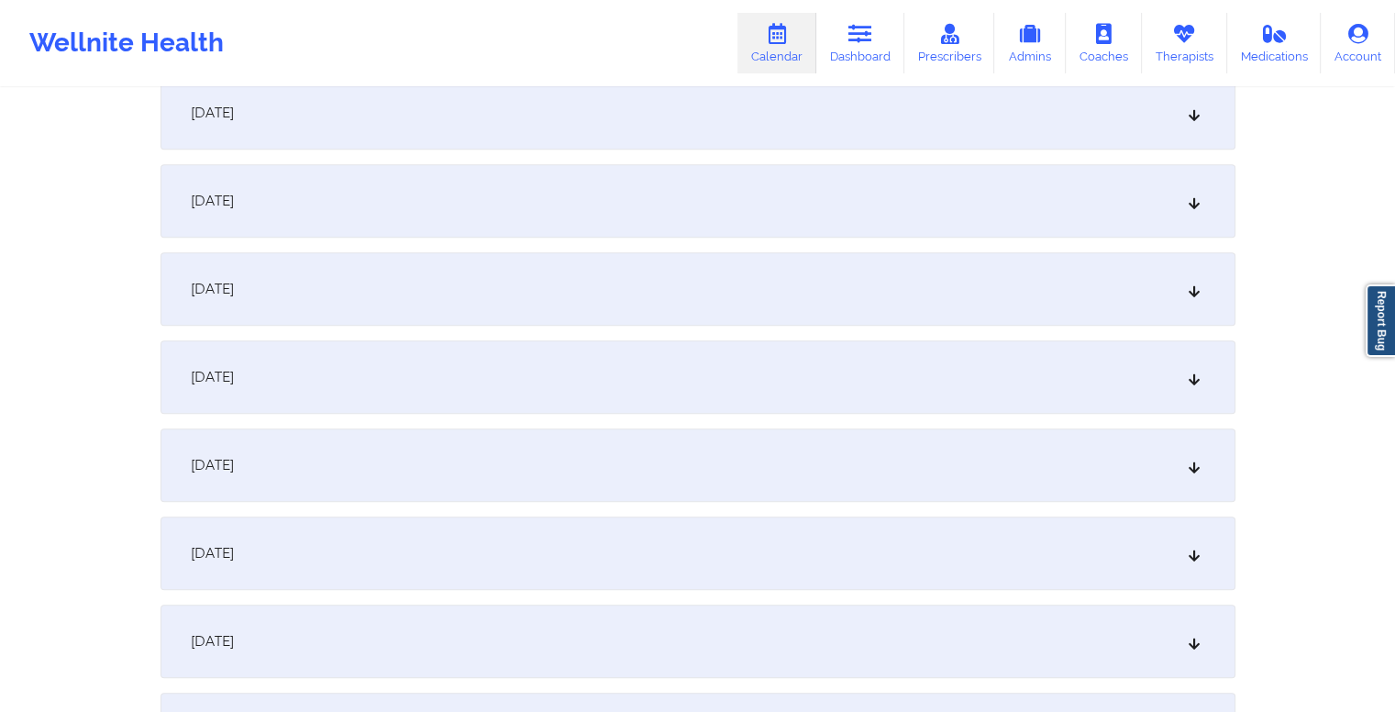
scroll to position [1083, 0]
click at [536, 455] on div "October 14, 2025" at bounding box center [698, 464] width 1075 height 73
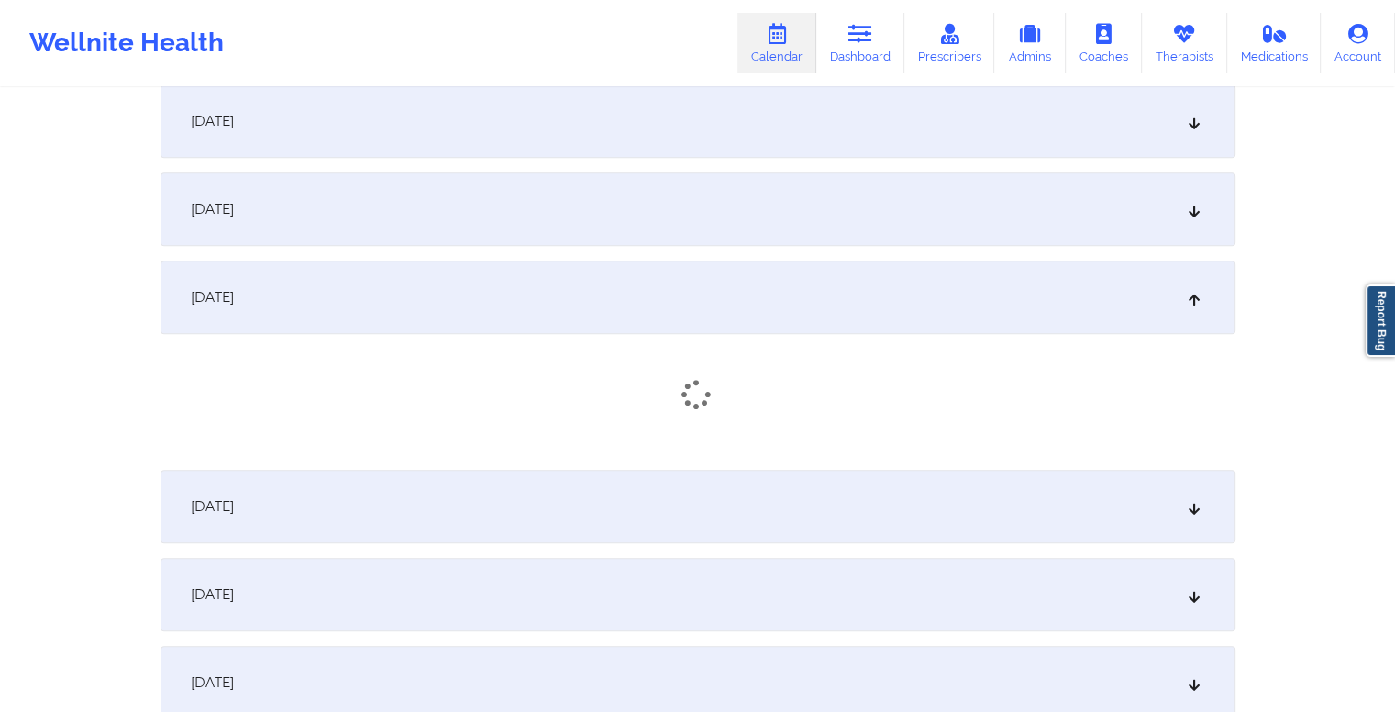
scroll to position [1250, 0]
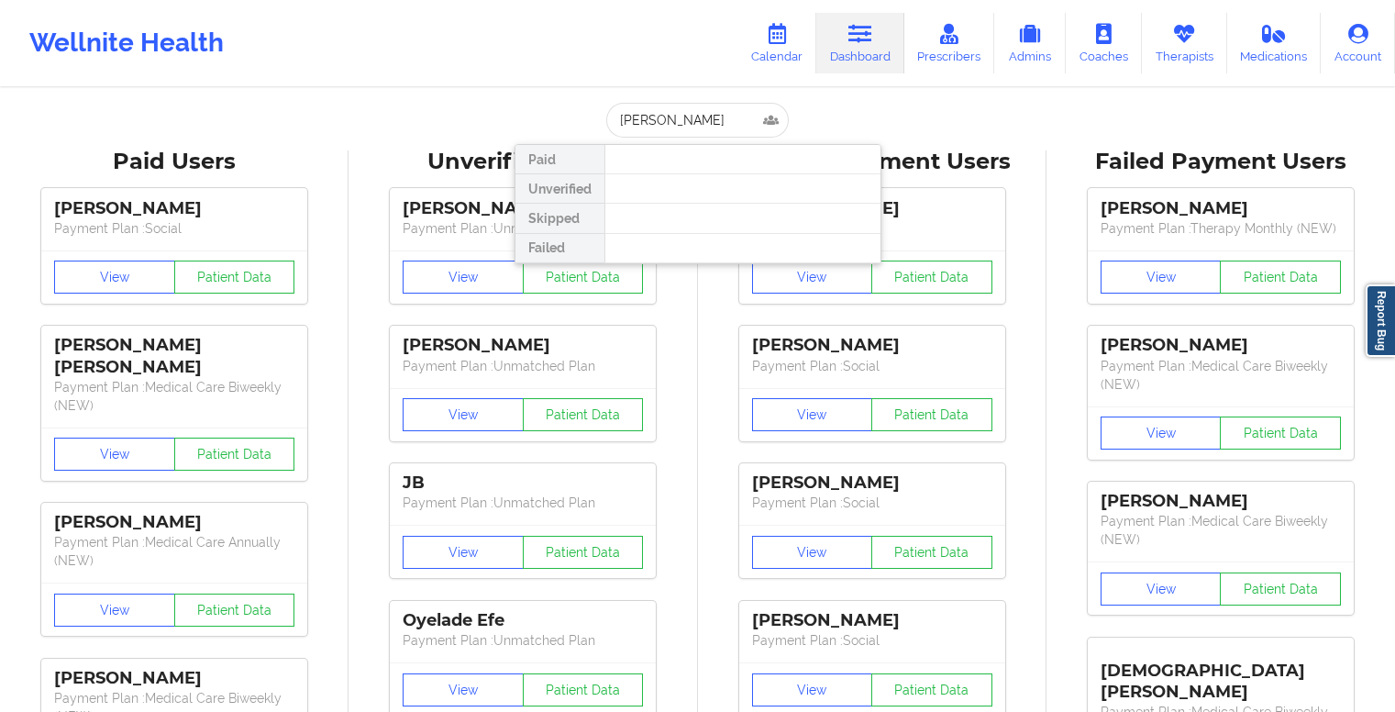
click at [696, 113] on input "[PERSON_NAME]" at bounding box center [697, 120] width 182 height 35
type input "[EMAIL_ADDRESS][DOMAIN_NAME]"
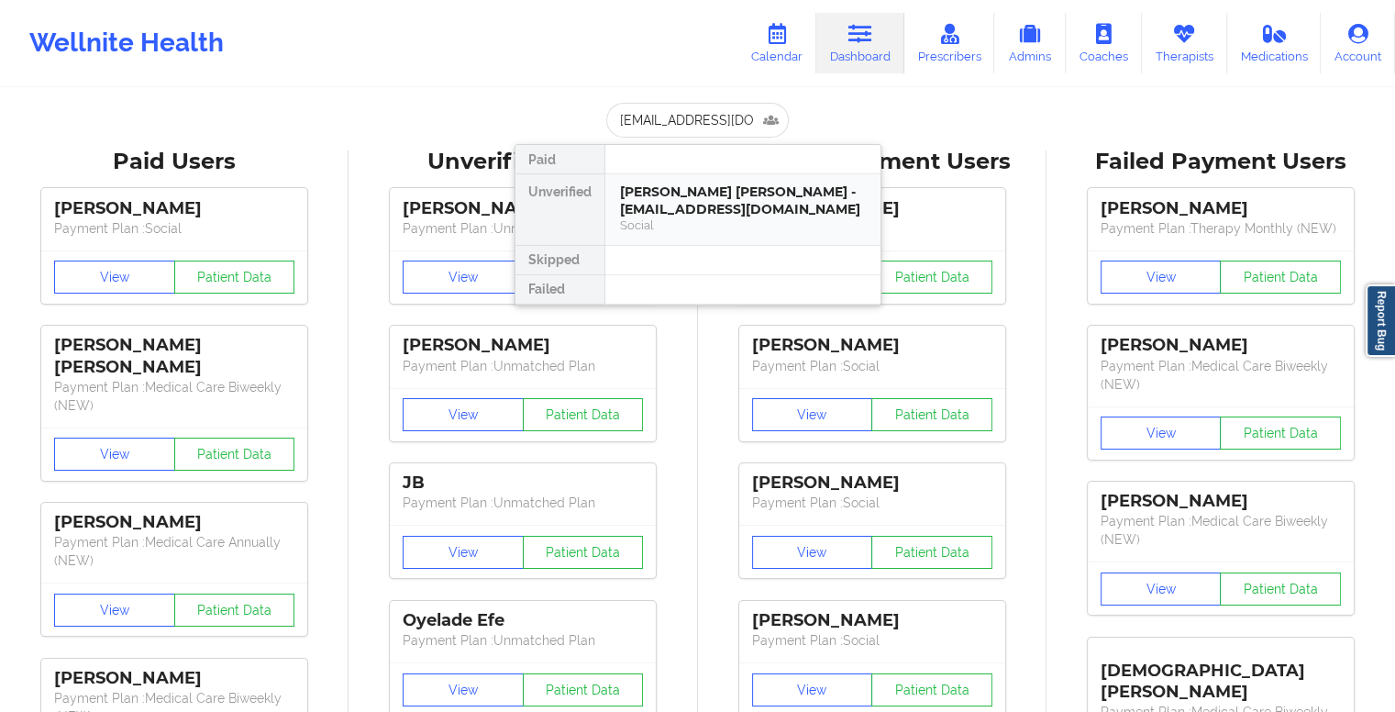
click at [697, 195] on div "[PERSON_NAME] [PERSON_NAME] - [EMAIL_ADDRESS][DOMAIN_NAME]" at bounding box center [743, 200] width 246 height 34
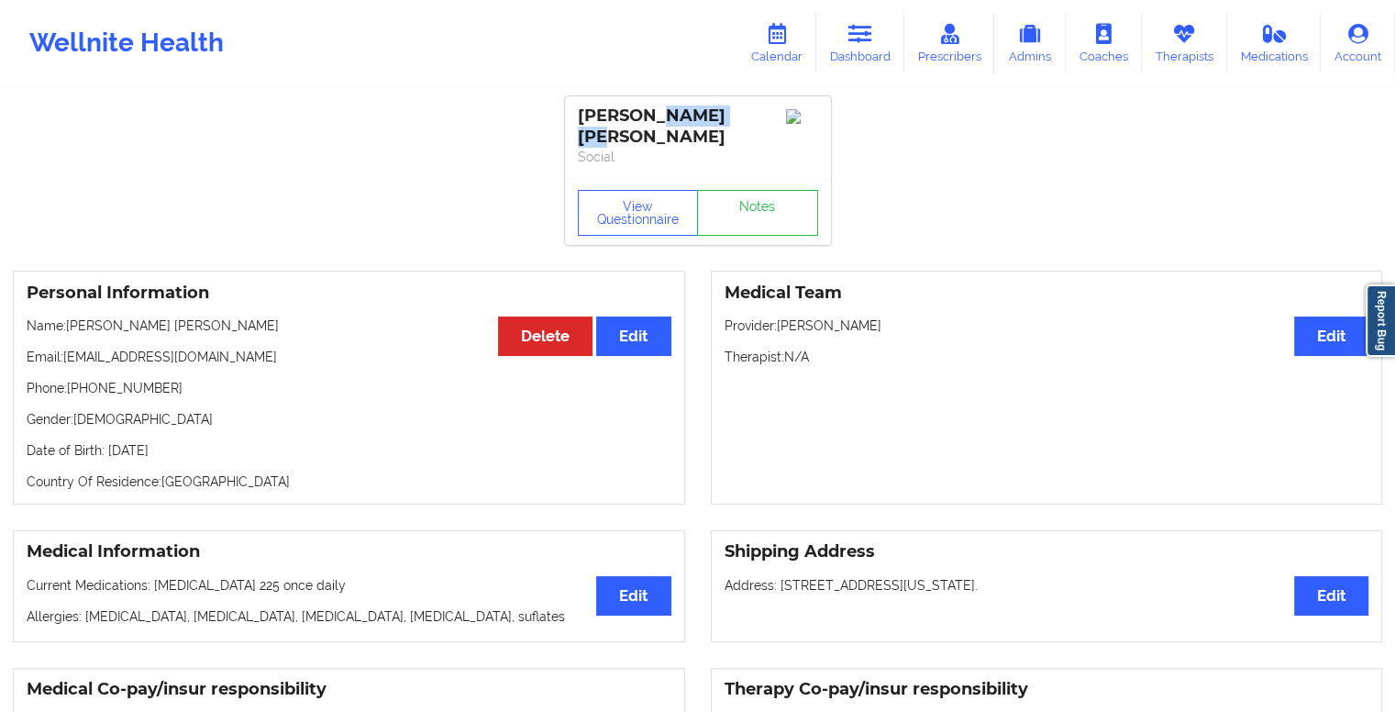
drag, startPoint x: 746, startPoint y: 121, endPoint x: 653, endPoint y: 124, distance: 92.7
click at [653, 124] on div "[PERSON_NAME] [PERSON_NAME]" at bounding box center [698, 127] width 240 height 42
copy div "[PERSON_NAME]"
